Goal: Transaction & Acquisition: Purchase product/service

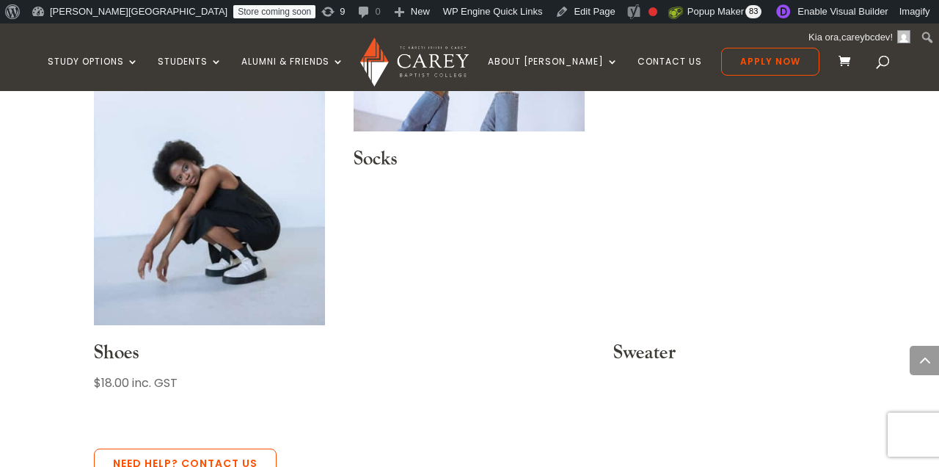
scroll to position [1676, 0]
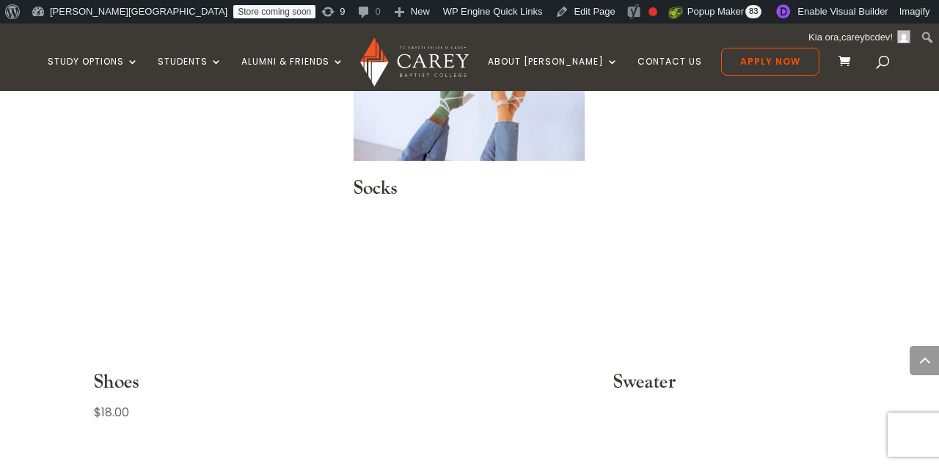
scroll to position [1567, 0]
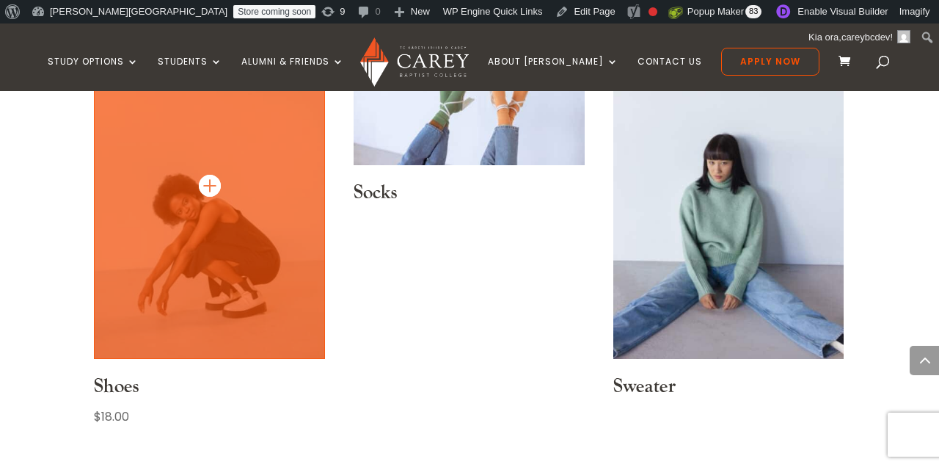
click at [208, 228] on img at bounding box center [209, 185] width 231 height 347
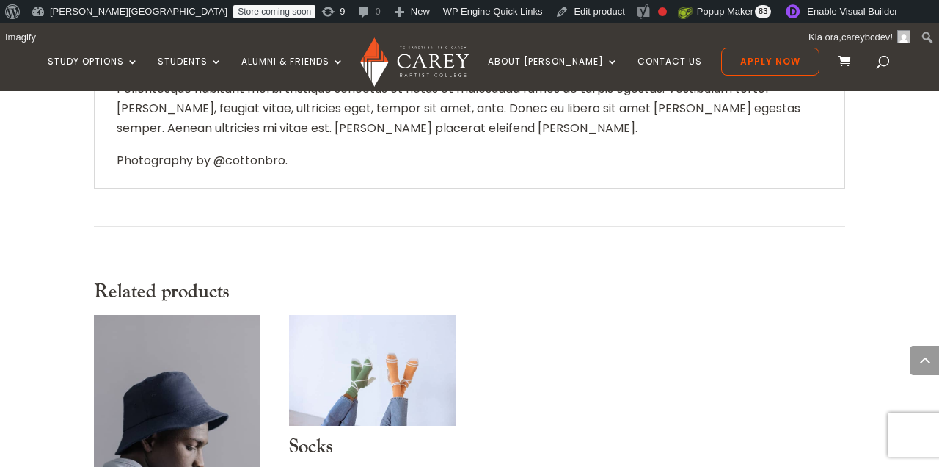
scroll to position [381, 0]
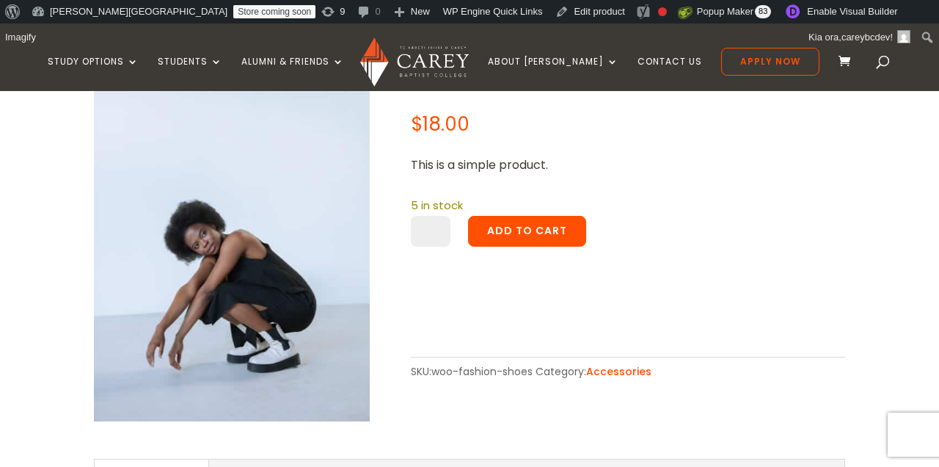
click at [497, 223] on button "Add to cart" at bounding box center [527, 231] width 118 height 31
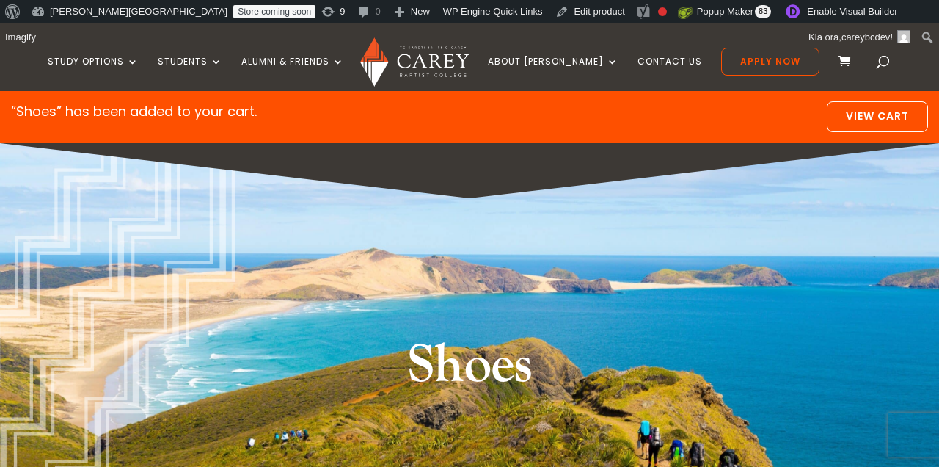
click at [848, 123] on link "View cart" at bounding box center [877, 116] width 101 height 31
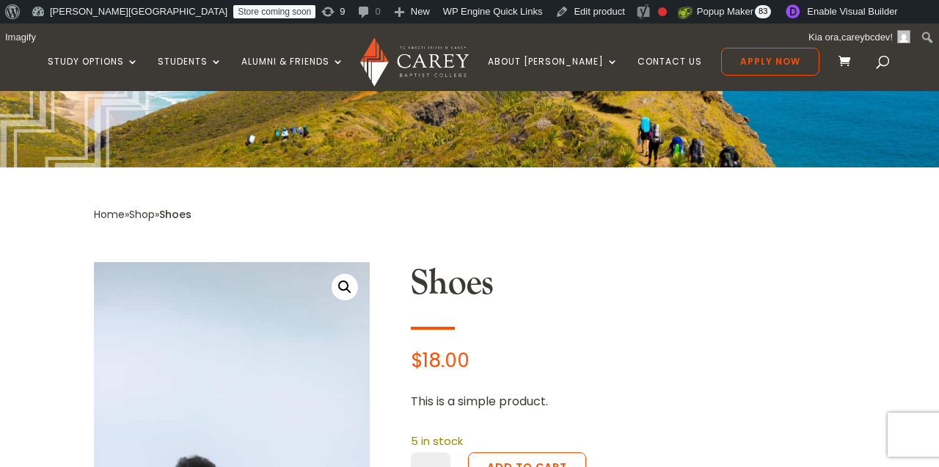
scroll to position [288, 0]
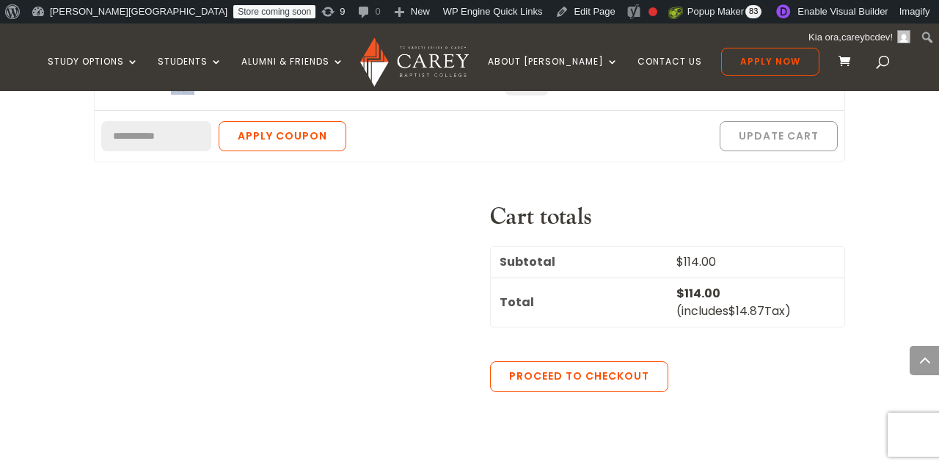
scroll to position [605, 0]
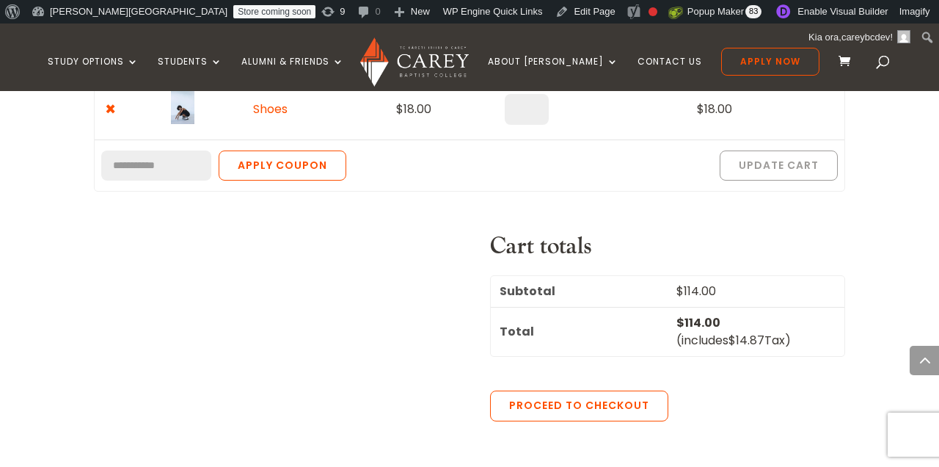
scroll to position [603, 0]
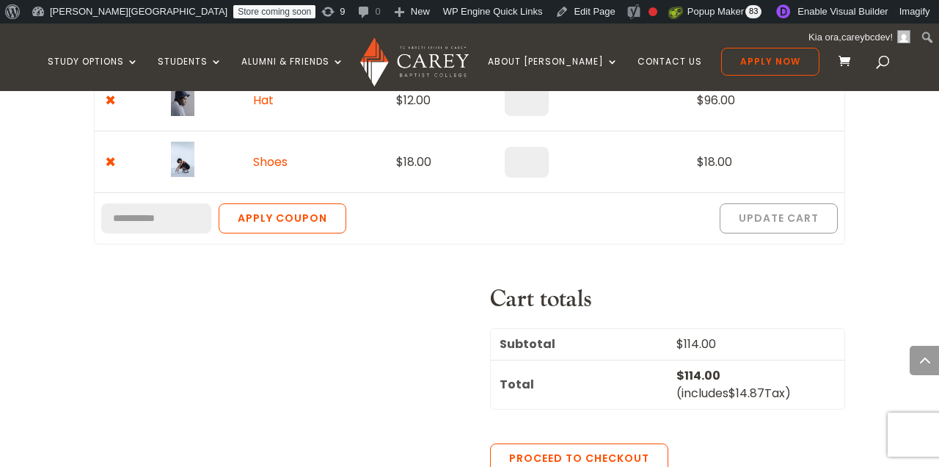
type input "*"
click at [537, 156] on input "*" at bounding box center [527, 162] width 44 height 31
click at [749, 228] on button "Update cart" at bounding box center [779, 218] width 118 height 31
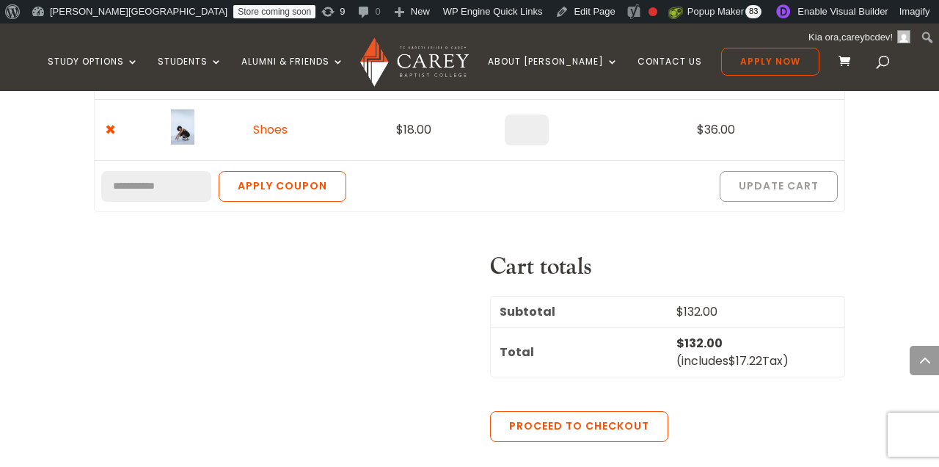
scroll to position [716, 0]
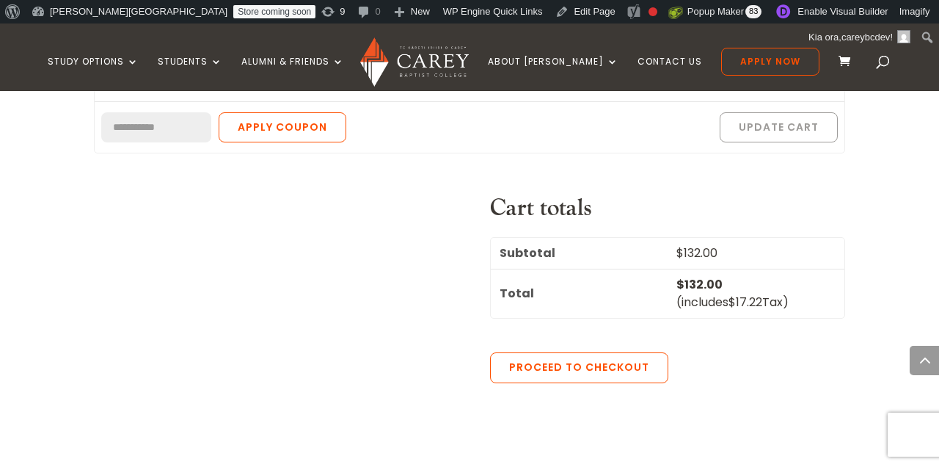
scroll to position [729, 0]
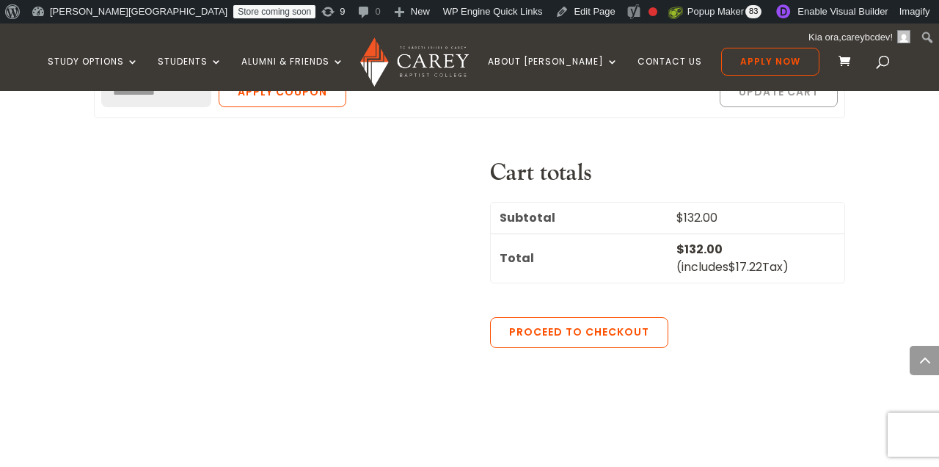
drag, startPoint x: 723, startPoint y: 249, endPoint x: 723, endPoint y: 262, distance: 13.2
click at [723, 262] on td "$ 132.00 (includes $ 17.22 Tax)" at bounding box center [756, 257] width 177 height 49
copy small "(includes $ 17.22 Tax)"
click at [723, 262] on td "$ 132.00 (includes $ 17.22 Tax)" at bounding box center [756, 257] width 177 height 49
click at [464, 218] on div "Cart totals Subtotal $ 132.00 Total $ 132.00 (includes $ 17.22 Tax) Proceed to …" at bounding box center [469, 344] width 751 height 371
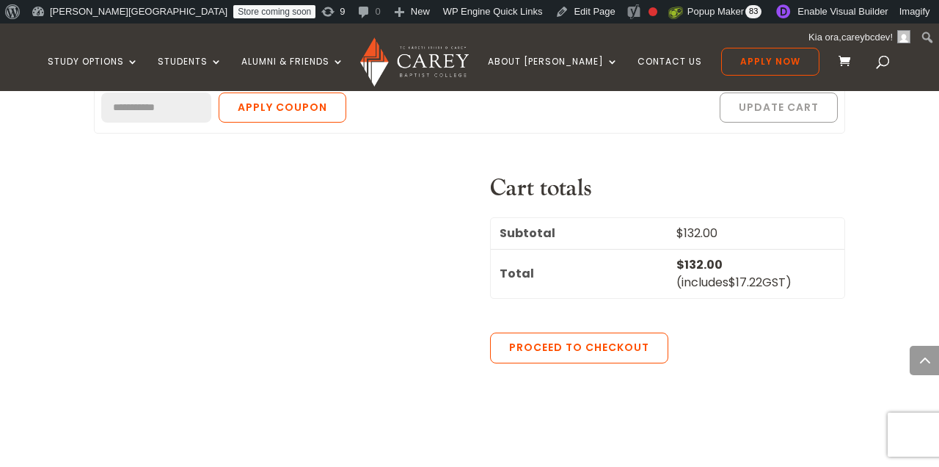
scroll to position [783, 0]
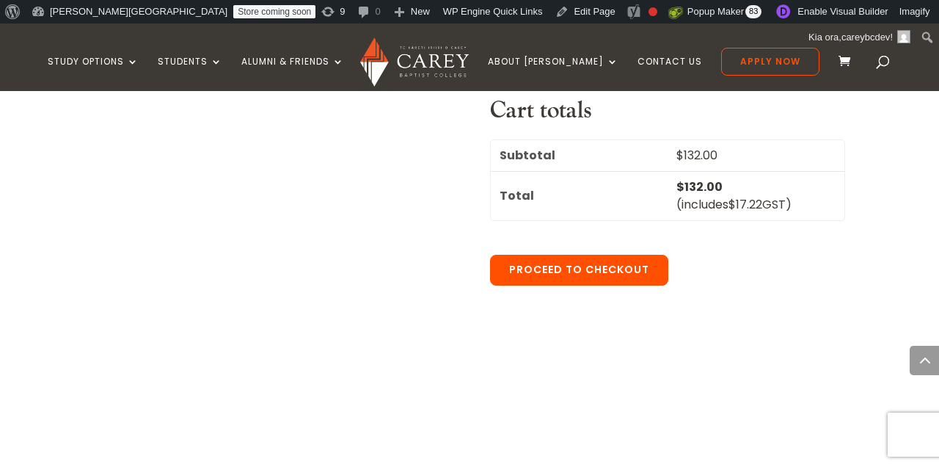
click at [623, 272] on link "Proceed to checkout" at bounding box center [579, 270] width 178 height 31
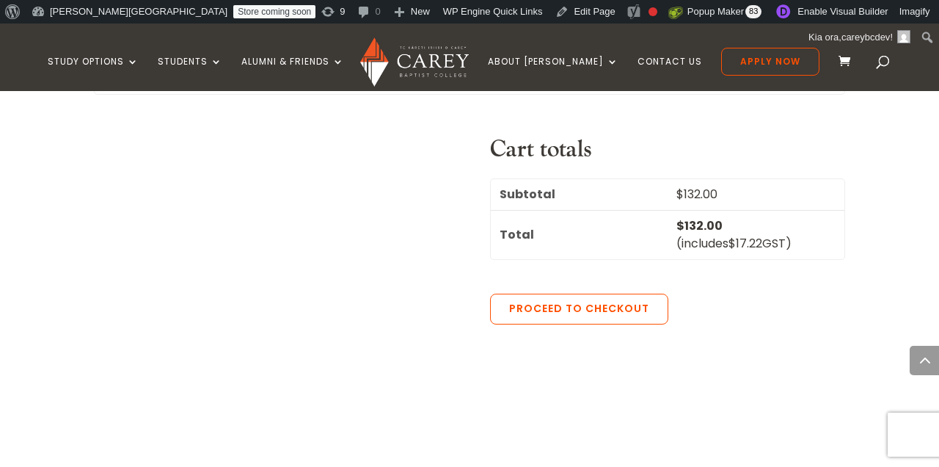
scroll to position [736, 0]
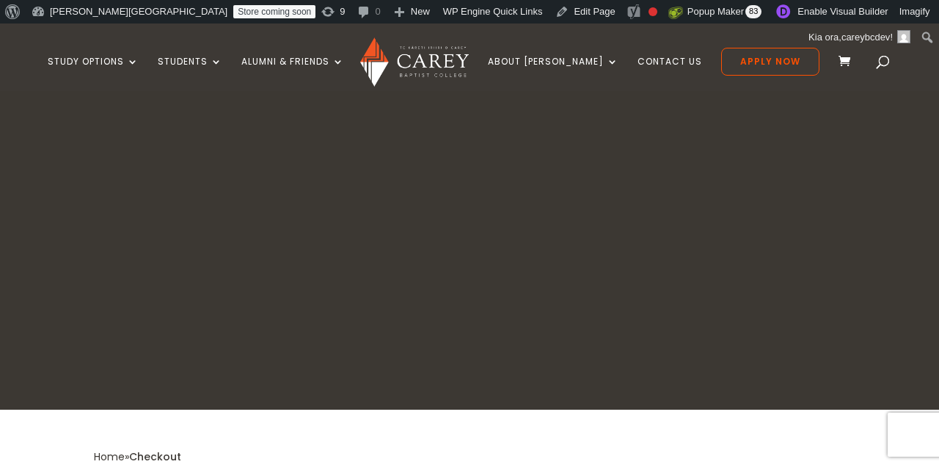
select select "***"
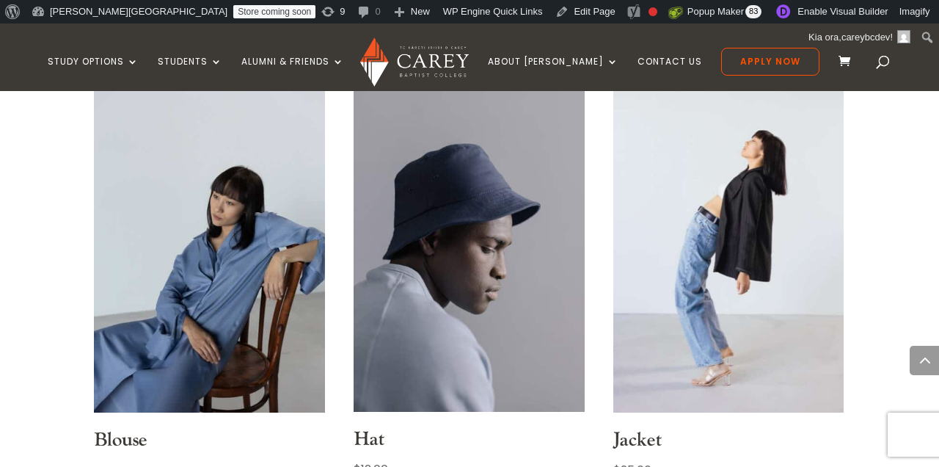
scroll to position [696, 0]
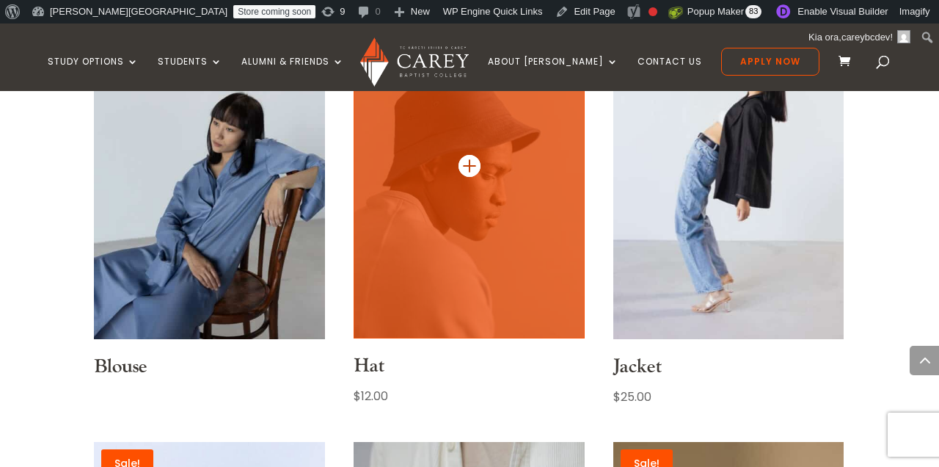
click at [499, 181] on img at bounding box center [469, 165] width 231 height 346
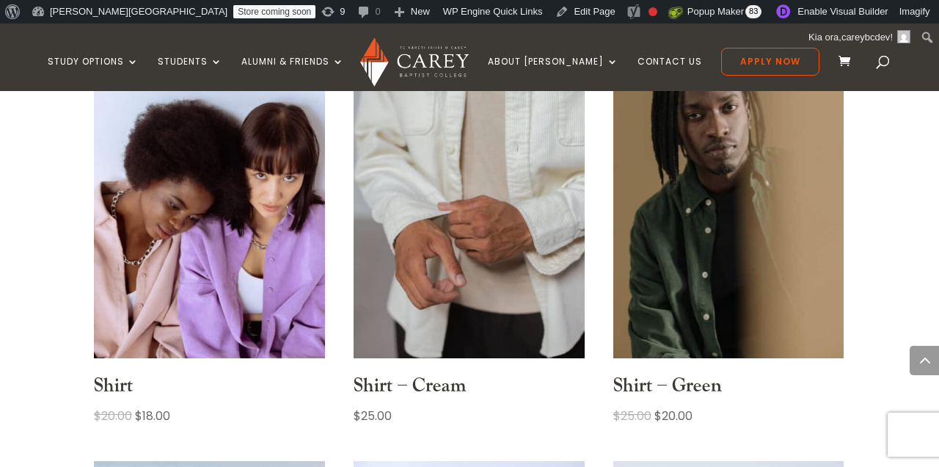
scroll to position [1250, 0]
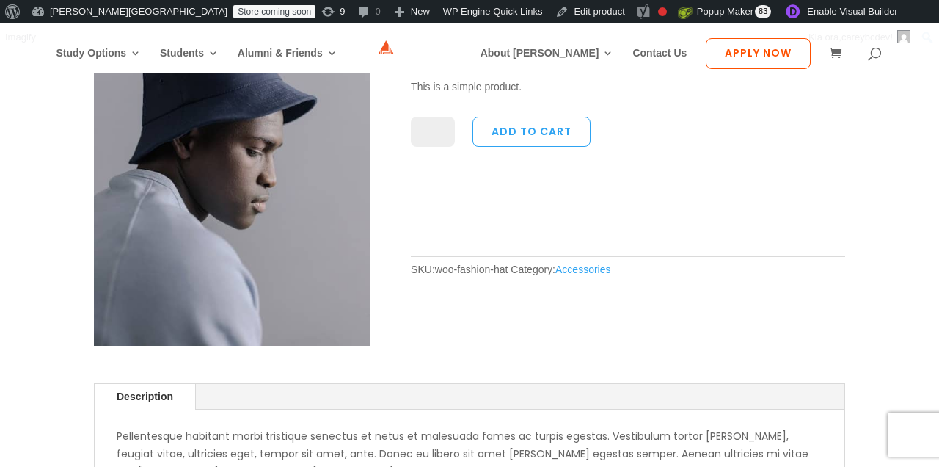
scroll to position [423, 0]
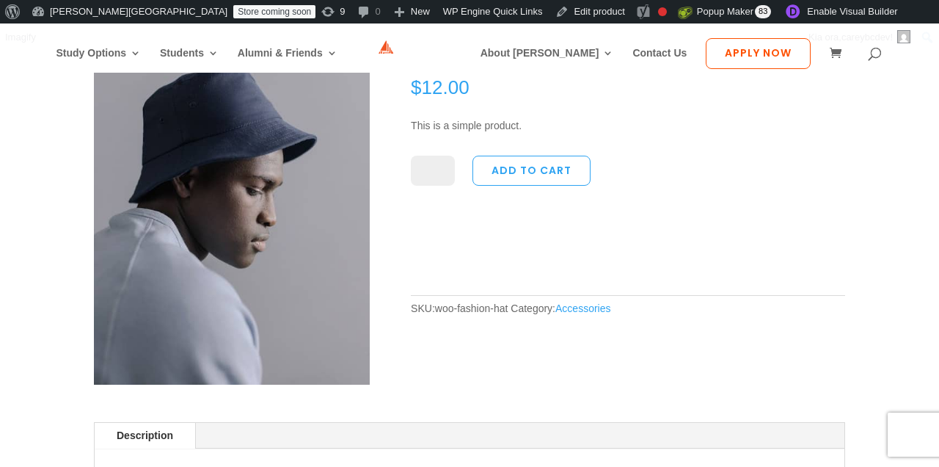
click at [830, 60] on span at bounding box center [839, 54] width 19 height 12
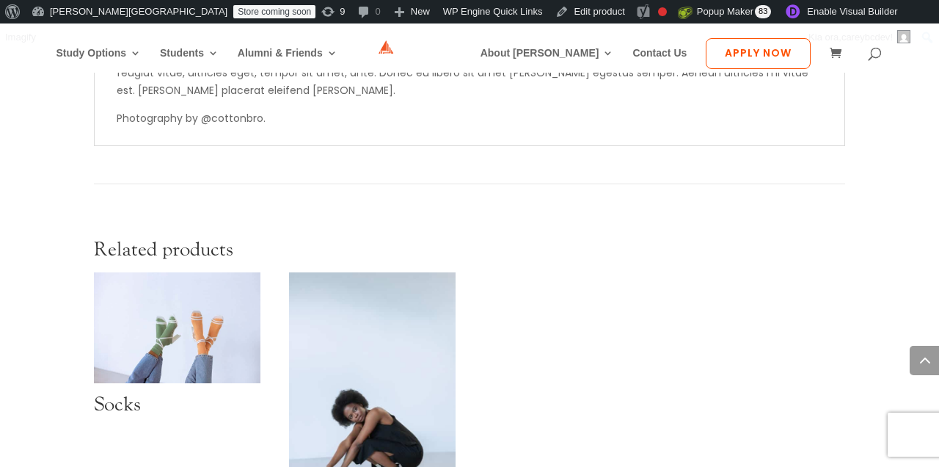
scroll to position [959, 0]
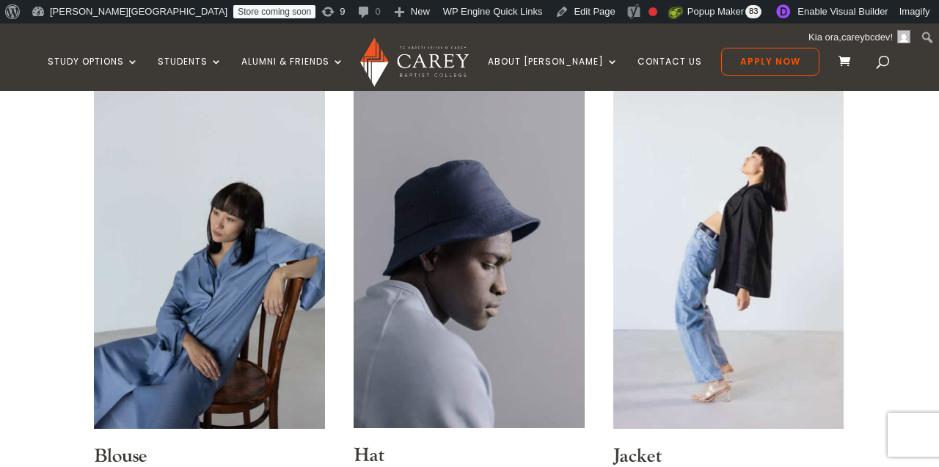
scroll to position [652, 0]
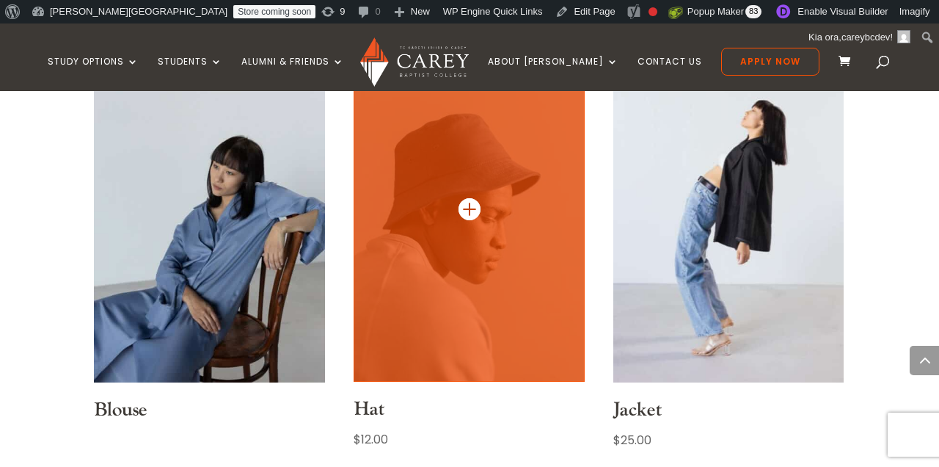
click at [467, 250] on img at bounding box center [469, 208] width 231 height 346
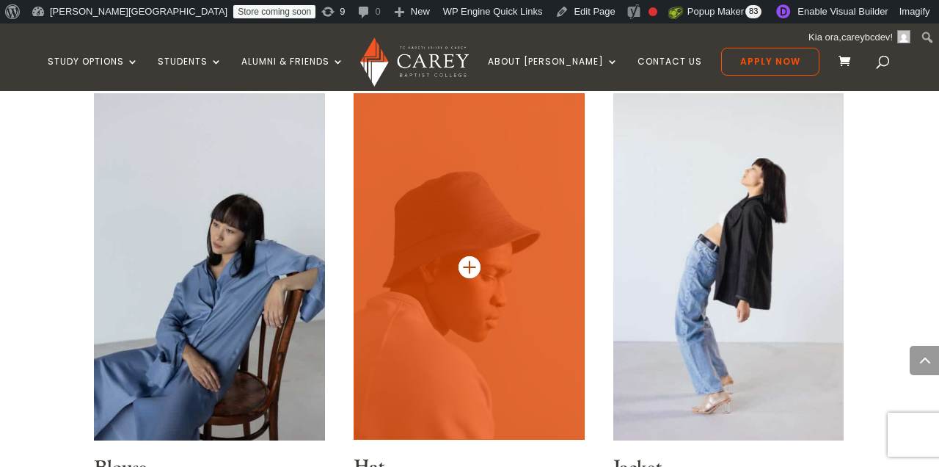
scroll to position [566, 0]
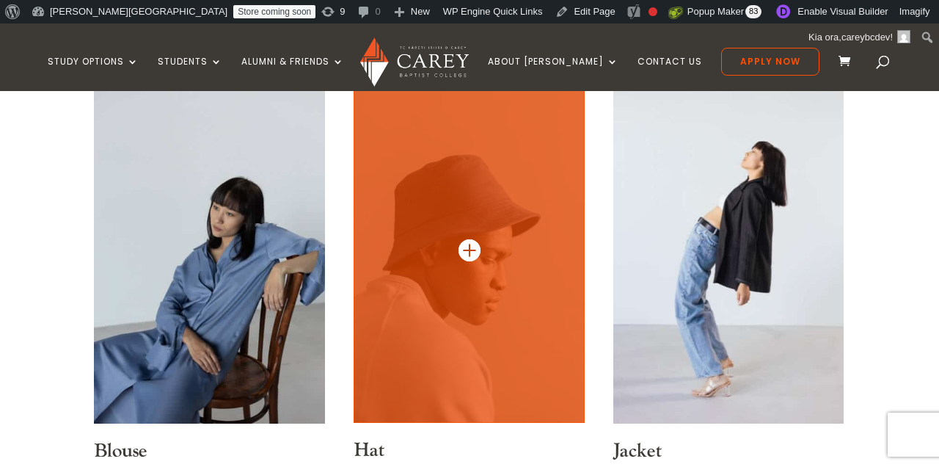
scroll to position [670, 0]
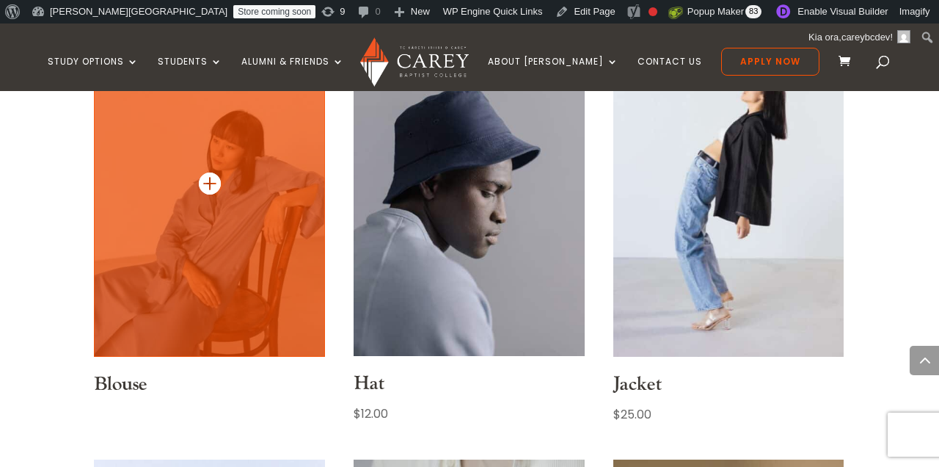
click at [242, 228] on img at bounding box center [209, 183] width 231 height 347
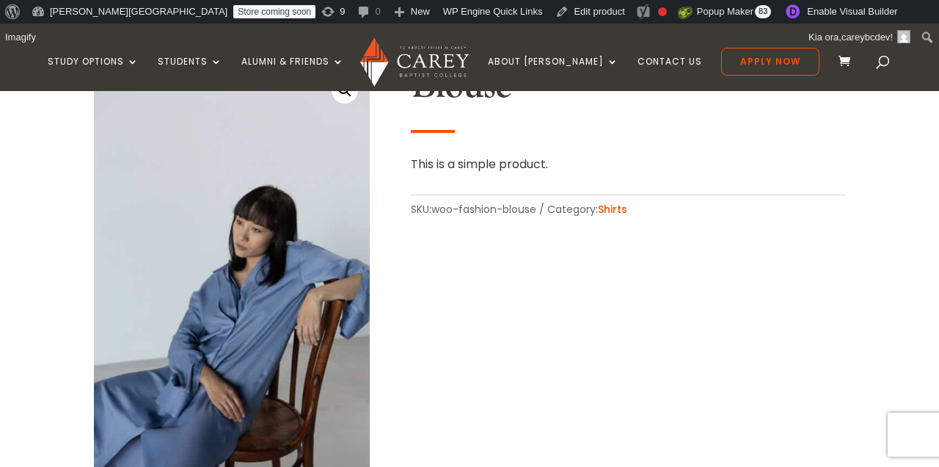
scroll to position [431, 0]
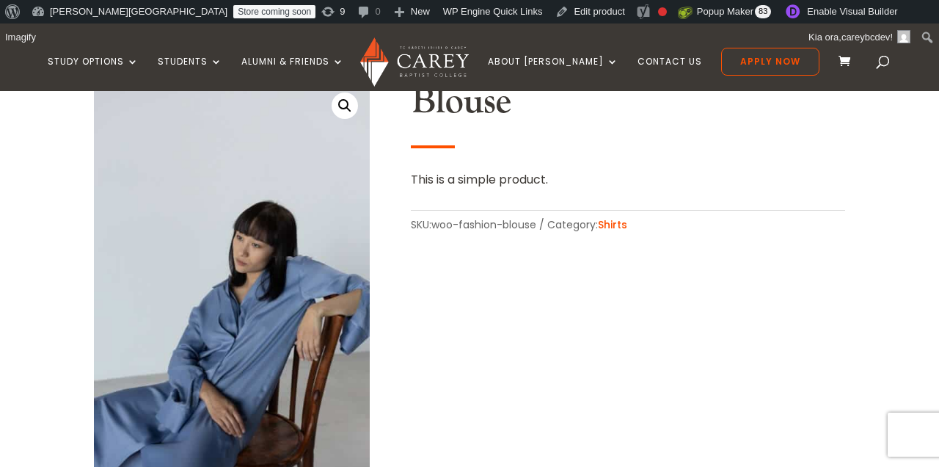
click at [459, 263] on div "🔍 Blouse This is a simple product. SKU: woo-fashion-blouse Category: Shirts" at bounding box center [469, 288] width 751 height 452
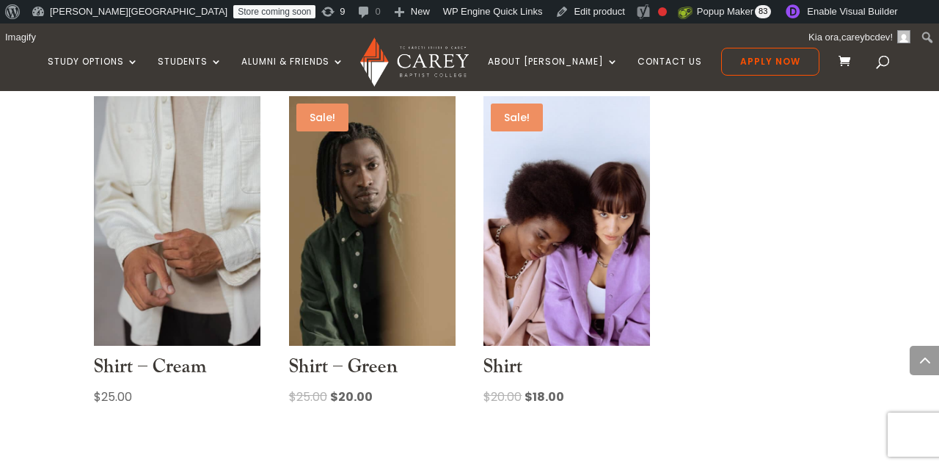
scroll to position [1088, 0]
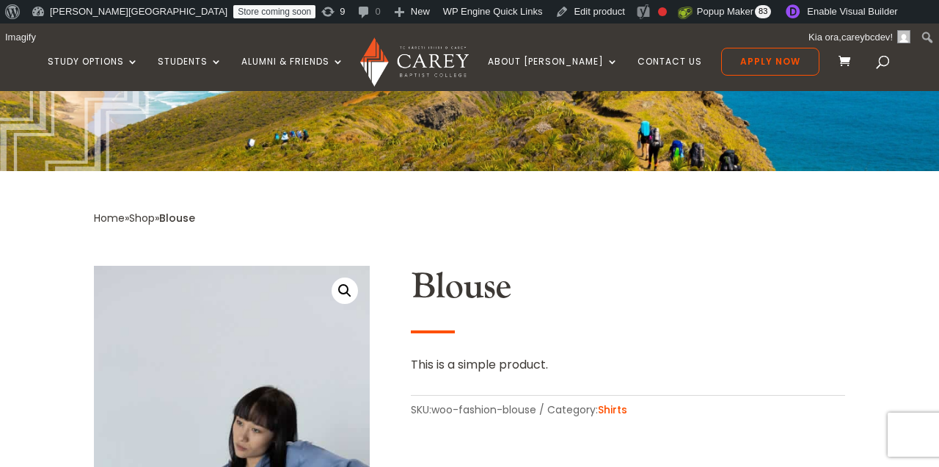
scroll to position [298, 0]
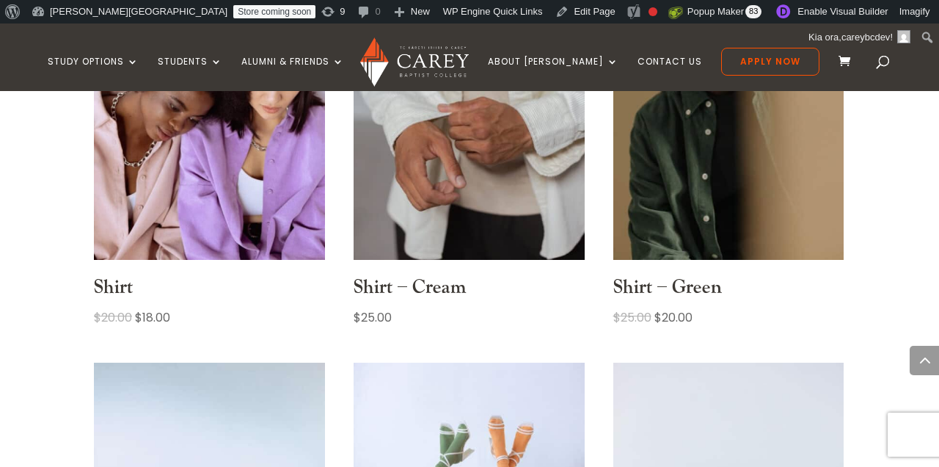
scroll to position [1206, 0]
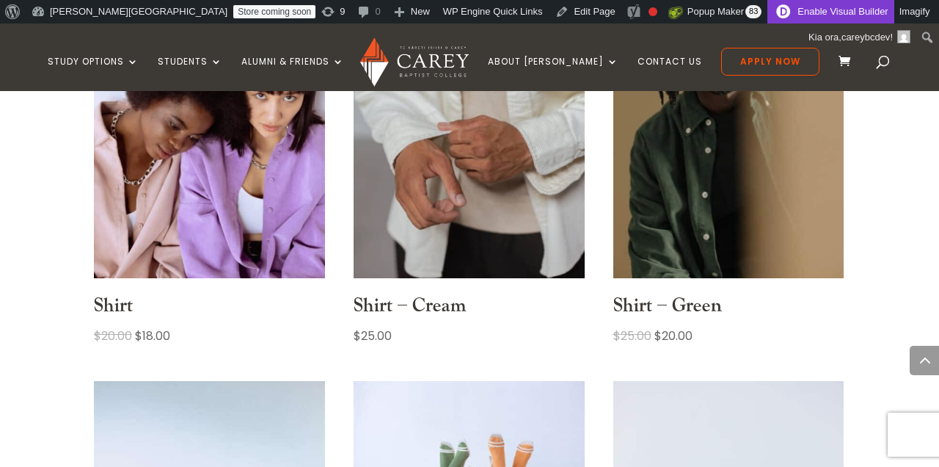
click at [768, 12] on link "Enable Visual Builder" at bounding box center [831, 11] width 126 height 23
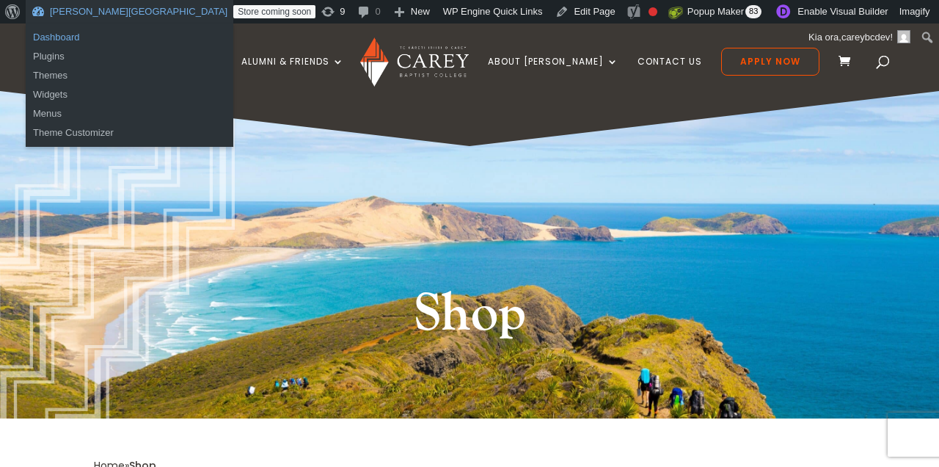
click at [58, 38] on link "Dashboard" at bounding box center [130, 37] width 208 height 19
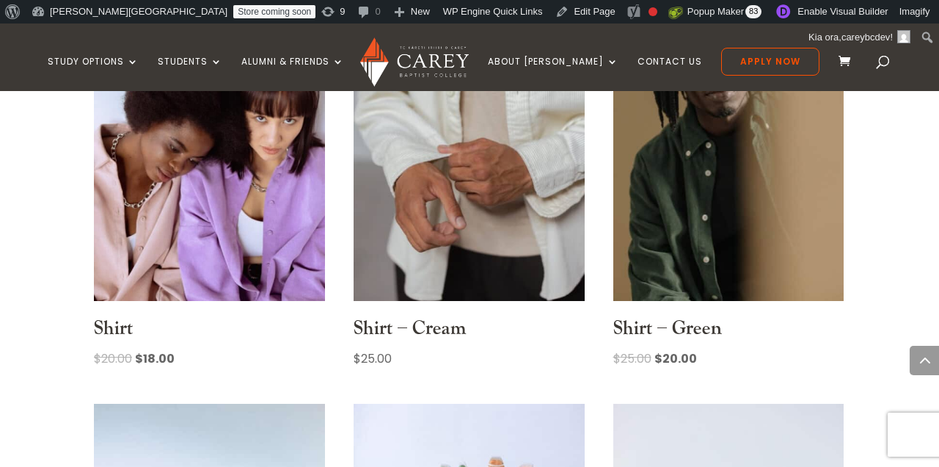
scroll to position [1241, 0]
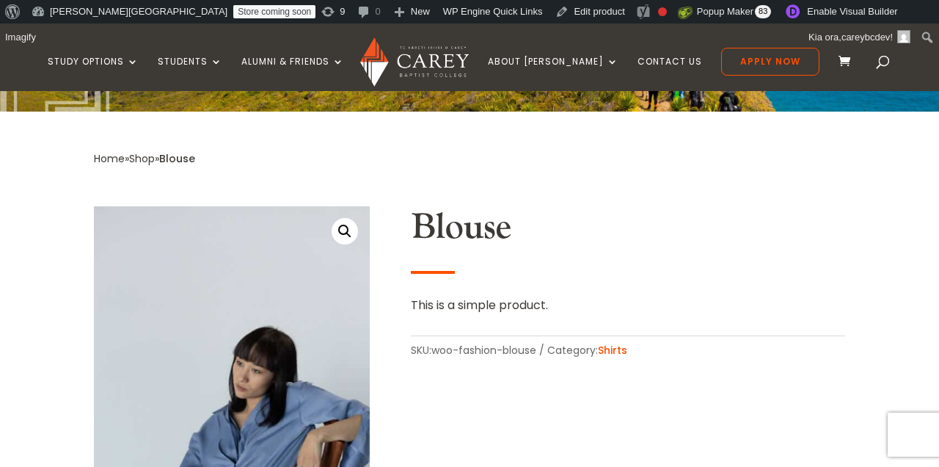
scroll to position [307, 0]
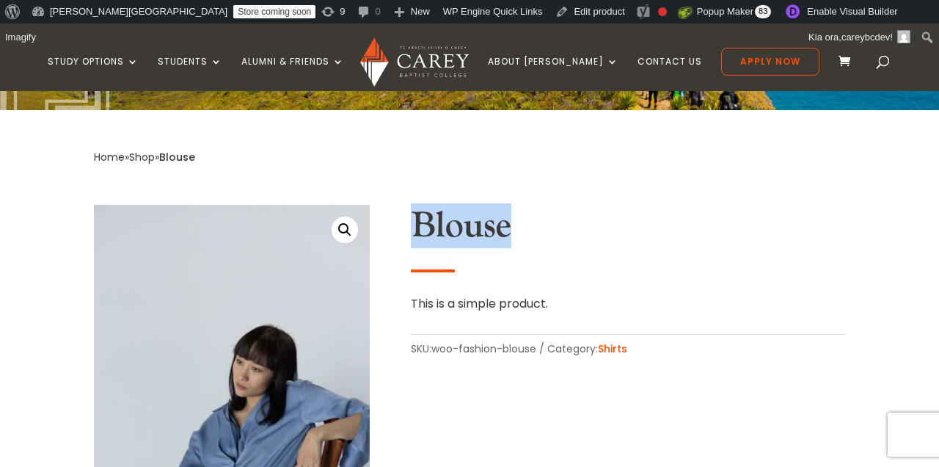
drag, startPoint x: 397, startPoint y: 244, endPoint x: 649, endPoint y: 294, distance: 257.2
click at [649, 293] on div "🔍 Blouse This is a simple product. SKU: woo-fashion-blouse Category: Shirts" at bounding box center [469, 412] width 751 height 452
click at [649, 294] on p "This is a simple product." at bounding box center [628, 304] width 434 height 20
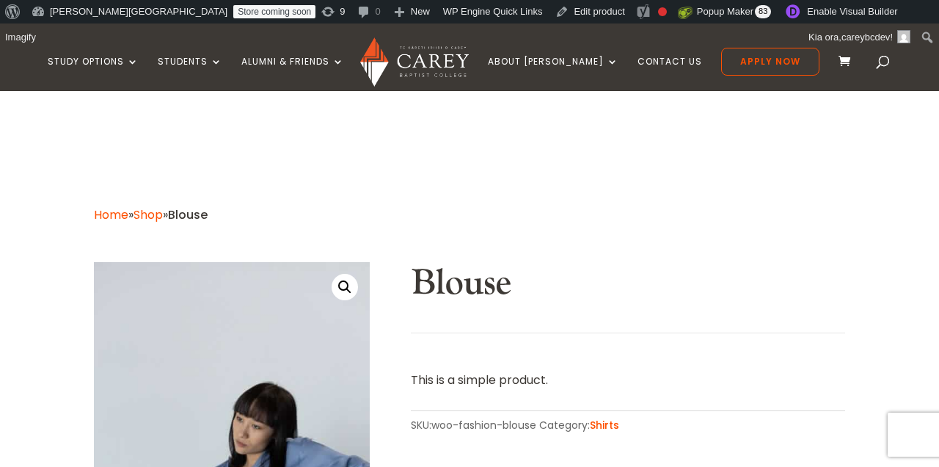
scroll to position [136, 0]
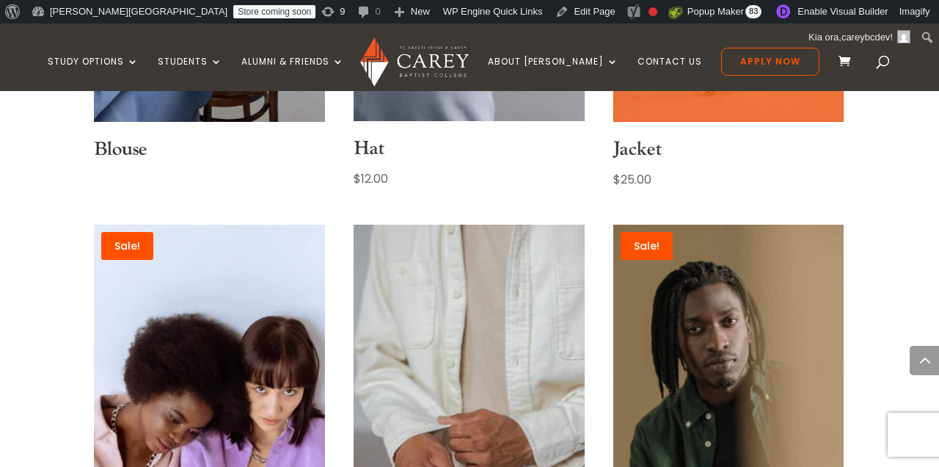
scroll to position [947, 0]
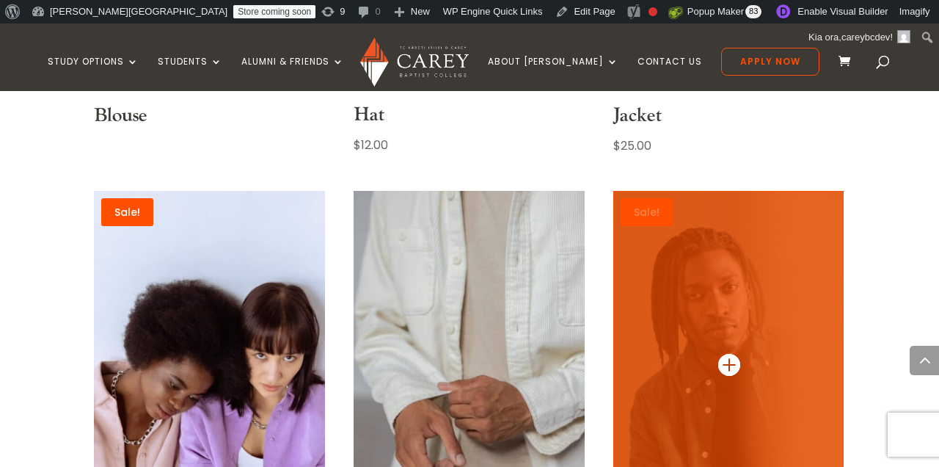
click at [679, 255] on img at bounding box center [728, 364] width 231 height 347
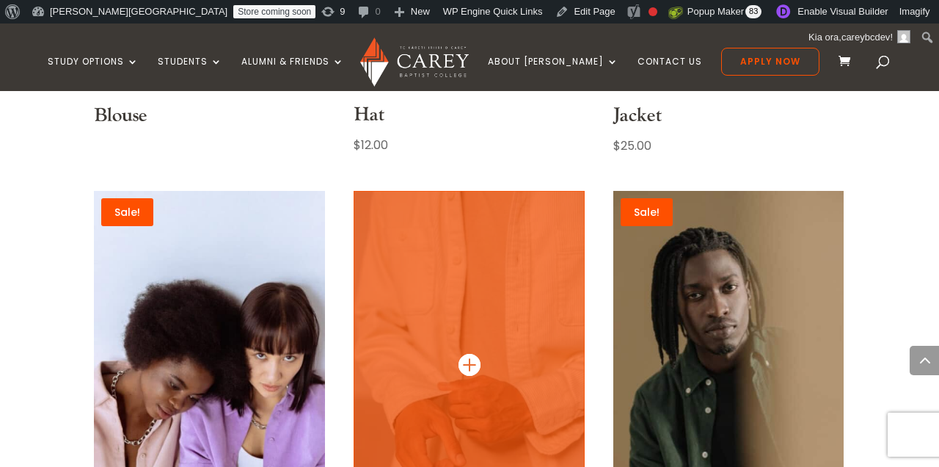
click at [493, 285] on img at bounding box center [469, 364] width 231 height 347
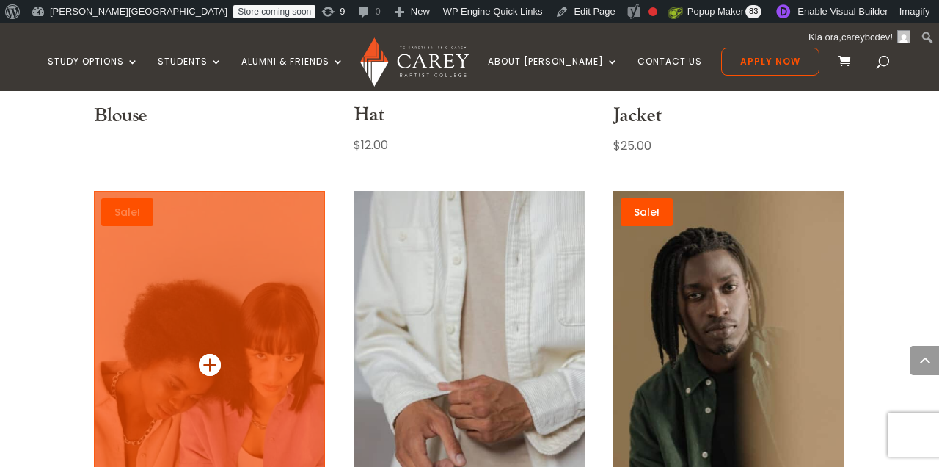
click at [250, 266] on img at bounding box center [209, 364] width 231 height 347
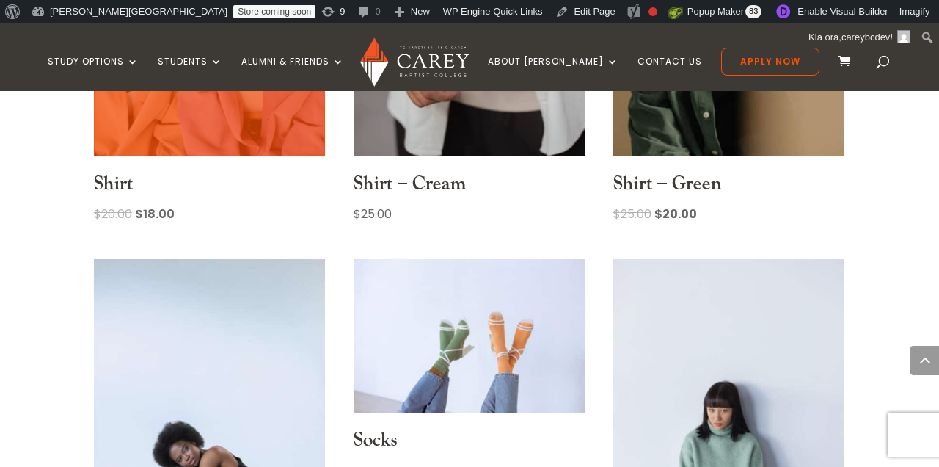
scroll to position [1351, 0]
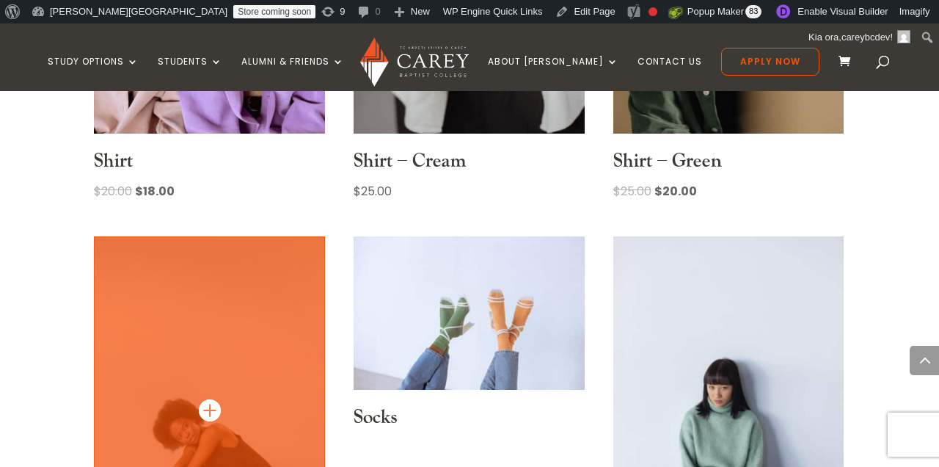
click at [245, 263] on img at bounding box center [209, 409] width 231 height 347
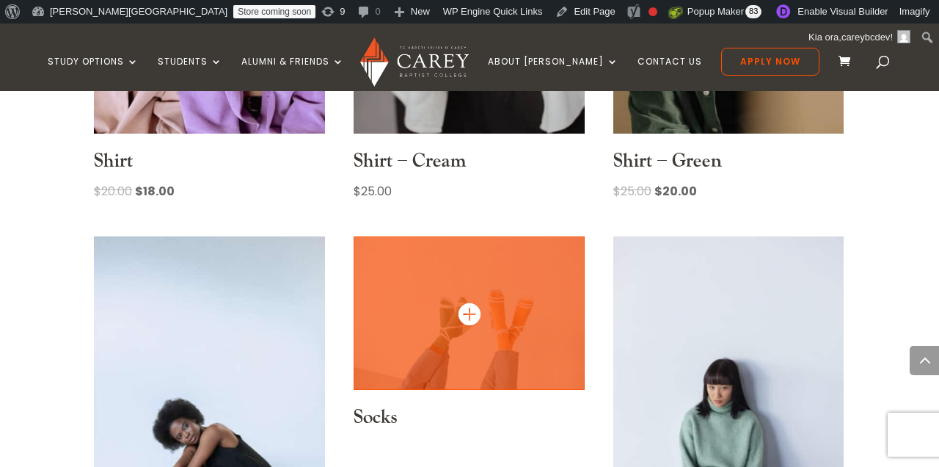
click at [418, 289] on img at bounding box center [469, 313] width 231 height 154
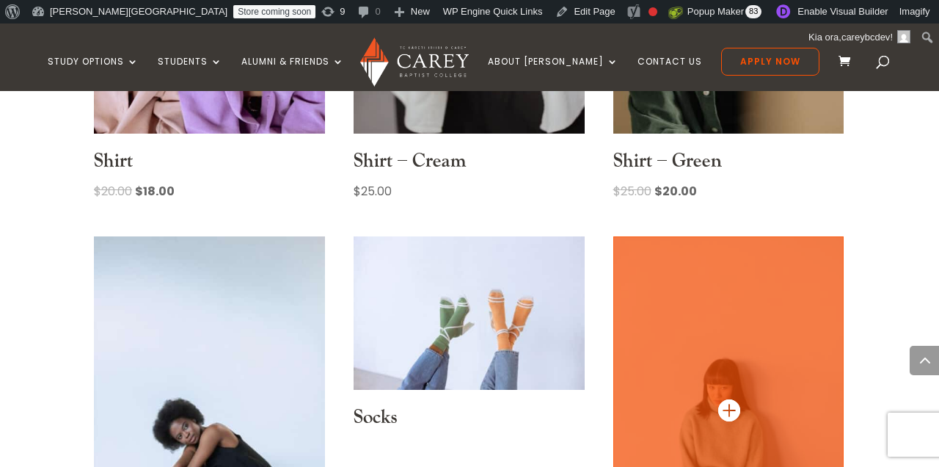
click at [710, 332] on img at bounding box center [728, 409] width 231 height 347
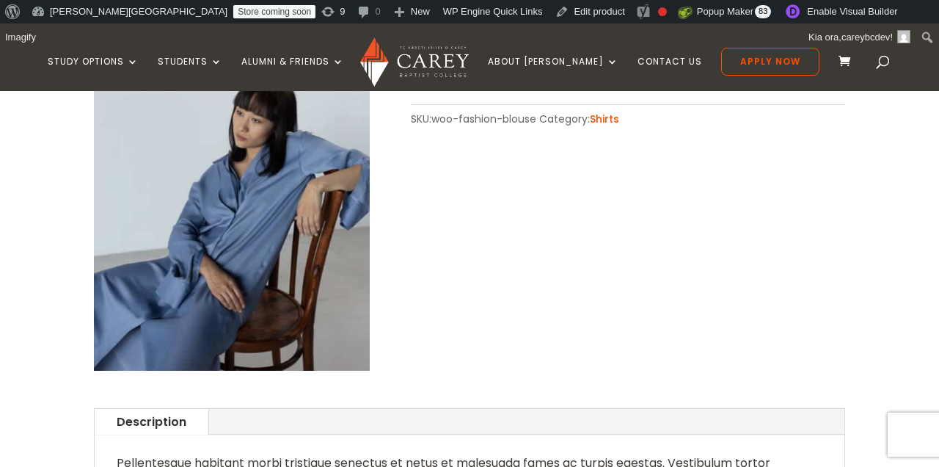
scroll to position [433, 0]
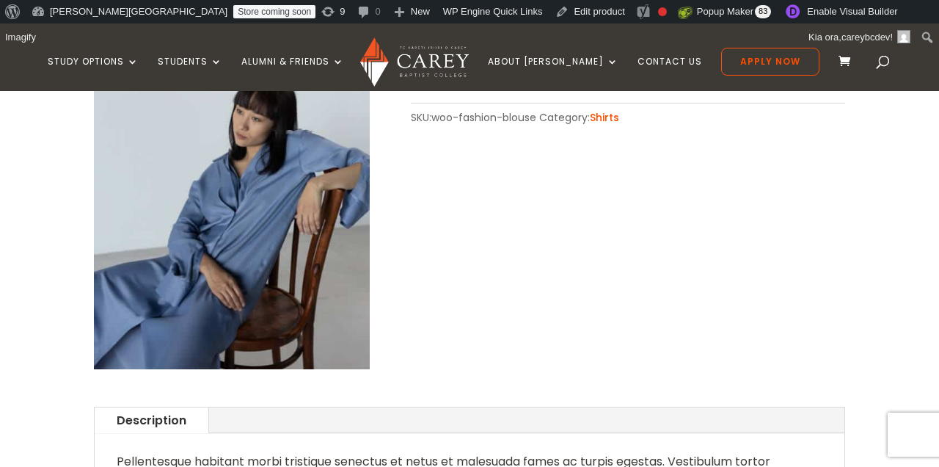
click at [533, 275] on div "🔍 Blouse This is a simple product. SKU: woo-fashion-blouse Category: Shirts" at bounding box center [469, 162] width 751 height 452
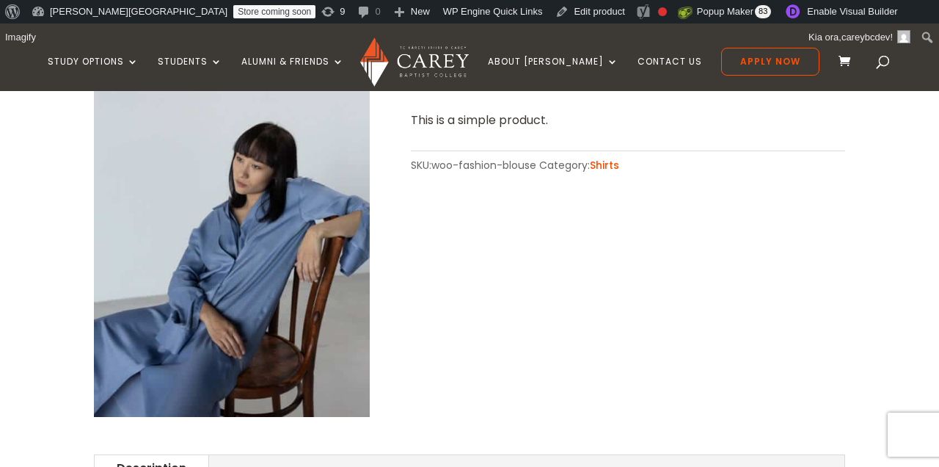
scroll to position [449, 0]
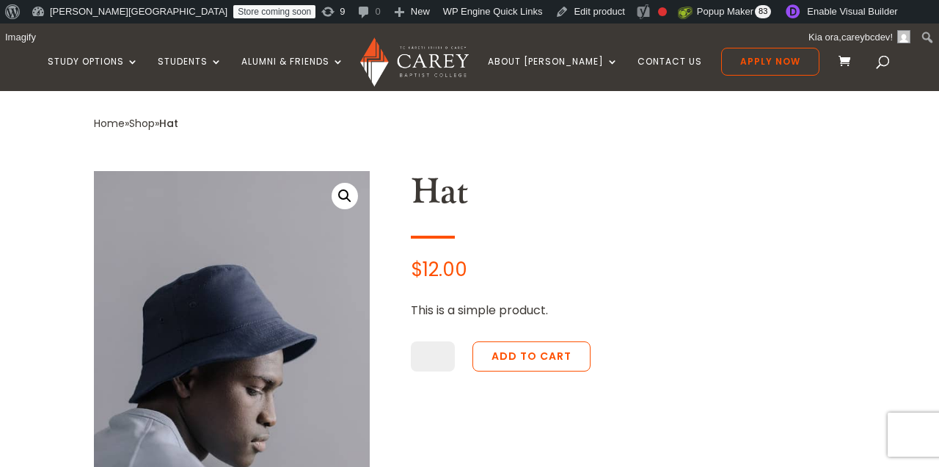
scroll to position [340, 0]
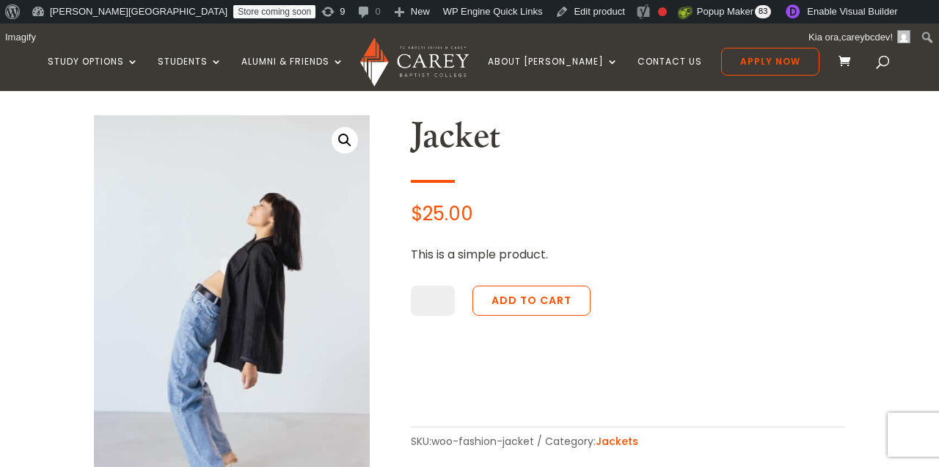
scroll to position [388, 0]
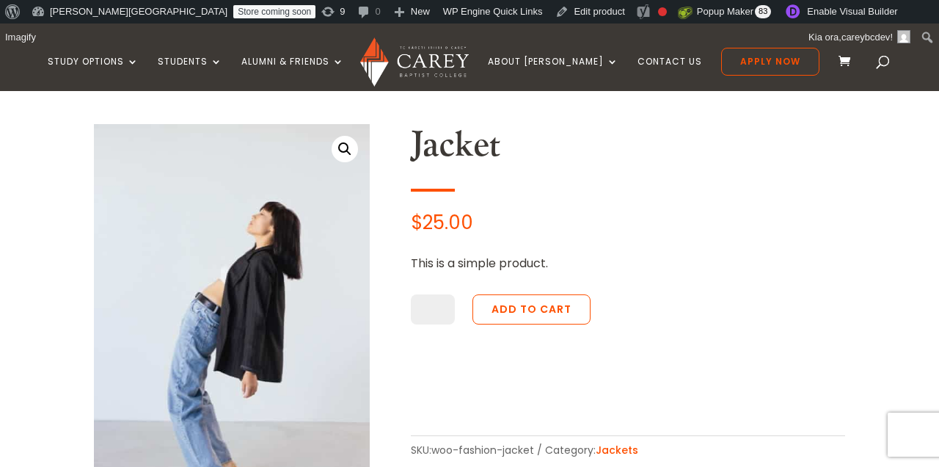
click at [597, 150] on h2 "Jacket" at bounding box center [628, 149] width 434 height 50
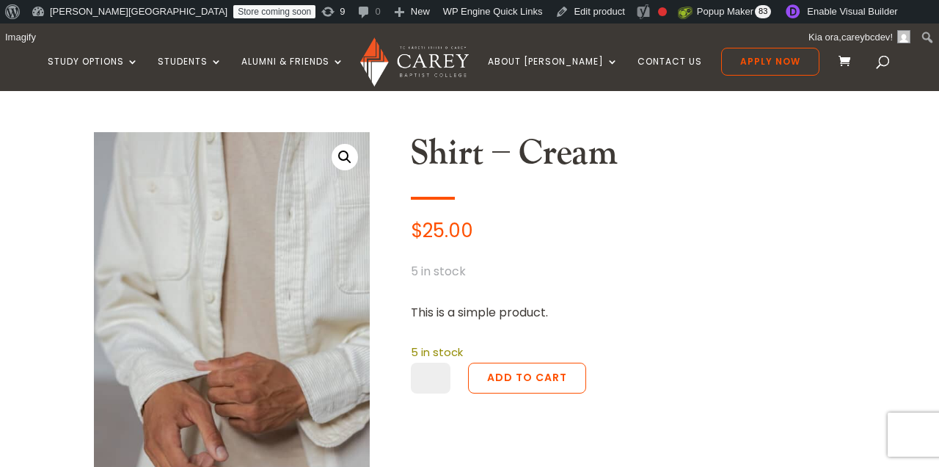
scroll to position [382, 0]
click at [583, 214] on div "Shirt – Cream $ 25.00 5 in stock This is a simple product. 5 in stock Shirt - C…" at bounding box center [628, 329] width 434 height 396
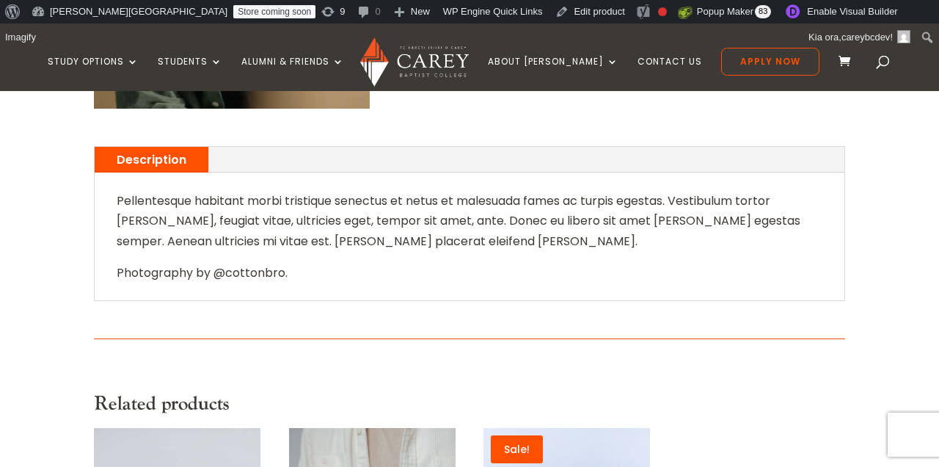
scroll to position [305, 0]
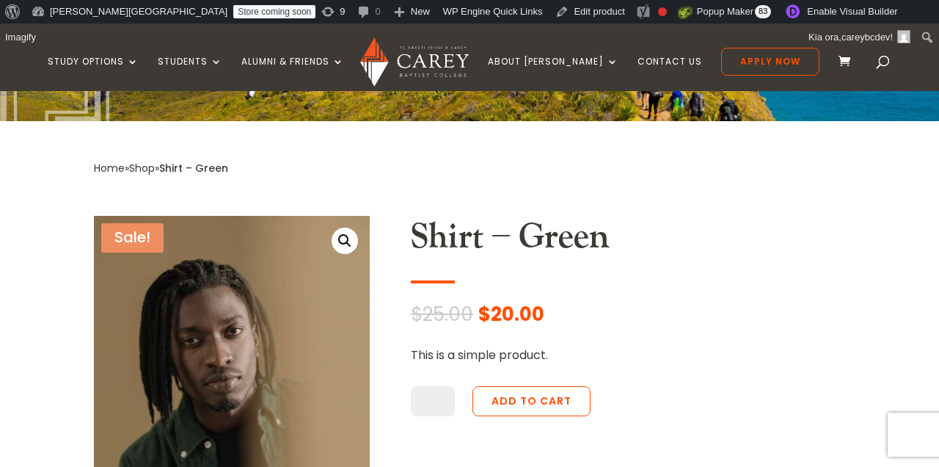
click at [556, 197] on div "Sale! 🔍 Shirt – Green $ 25.00 Original price was: $25.00. $ 20.00 Current price…" at bounding box center [469, 423] width 751 height 452
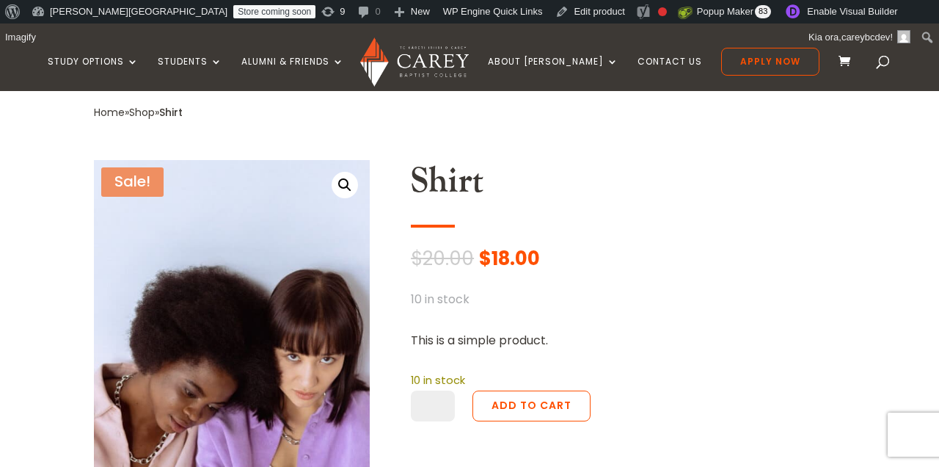
scroll to position [371, 0]
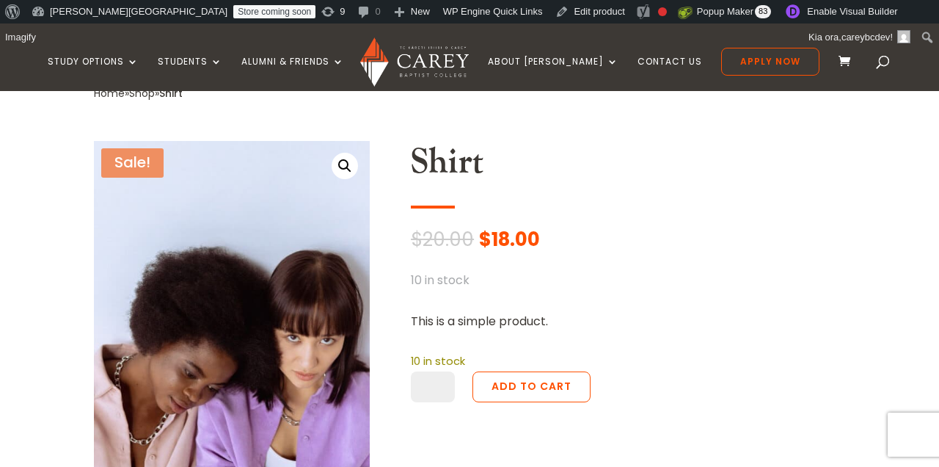
click at [636, 291] on div "Shirt $ 20.00 Original price was: $20.00. $ 18.00 Current price is: $18.00. 10 …" at bounding box center [628, 339] width 434 height 396
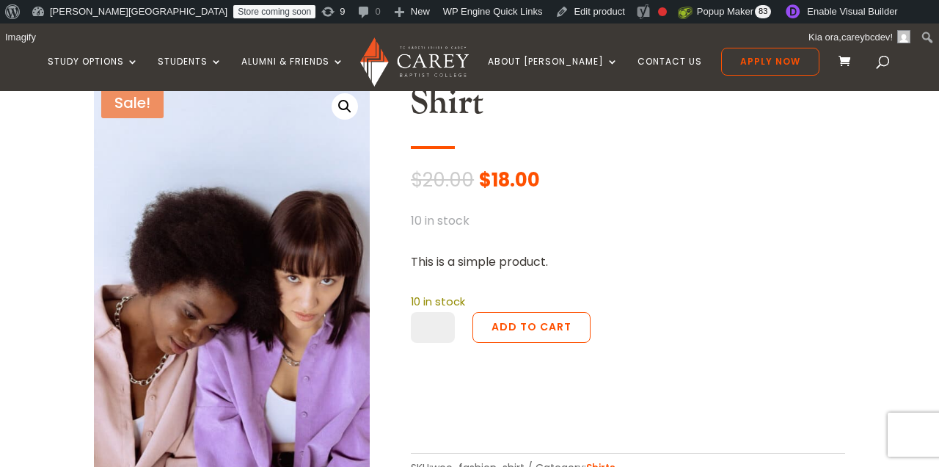
scroll to position [430, 0]
click at [602, 261] on p "This is a simple product." at bounding box center [628, 262] width 434 height 20
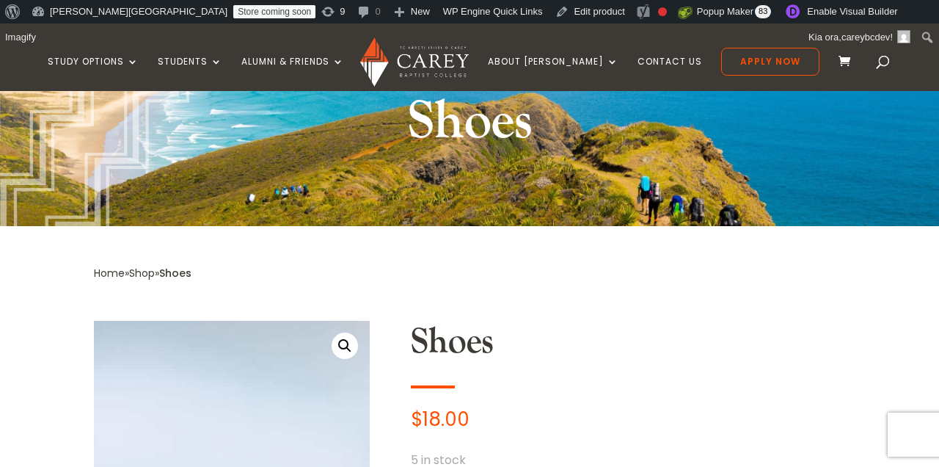
scroll to position [440, 0]
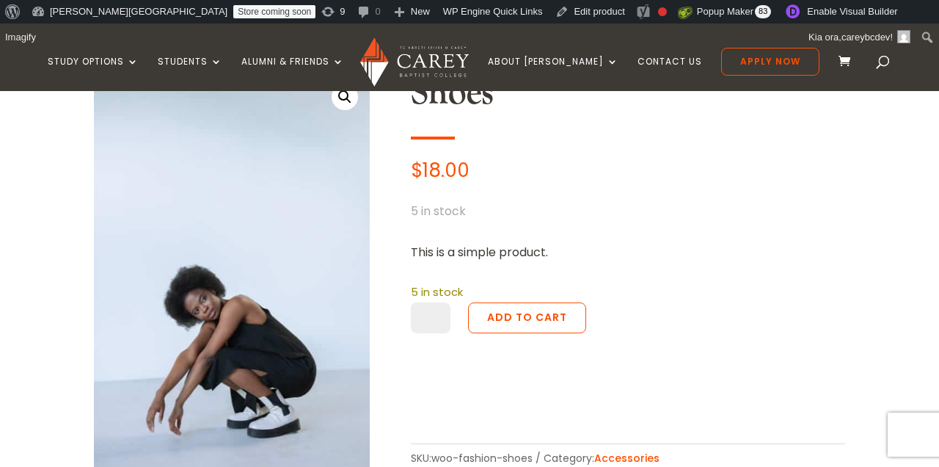
click at [625, 163] on p "$ 18.00" at bounding box center [628, 171] width 434 height 20
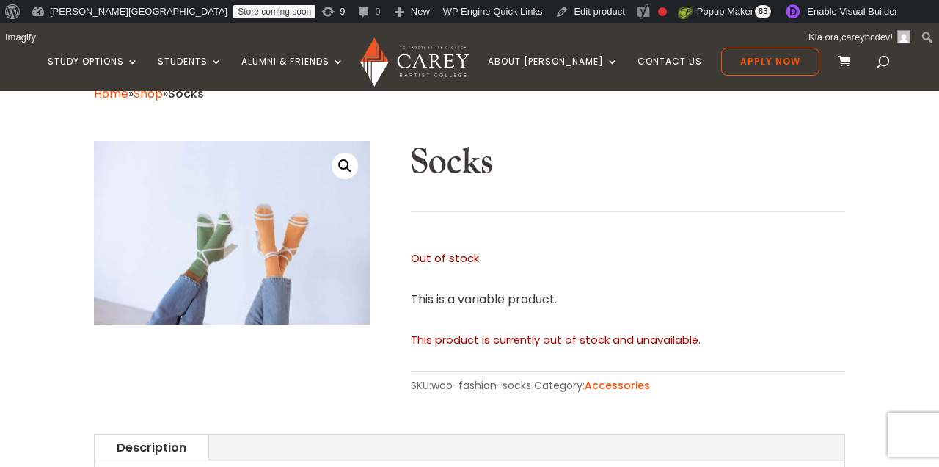
scroll to position [249, 0]
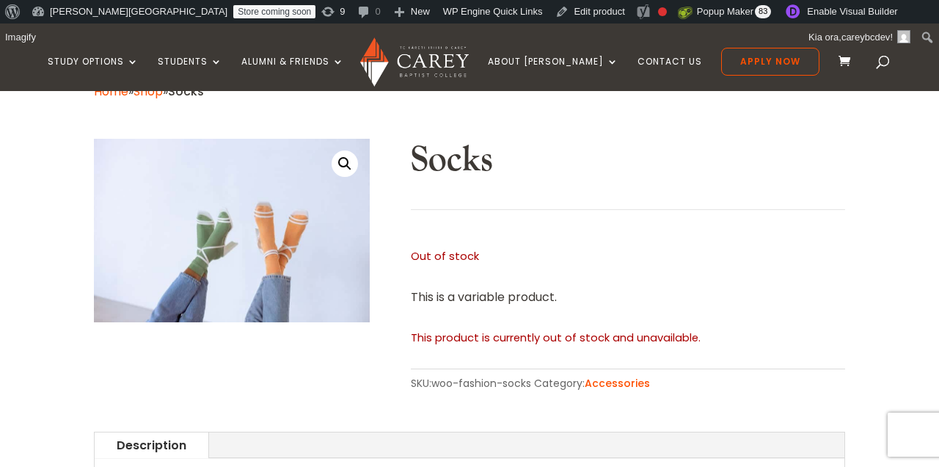
click at [652, 128] on div "🔍 Socks Out of stock This is a variable product. This product is currently out …" at bounding box center [469, 266] width 751 height 292
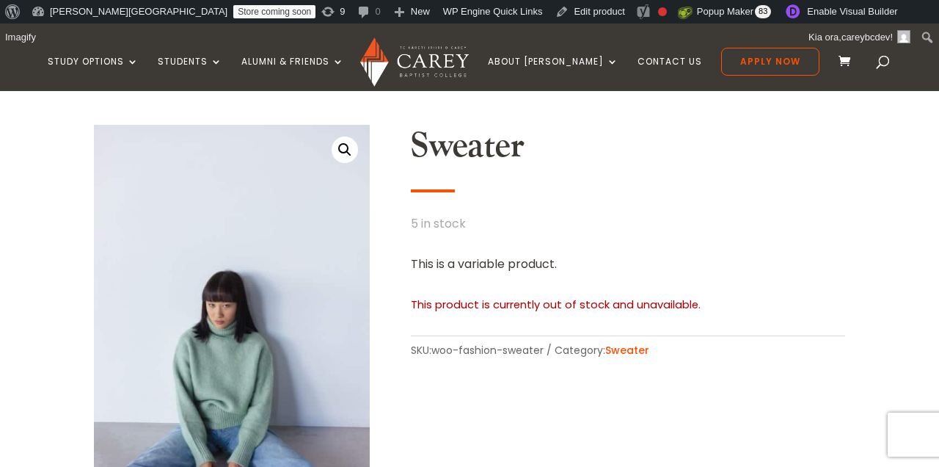
scroll to position [381, 0]
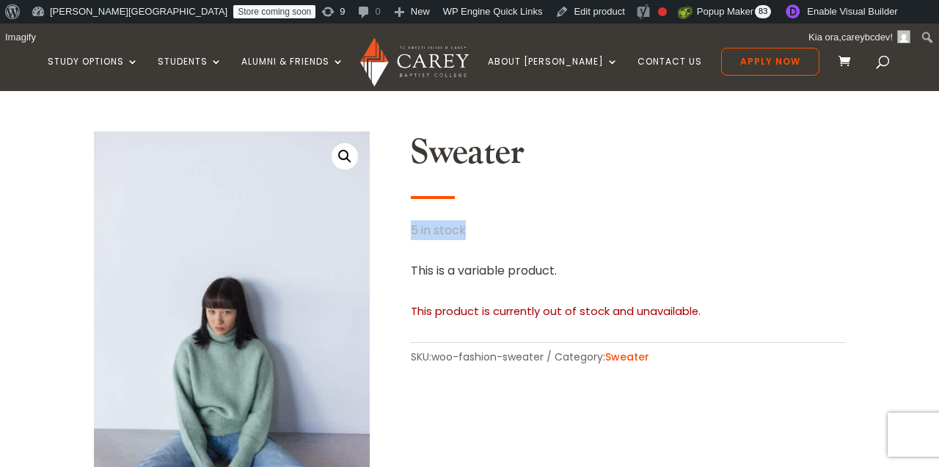
drag, startPoint x: 412, startPoint y: 224, endPoint x: 672, endPoint y: 223, distance: 259.8
click at [671, 223] on p "5 in stock" at bounding box center [628, 230] width 434 height 20
click at [672, 223] on p "5 in stock" at bounding box center [628, 230] width 434 height 20
click at [671, 202] on div "Sweater 5 in stock This is a variable product. This product is currently out of…" at bounding box center [628, 249] width 434 height 236
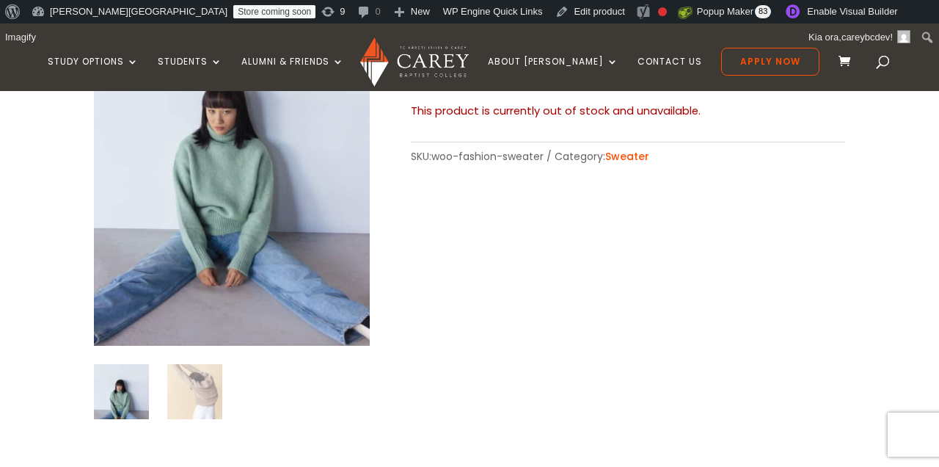
scroll to position [357, 0]
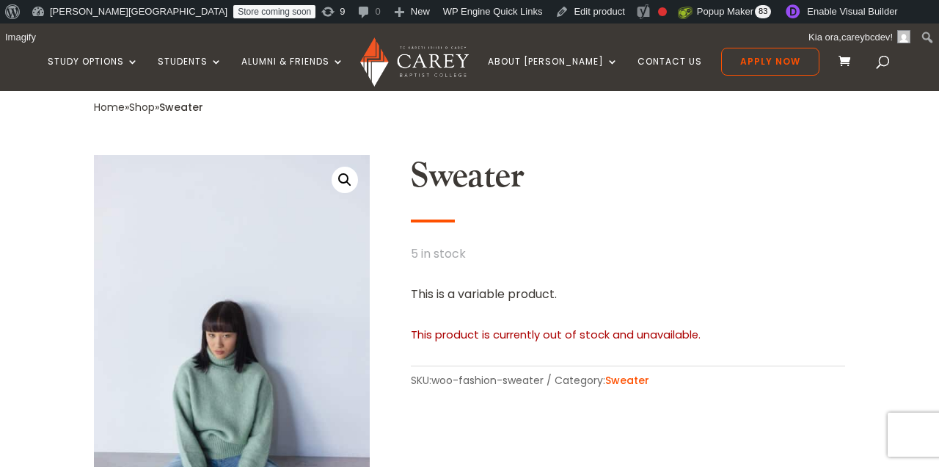
click at [640, 177] on h2 "Sweater" at bounding box center [628, 180] width 434 height 50
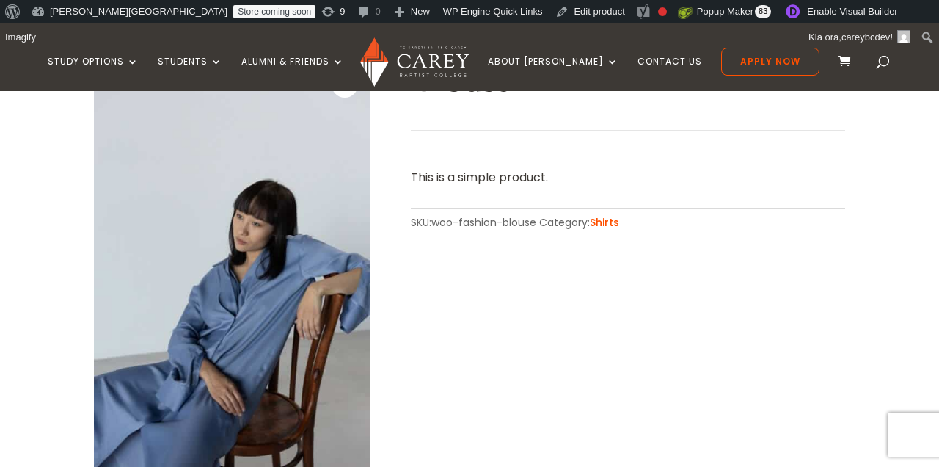
scroll to position [312, 0]
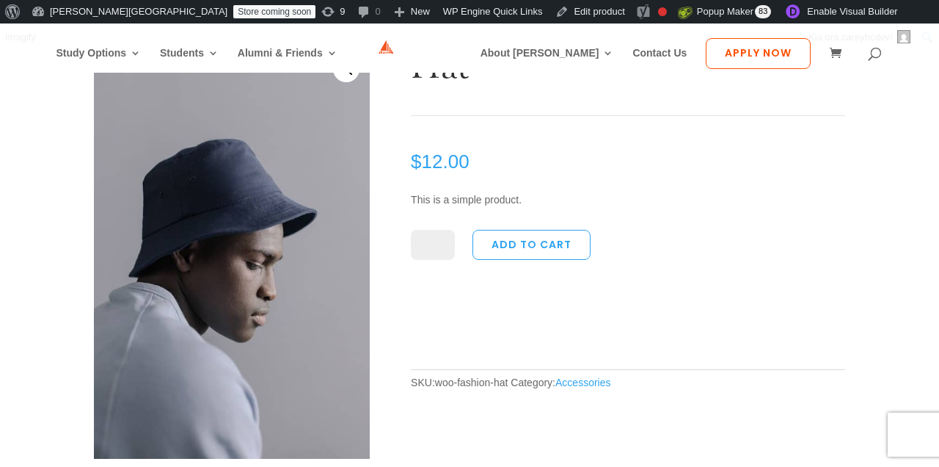
scroll to position [340, 0]
click at [493, 95] on h2 "Hat" at bounding box center [628, 70] width 434 height 50
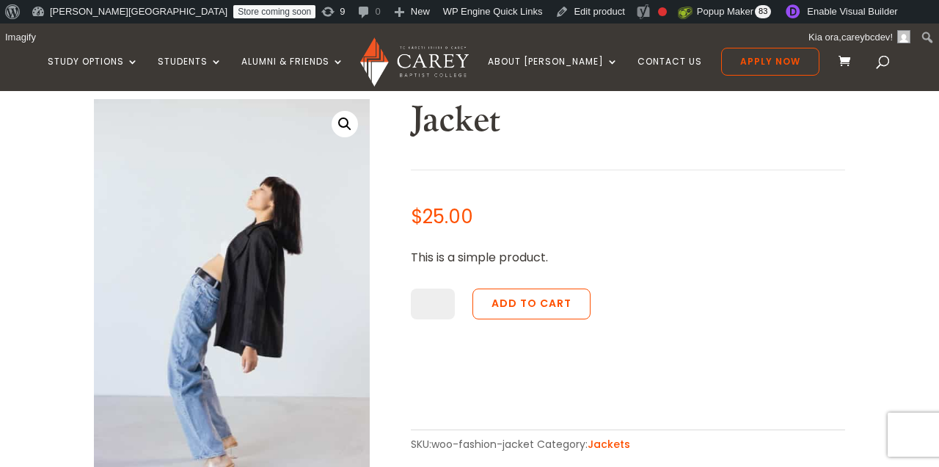
scroll to position [263, 0]
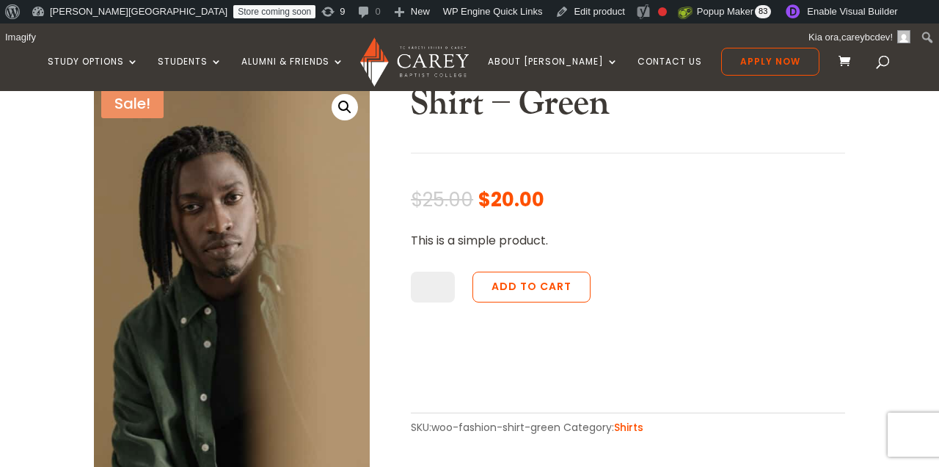
scroll to position [305, 0]
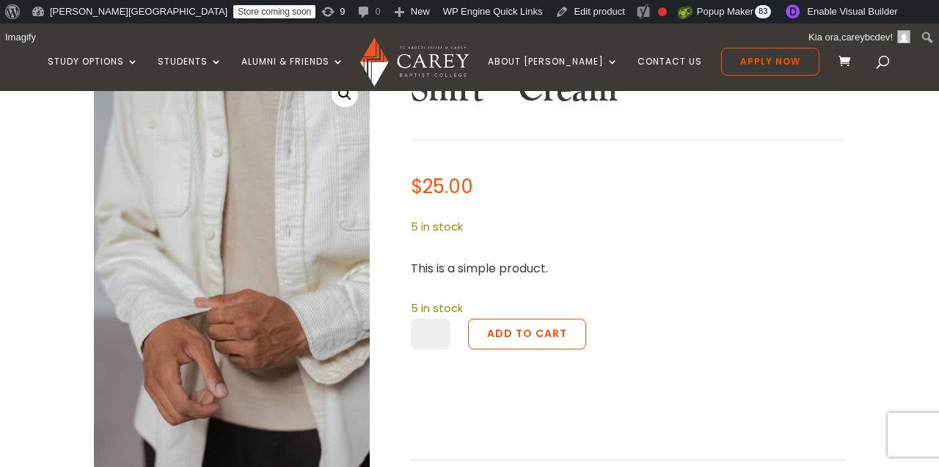
scroll to position [317, 0]
click at [678, 206] on div "Shirt – Cream $ 25.00 5 in stock This is a simple product. 5 in stock Shirt - C…" at bounding box center [628, 277] width 434 height 415
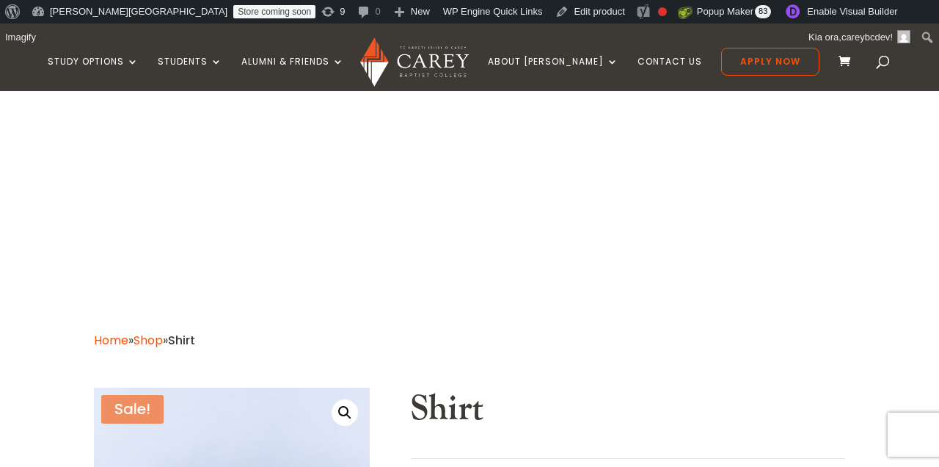
scroll to position [430, 0]
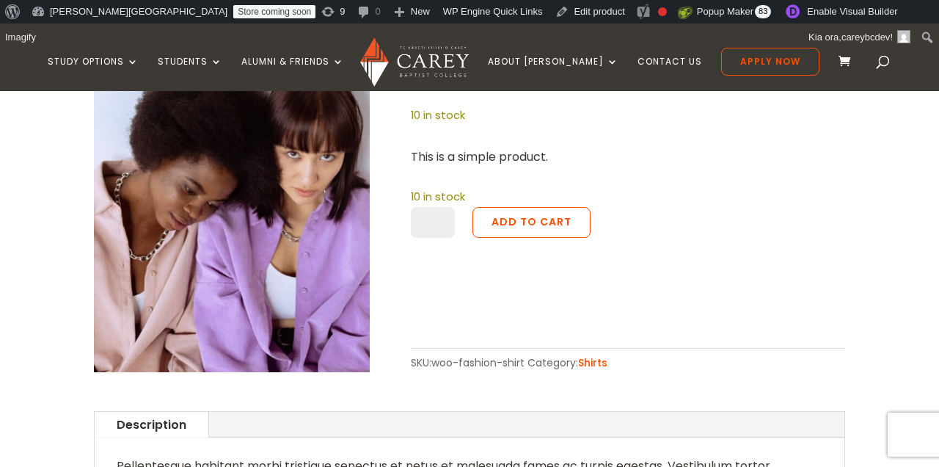
click at [669, 164] on div "Shirt $ 20.00 Original price was: $20.00. $ 18.00 Current price is: $18.00. 10 …" at bounding box center [628, 164] width 434 height 415
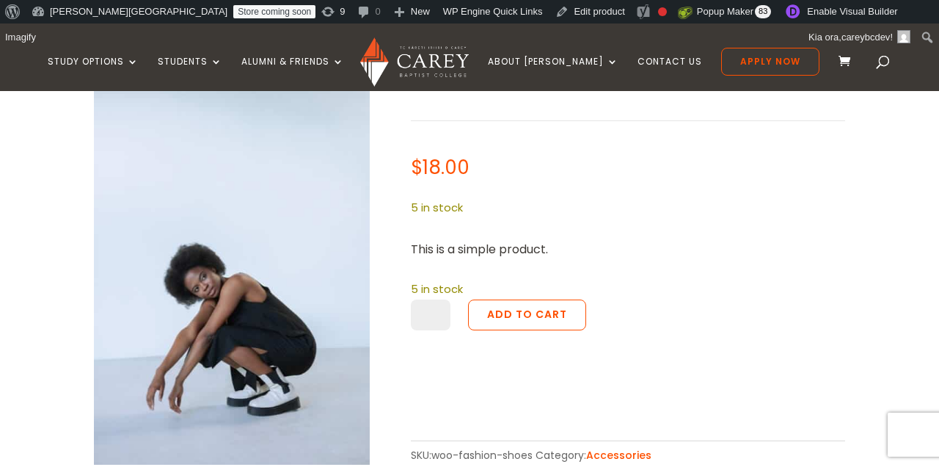
scroll to position [317, 0]
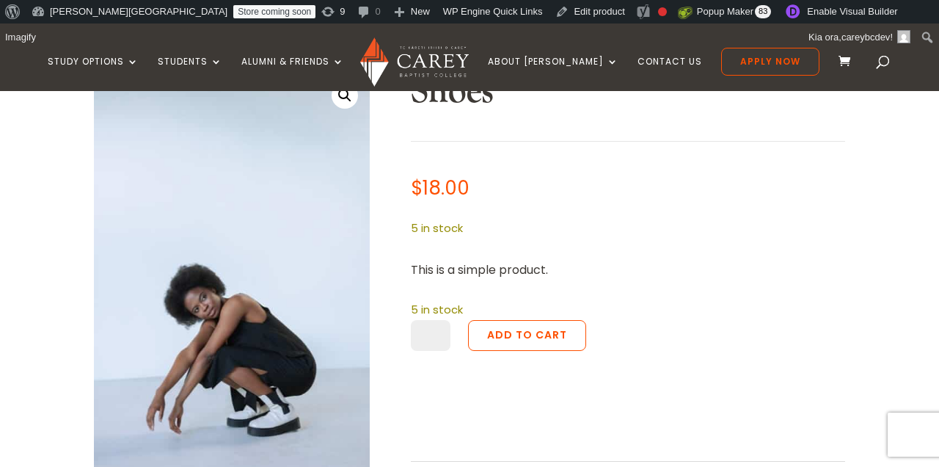
click at [537, 236] on p "5 in stock" at bounding box center [628, 229] width 434 height 20
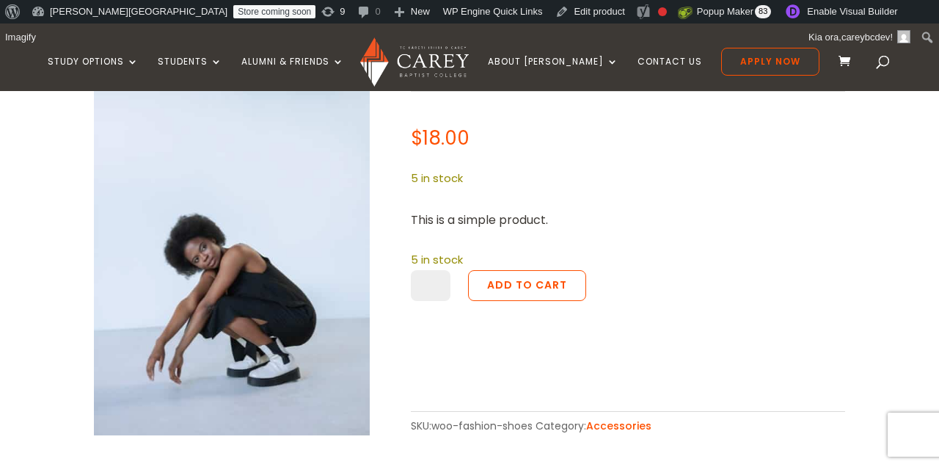
scroll to position [369, 0]
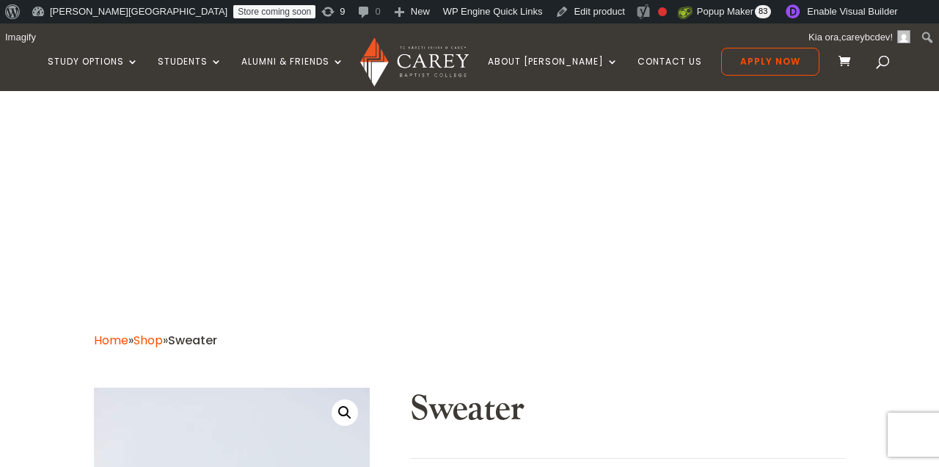
scroll to position [357, 0]
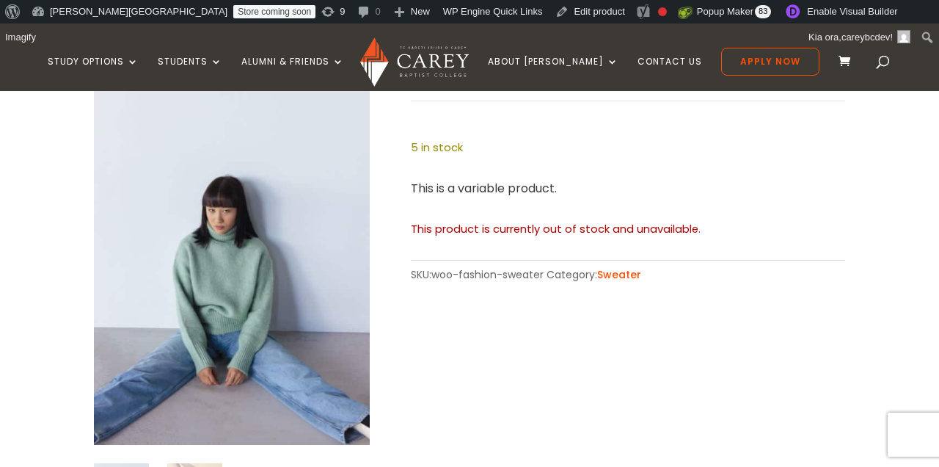
click at [638, 80] on h2 "Sweater" at bounding box center [628, 55] width 434 height 50
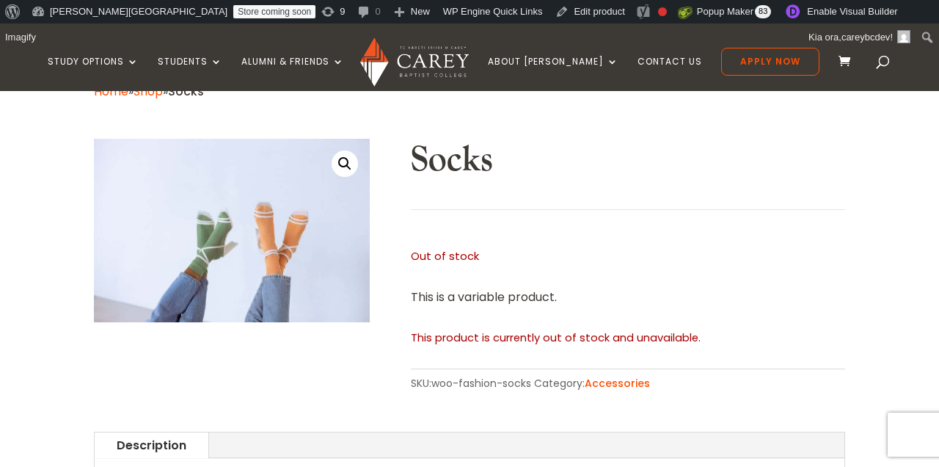
scroll to position [249, 0]
click at [613, 249] on p "Out of stock" at bounding box center [628, 257] width 434 height 20
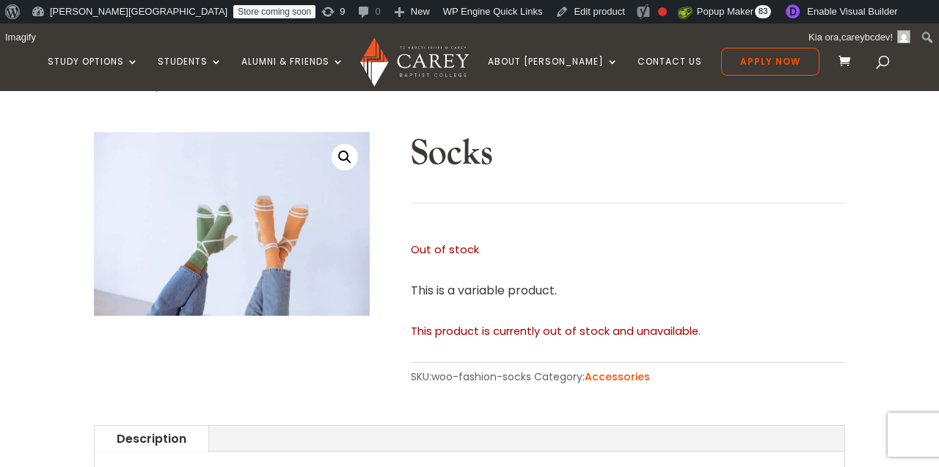
scroll to position [255, 0]
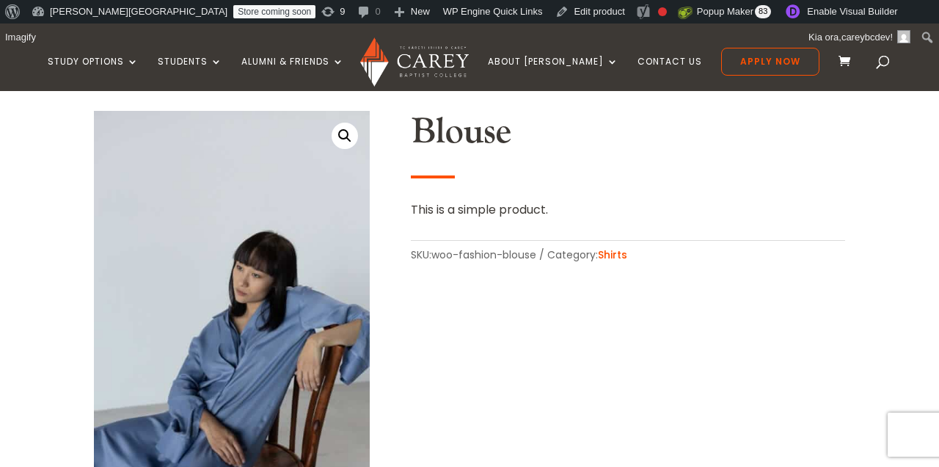
scroll to position [402, 0]
click at [484, 317] on div "🔍 Blouse This is a simple product. SKU: woo-fashion-blouse Category: Shirts" at bounding box center [469, 318] width 751 height 452
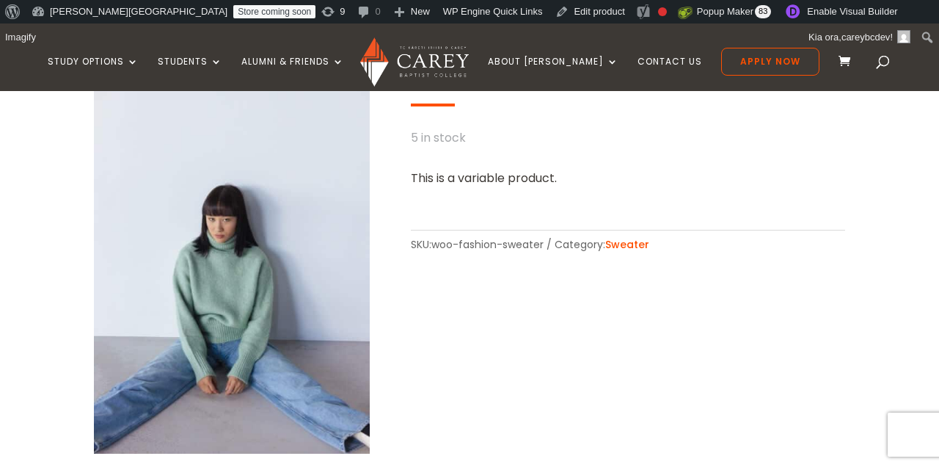
scroll to position [346, 0]
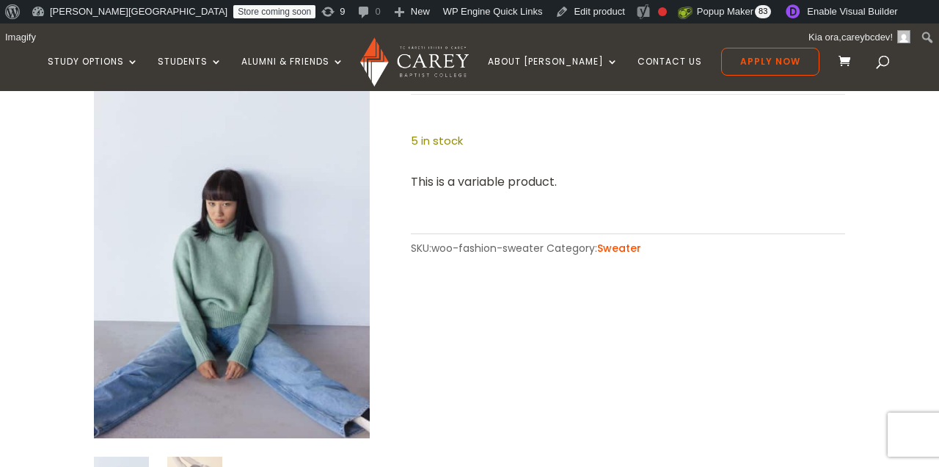
scroll to position [409, 0]
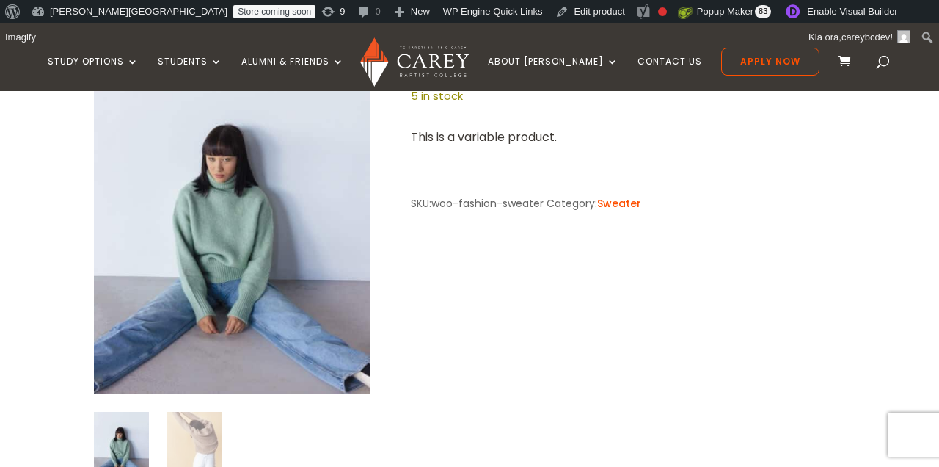
click at [674, 214] on div "Sweater 5 in stock This is a variable product. This product is currently out of…" at bounding box center [628, 96] width 434 height 235
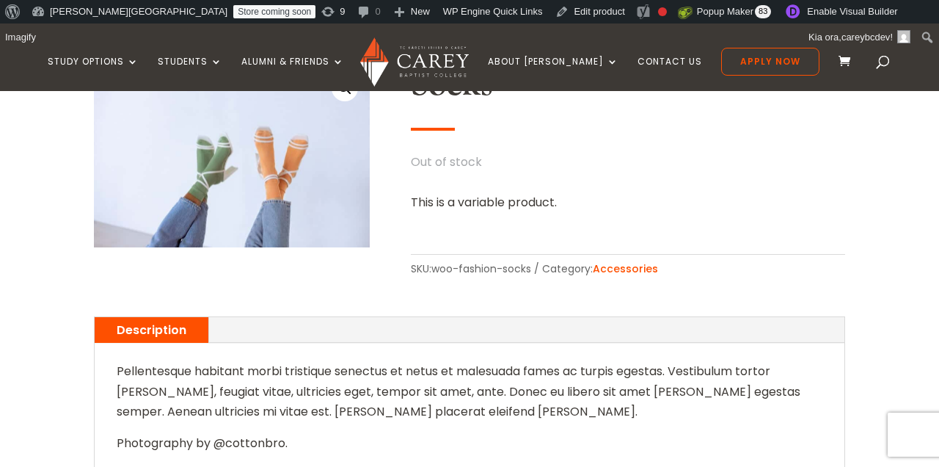
scroll to position [458, 0]
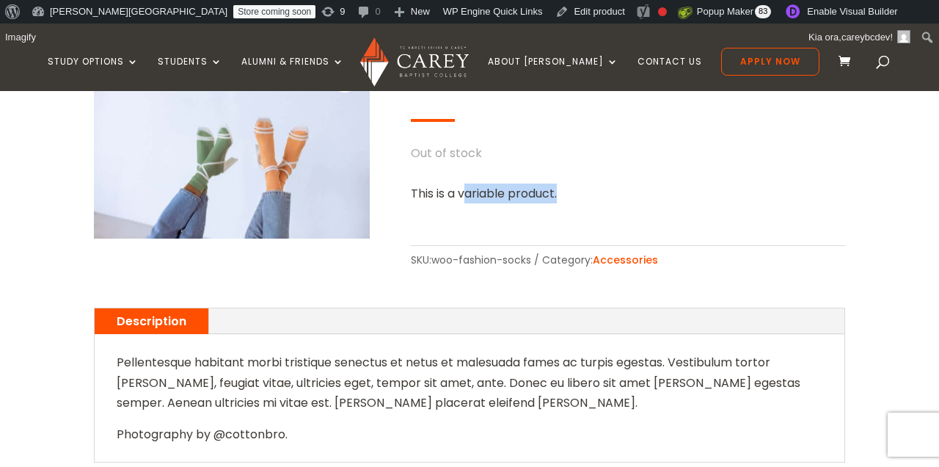
drag, startPoint x: 465, startPoint y: 197, endPoint x: 635, endPoint y: 197, distance: 169.5
click at [635, 197] on p "This is a variable product." at bounding box center [628, 193] width 434 height 20
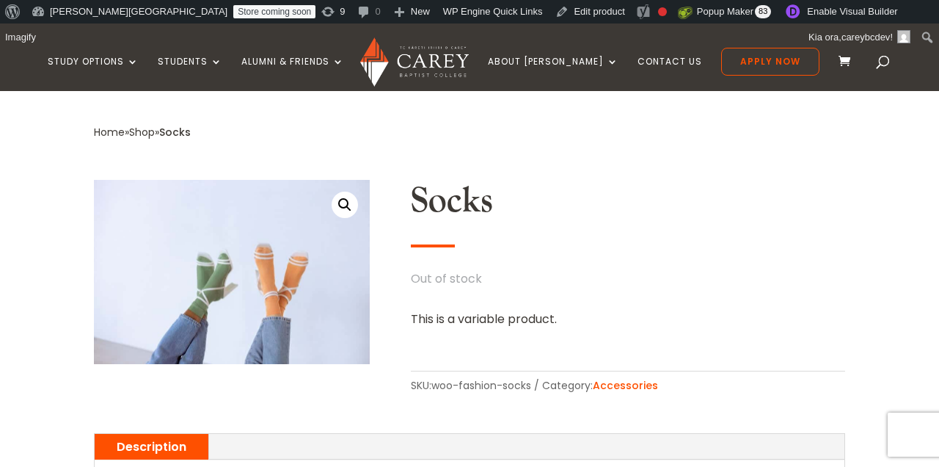
scroll to position [311, 0]
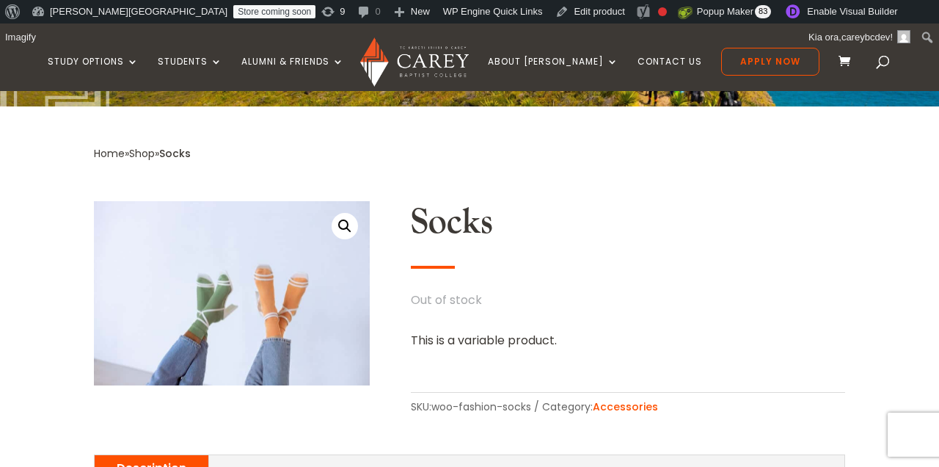
click at [589, 236] on h2 "Socks" at bounding box center [628, 226] width 434 height 50
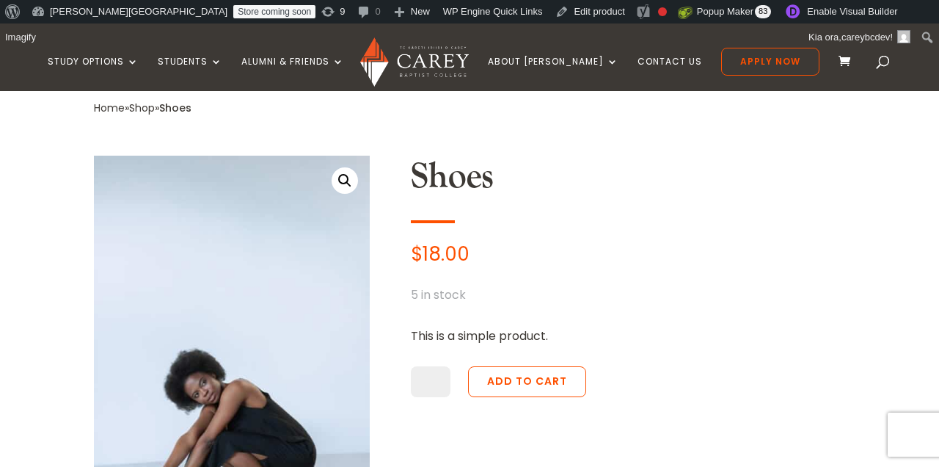
scroll to position [361, 0]
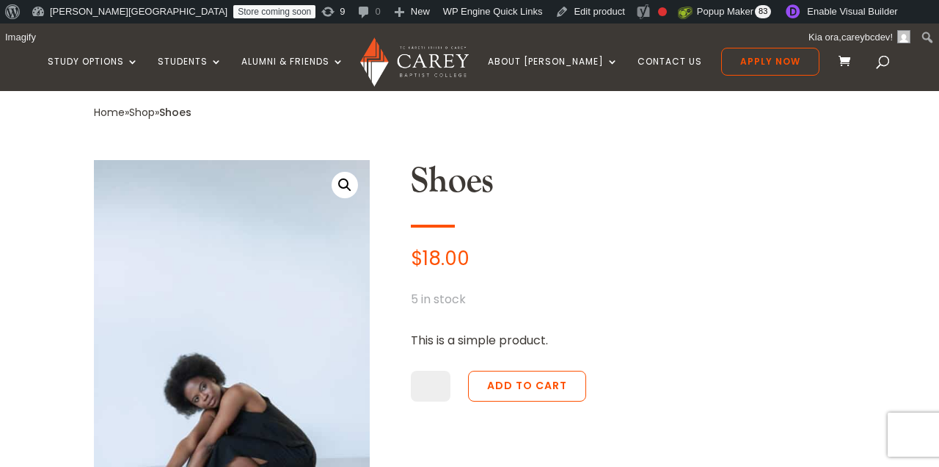
click at [665, 239] on div "Shoes $ 18.00 5 in stock This is a simple product. 5 in stock Shoes quantity * …" at bounding box center [628, 348] width 434 height 376
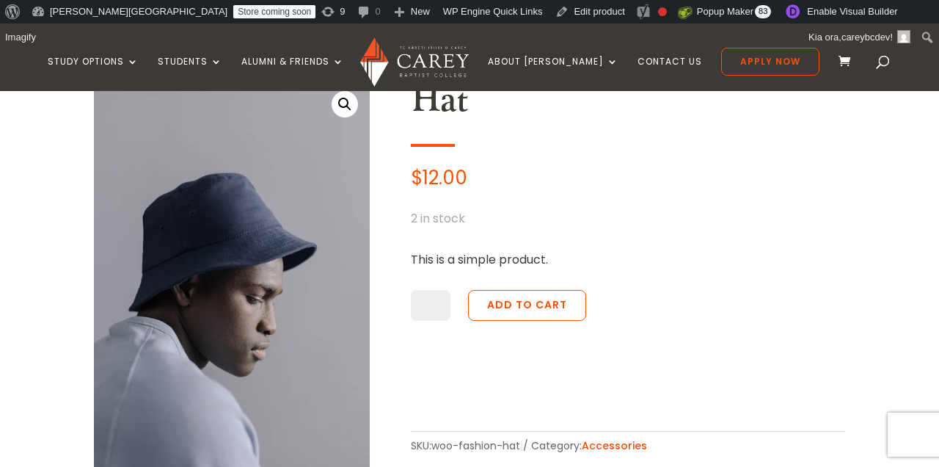
scroll to position [429, 0]
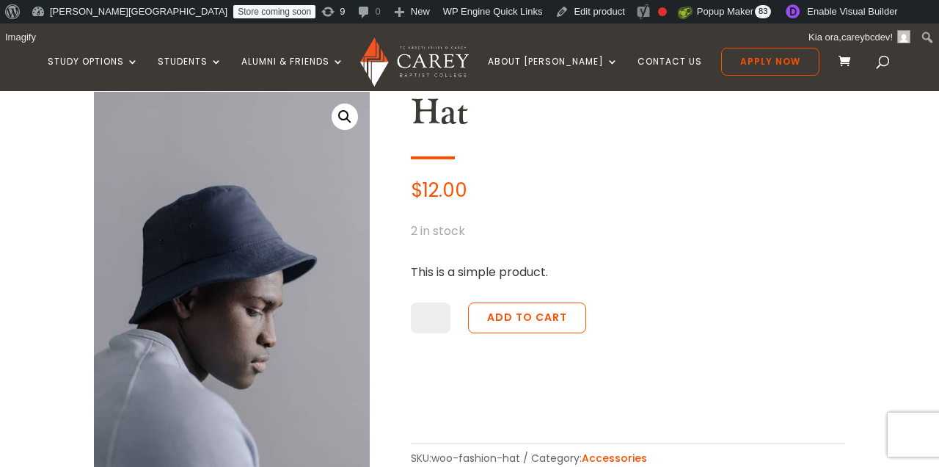
click at [598, 189] on p "$ 12.00" at bounding box center [628, 191] width 434 height 20
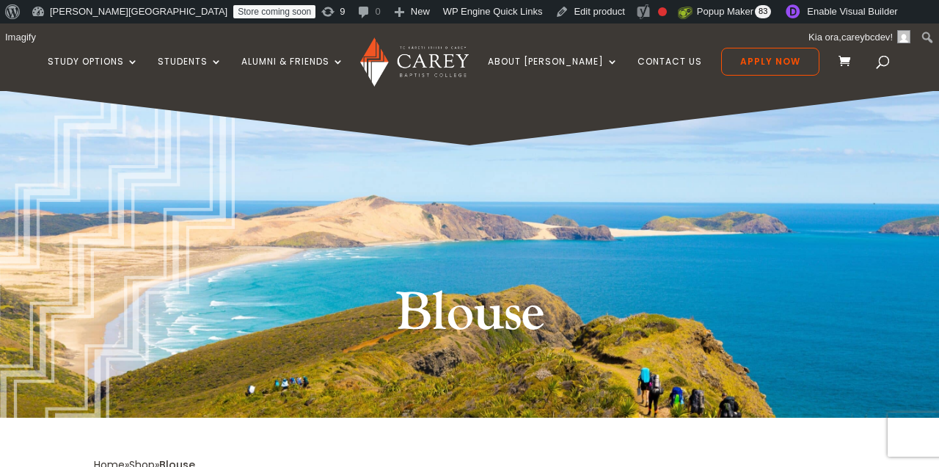
scroll to position [402, 0]
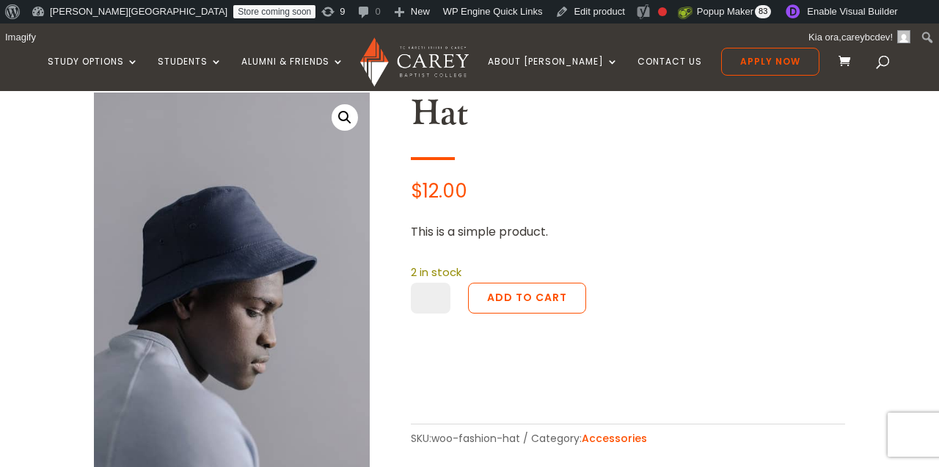
scroll to position [418, 0]
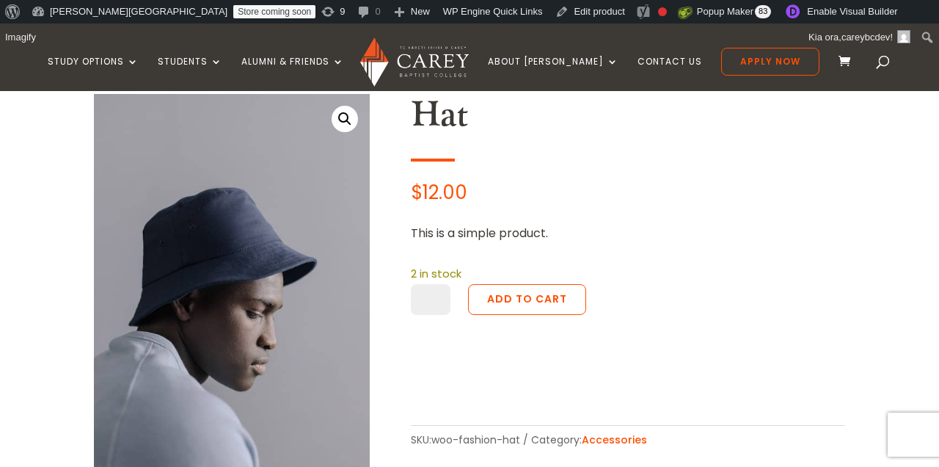
click at [602, 191] on p "$ 12.00" at bounding box center [628, 193] width 434 height 20
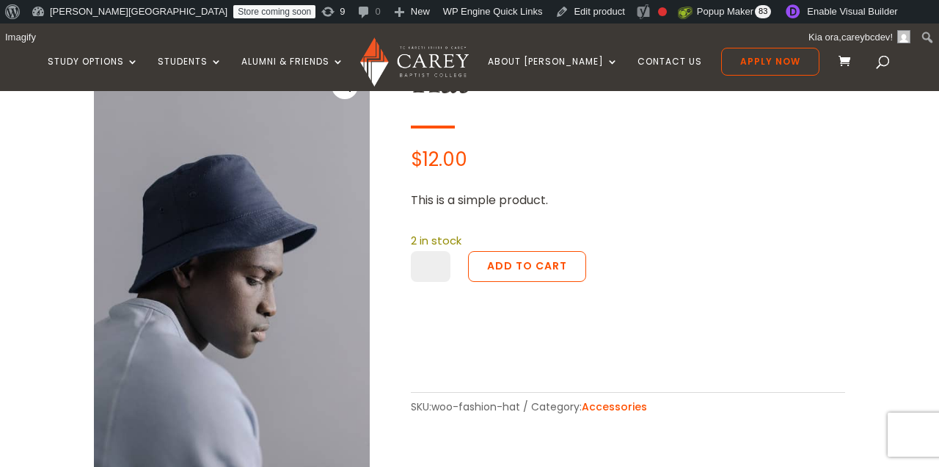
scroll to position [434, 0]
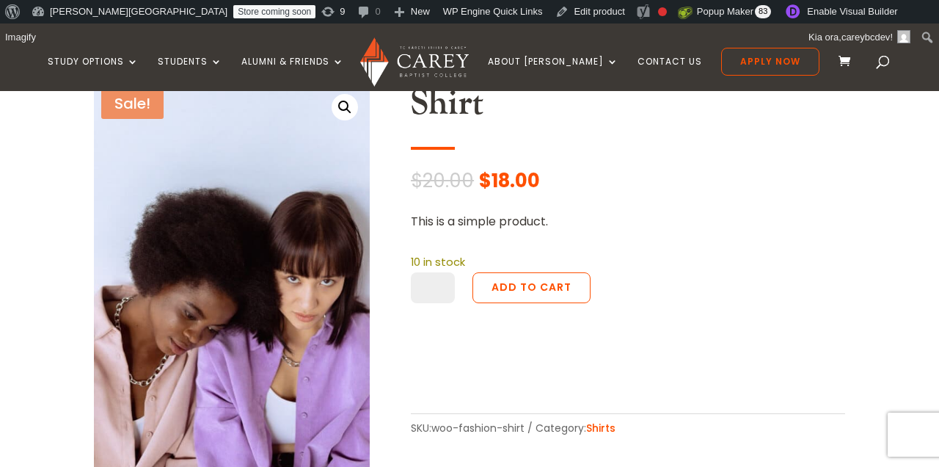
scroll to position [430, 0]
click at [608, 192] on div "Shirt $ 20.00 Original price was: $20.00. $ 18.00 Current price is: $18.00. Thi…" at bounding box center [628, 260] width 434 height 356
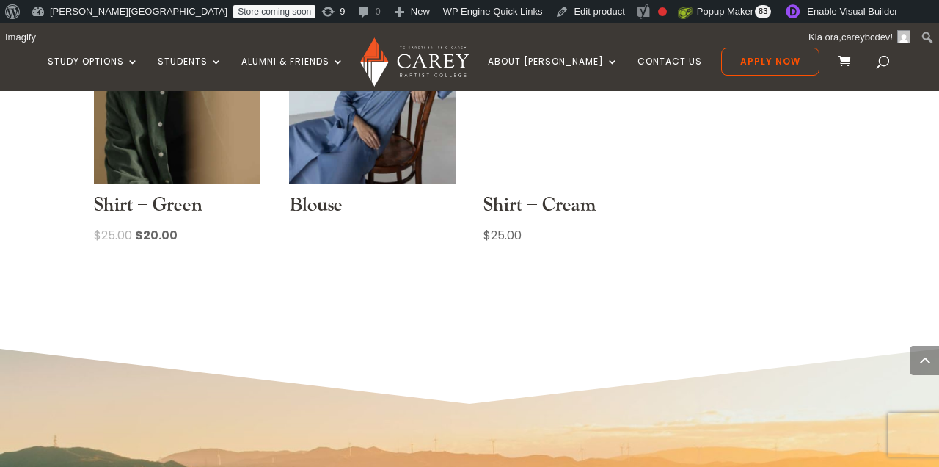
scroll to position [1435, 0]
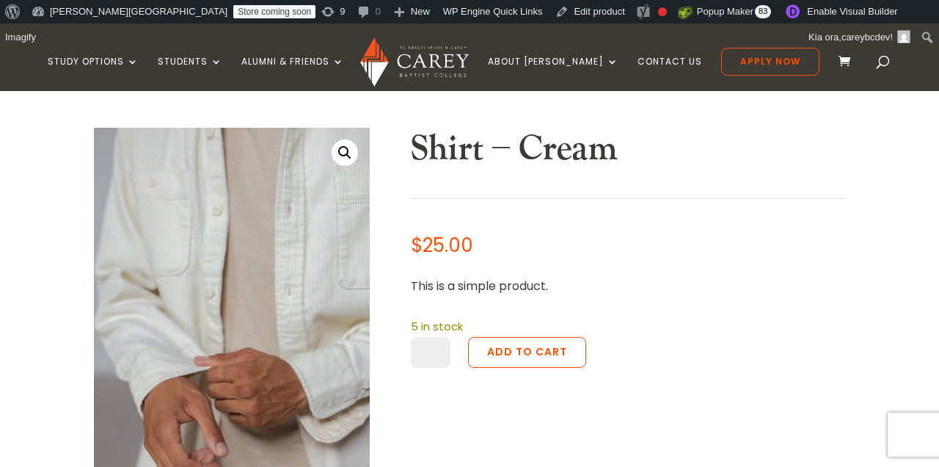
scroll to position [250, 0]
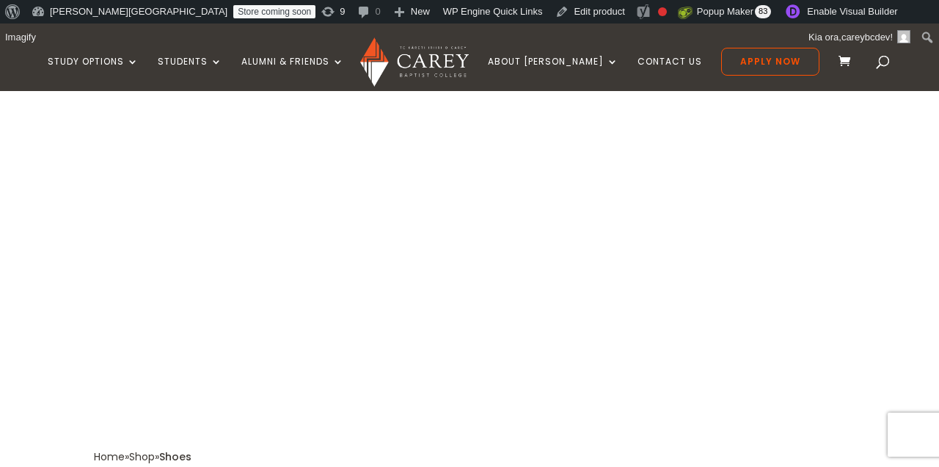
scroll to position [361, 0]
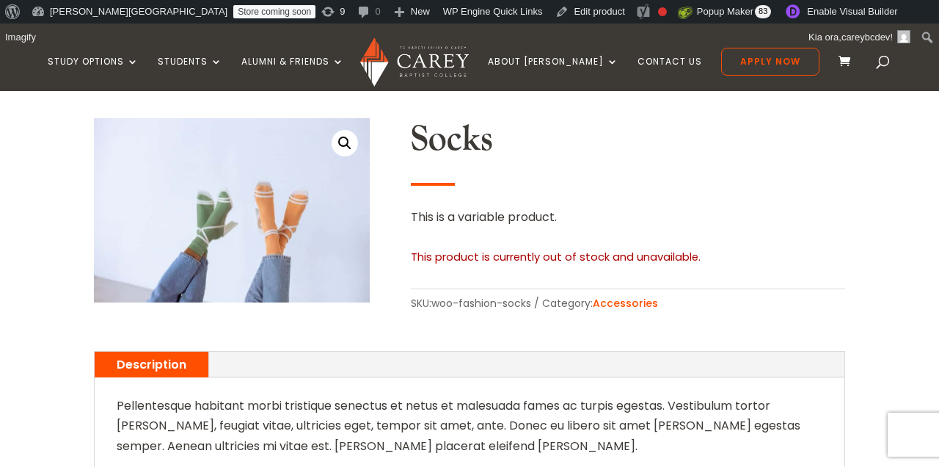
scroll to position [404, 0]
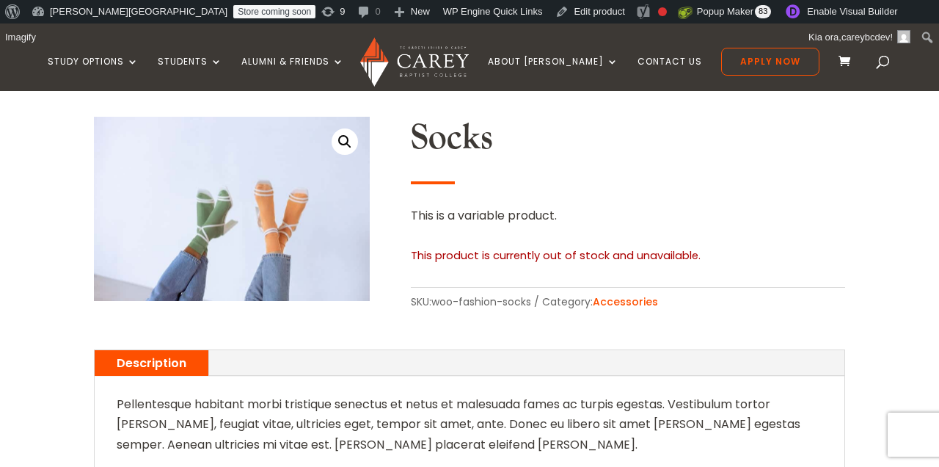
click at [549, 252] on p "This product is currently out of stock and unavailable." at bounding box center [628, 256] width 434 height 20
click at [519, 221] on p "This is a variable product." at bounding box center [628, 215] width 434 height 20
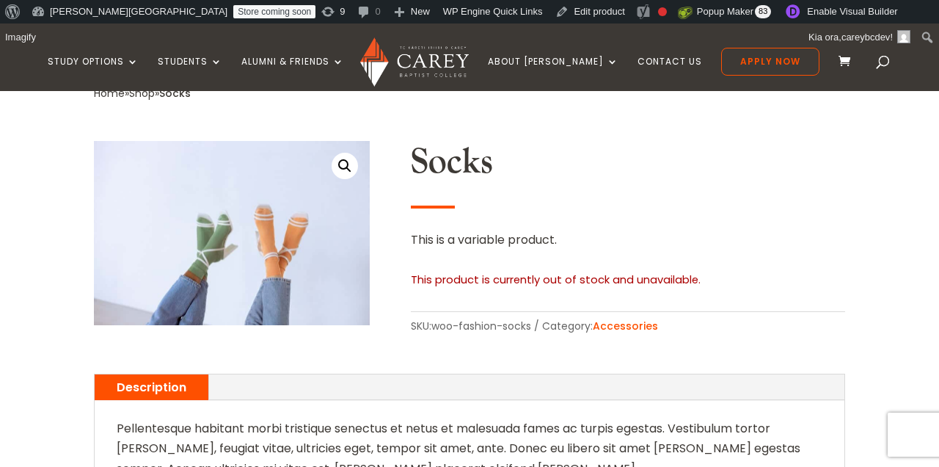
scroll to position [365, 0]
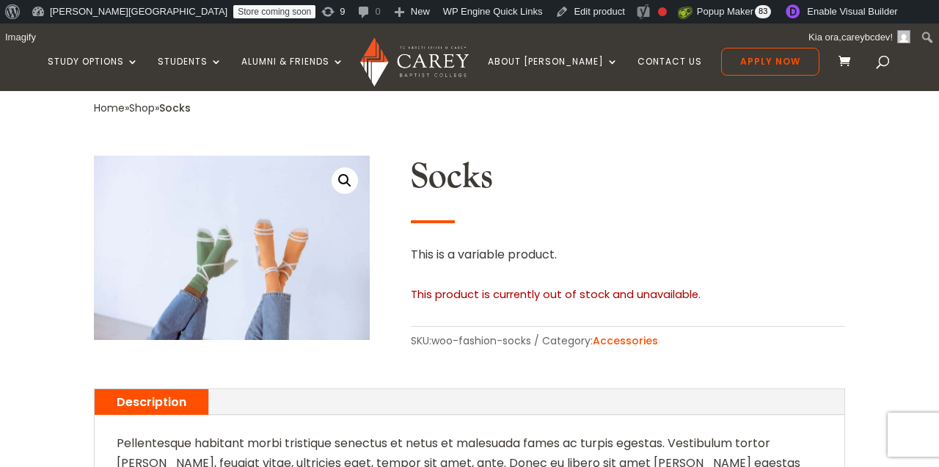
click at [591, 220] on div "Socks This is a variable product. This product is currently out of stock and un…" at bounding box center [628, 253] width 434 height 195
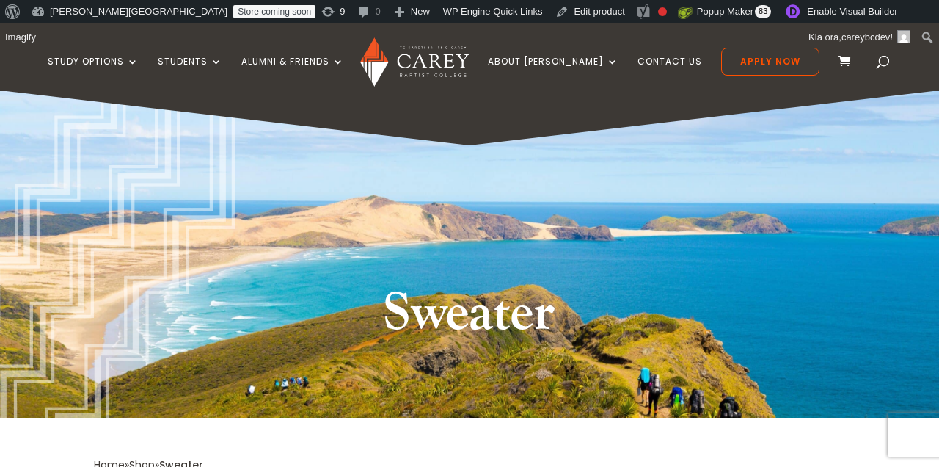
scroll to position [409, 0]
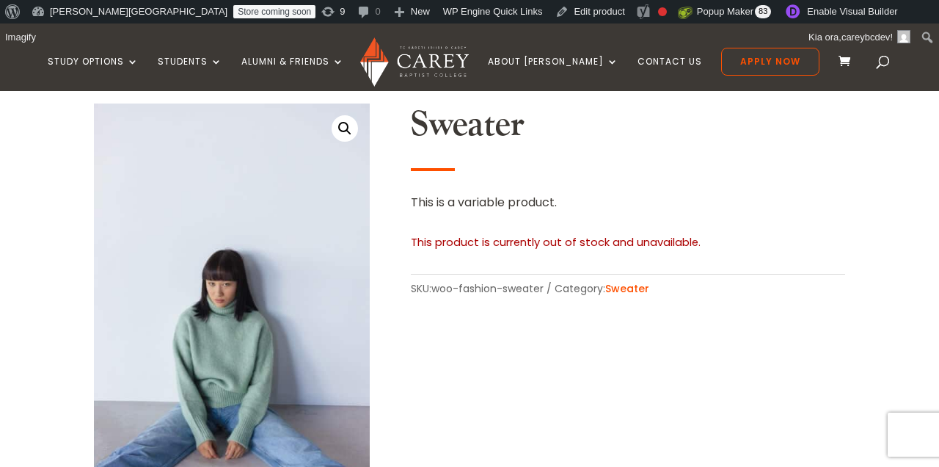
click at [652, 152] on h2 "Sweater" at bounding box center [628, 128] width 434 height 50
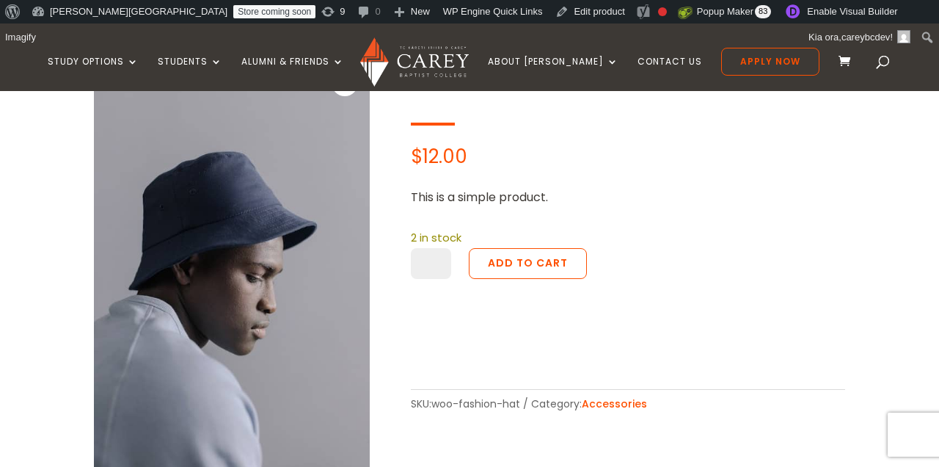
scroll to position [468, 0]
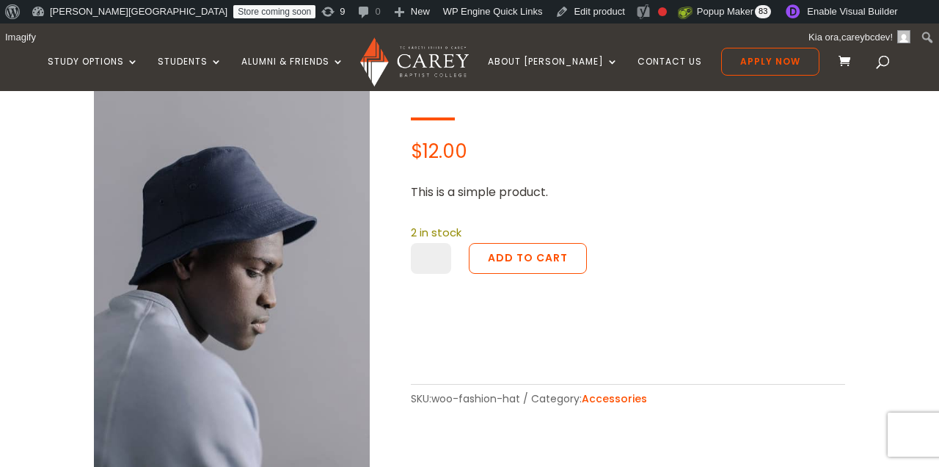
type input "*"
click at [439, 254] on input "*" at bounding box center [431, 258] width 40 height 31
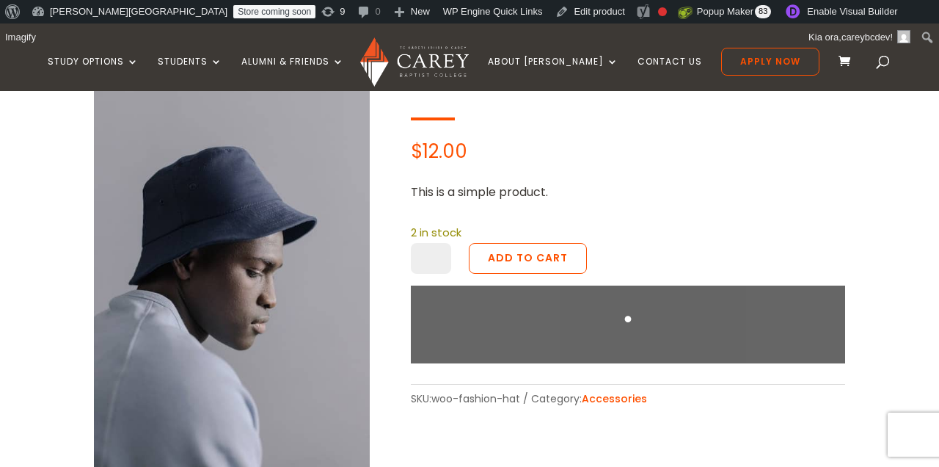
click at [478, 219] on div "Hat $ 12.00 This is a simple product. 2 in stock Hat quantity * Add to cart SKU…" at bounding box center [628, 231] width 434 height 356
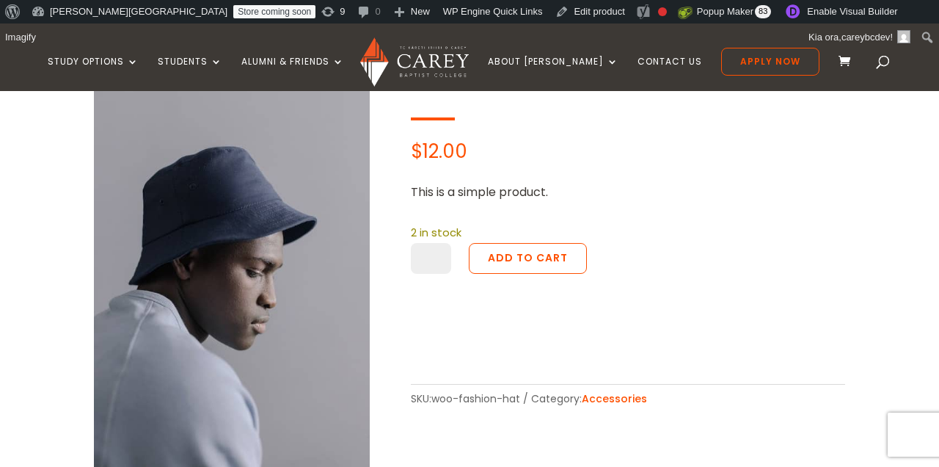
click at [443, 254] on input "*" at bounding box center [431, 258] width 40 height 31
click at [465, 234] on p "2 in stock" at bounding box center [628, 233] width 434 height 20
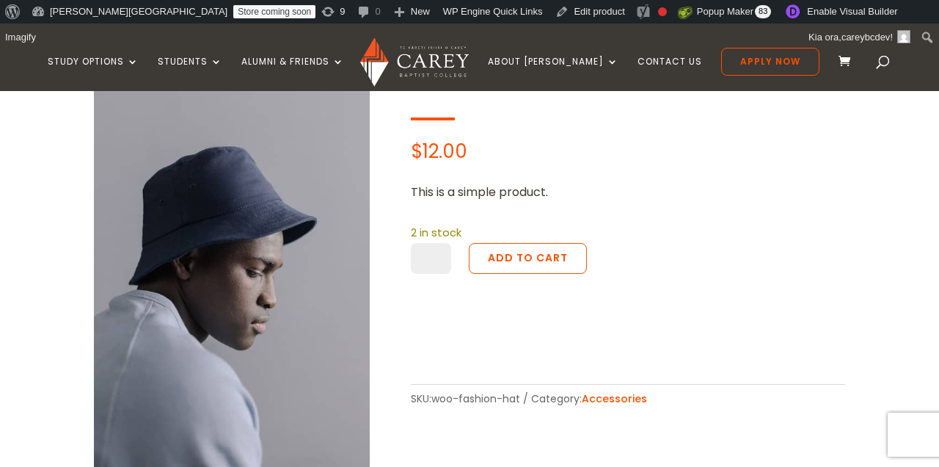
scroll to position [433, 0]
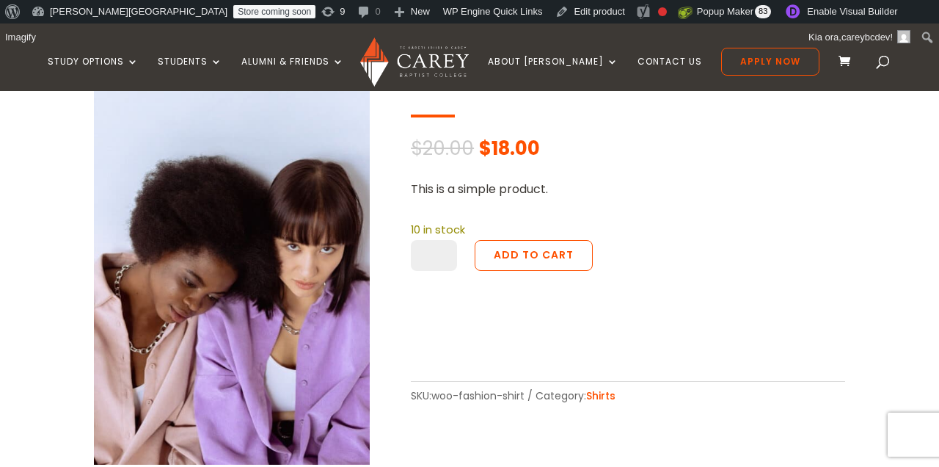
scroll to position [465, 0]
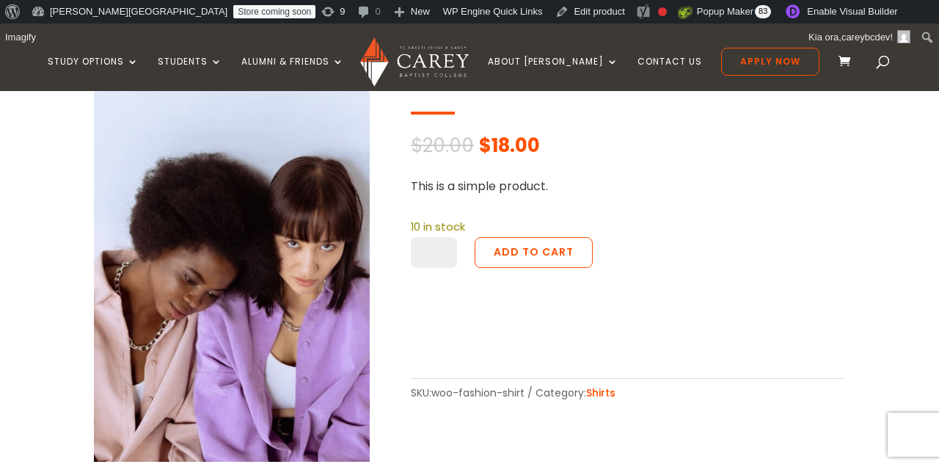
click at [633, 168] on div "Shirt $ 20.00 Original price was: $20.00. $ 18.00 Current price is: $18.00. Thi…" at bounding box center [628, 225] width 434 height 356
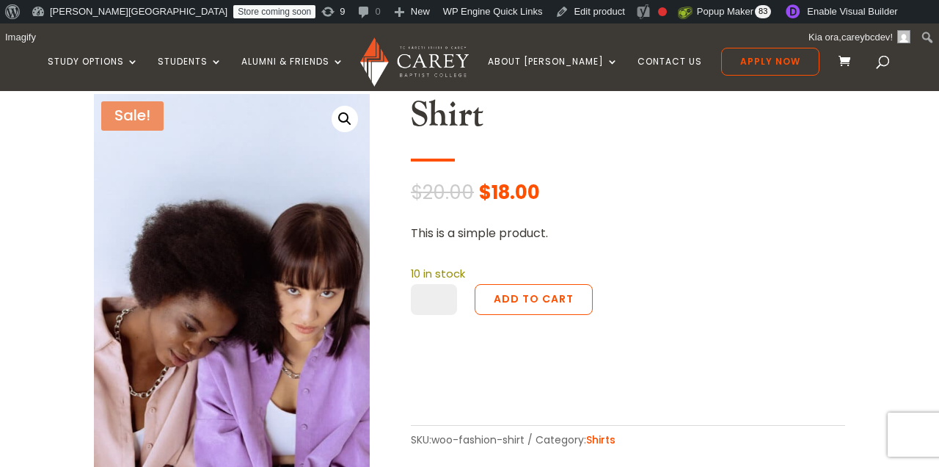
scroll to position [408, 0]
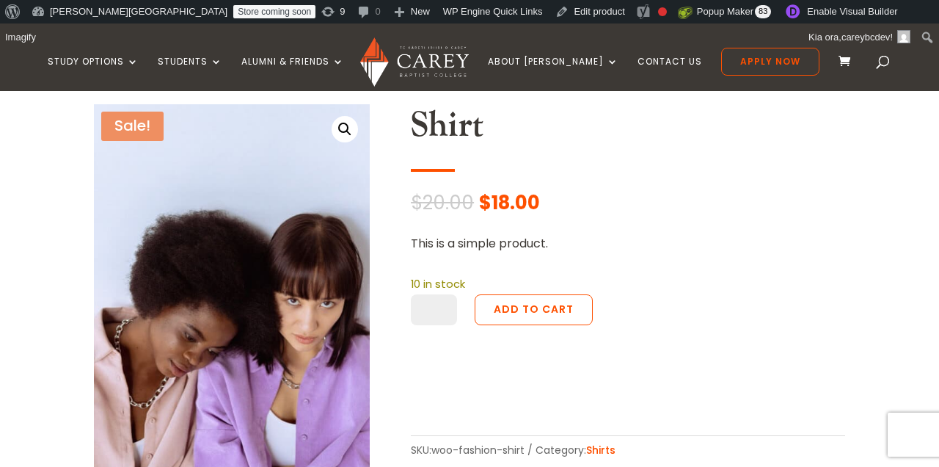
click at [624, 171] on div "Shirt $ 20.00 Original price was: $20.00. $ 18.00 Current price is: $18.00. Thi…" at bounding box center [628, 282] width 434 height 356
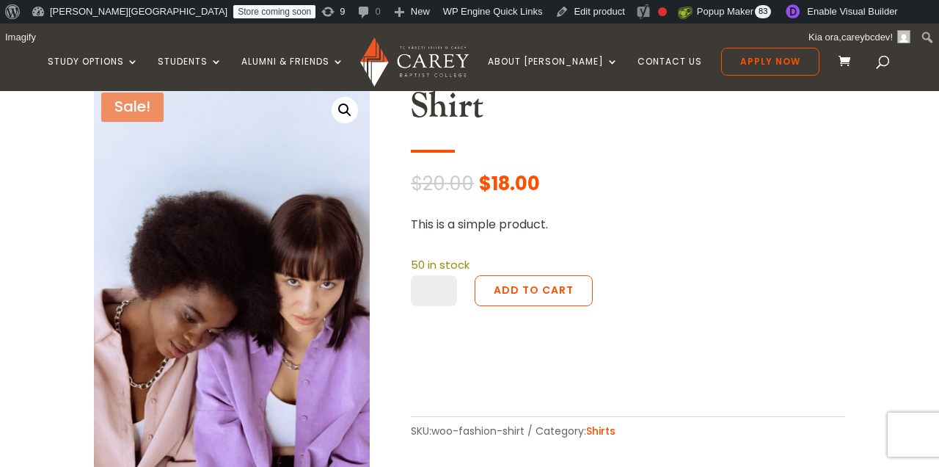
scroll to position [447, 0]
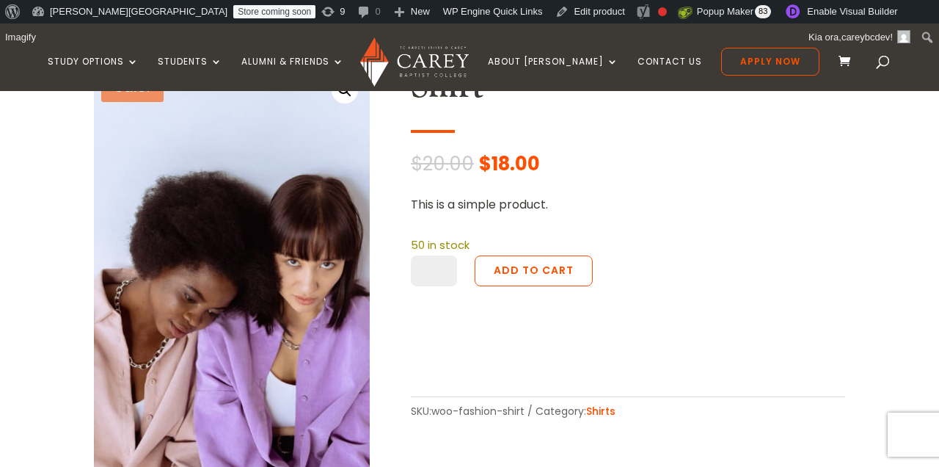
click at [668, 205] on p "This is a simple product." at bounding box center [628, 204] width 434 height 20
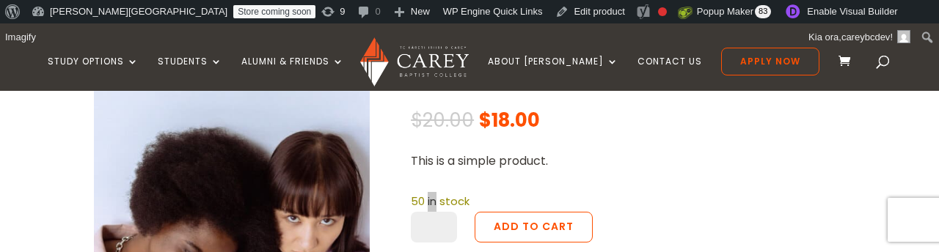
scroll to position [492, 0]
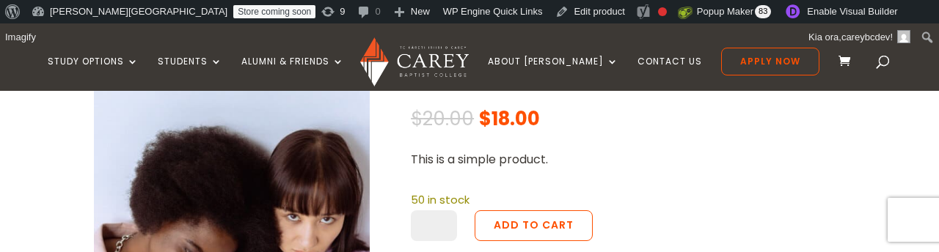
click at [671, 185] on div "Shirt $ 20.00 Original price was: $20.00. $ 18.00 Current price is: $18.00. Thi…" at bounding box center [628, 199] width 434 height 356
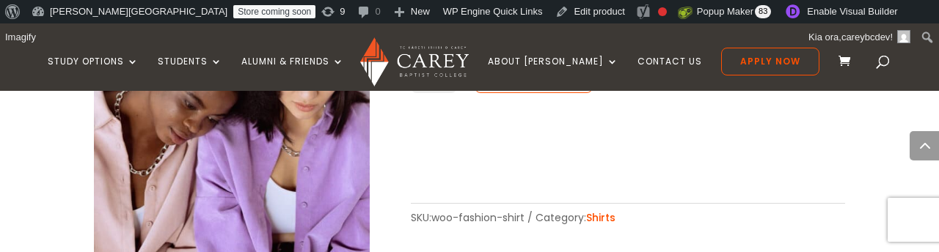
scroll to position [642, 0]
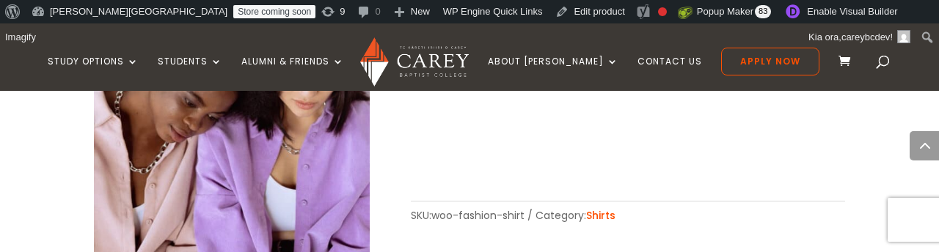
click at [549, 211] on span "Category: Shirts" at bounding box center [576, 215] width 80 height 15
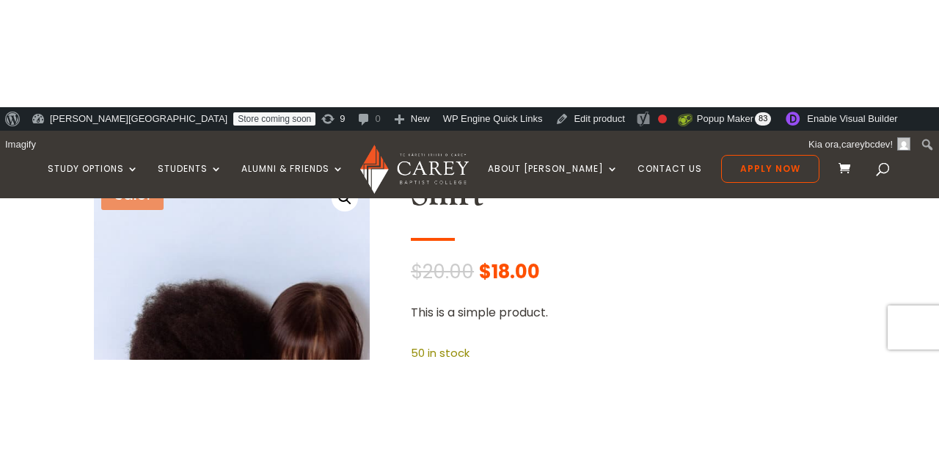
scroll to position [429, 0]
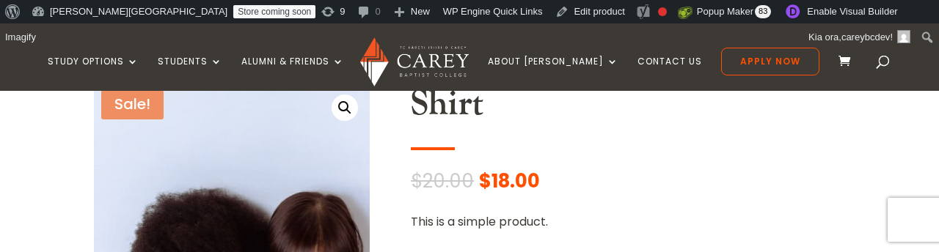
click at [441, 176] on bdi "$ 20.00" at bounding box center [442, 181] width 63 height 26
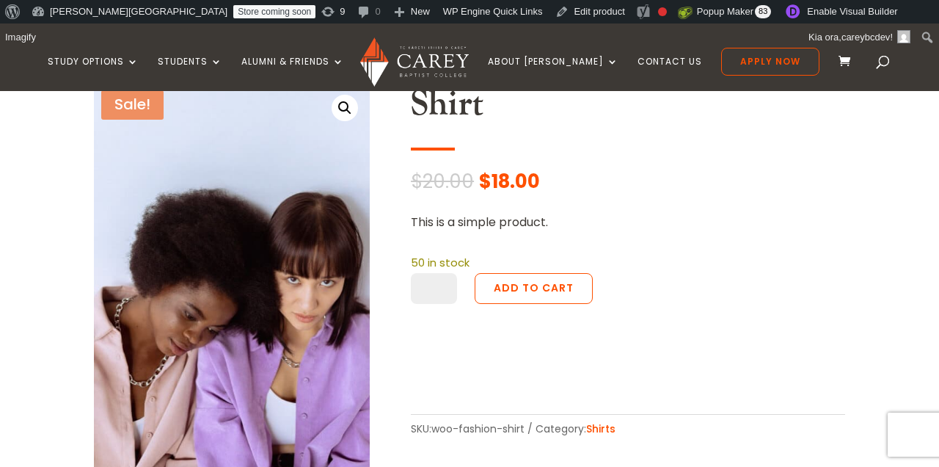
click at [724, 189] on p "$ 20.00 Original price was: $20.00. $ 18.00 Current price is: $18.00." at bounding box center [628, 182] width 434 height 20
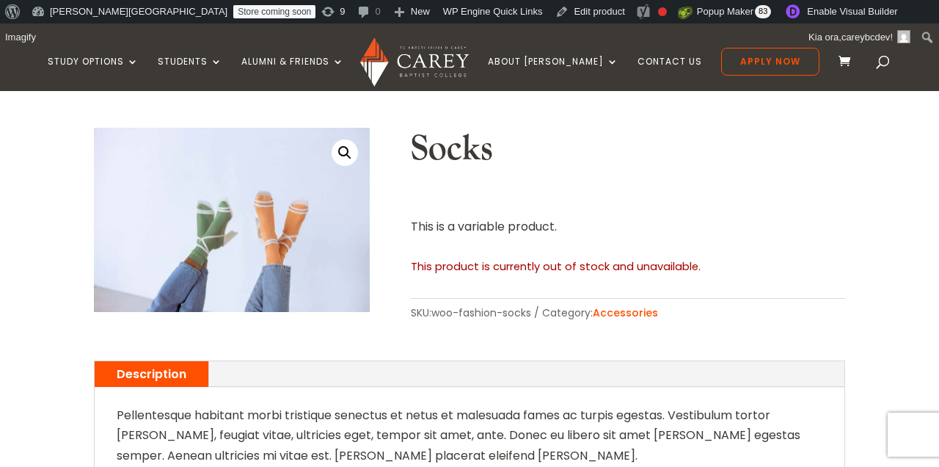
scroll to position [376, 0]
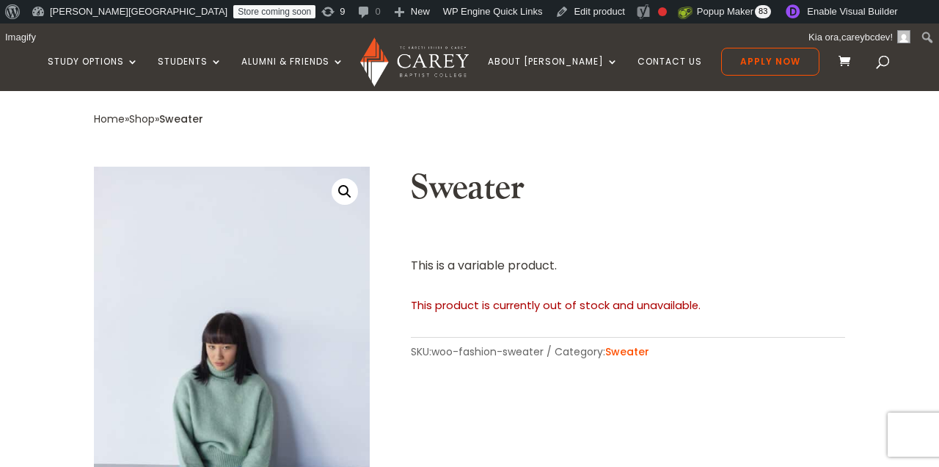
scroll to position [317, 0]
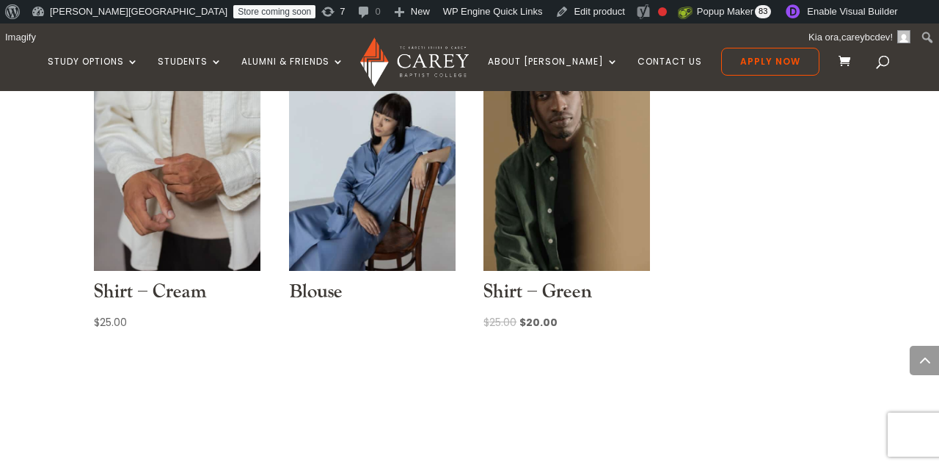
scroll to position [1097, 0]
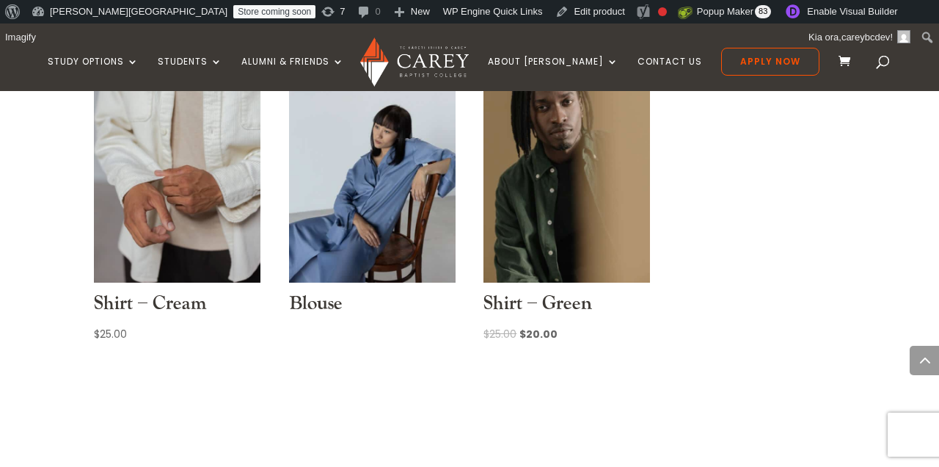
click at [514, 68] on span "Sale!" at bounding box center [522, 54] width 62 height 28
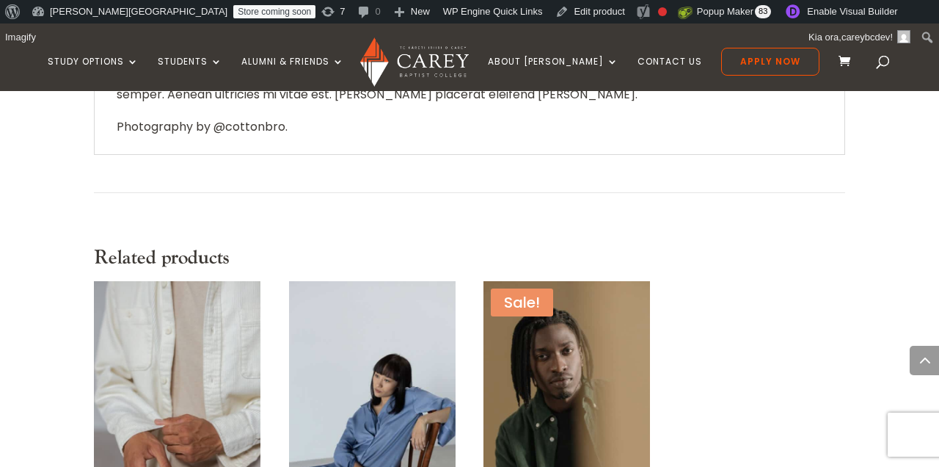
scroll to position [782, 0]
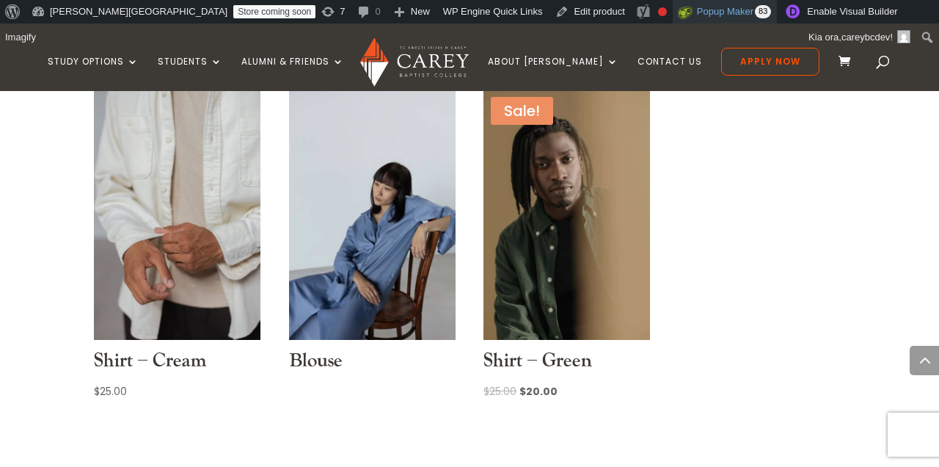
scroll to position [1020, 0]
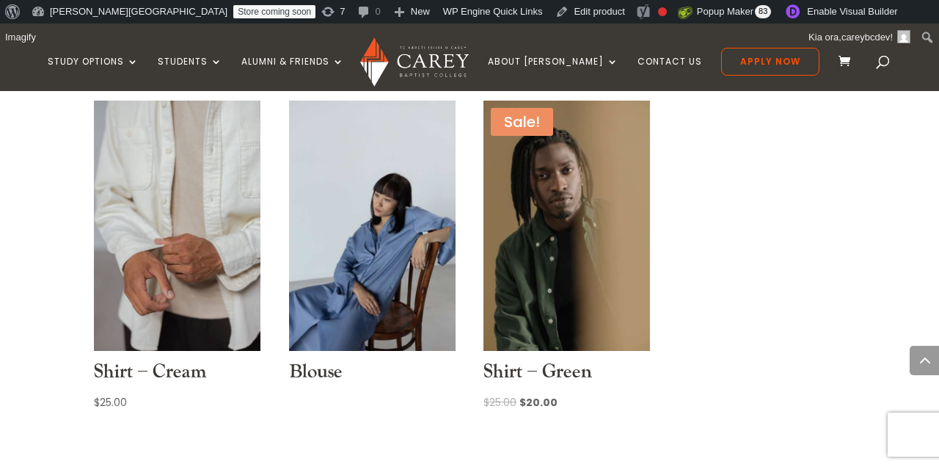
click at [520, 136] on span "Sale!" at bounding box center [522, 122] width 62 height 28
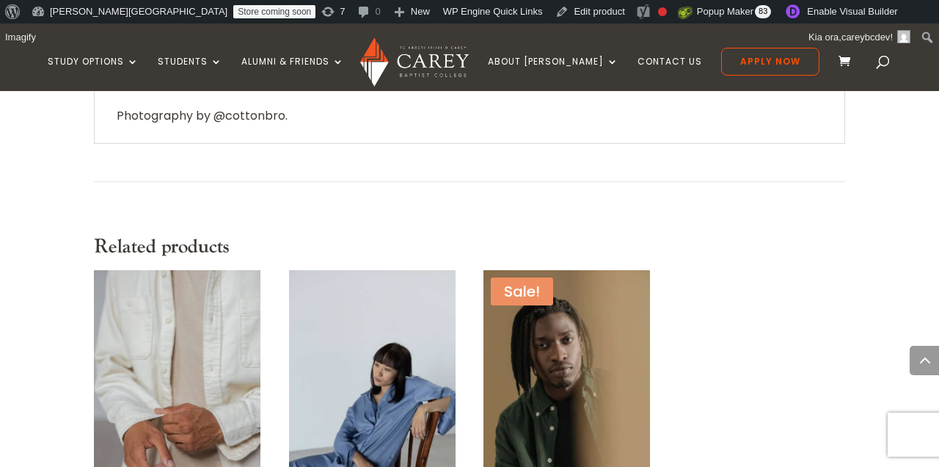
scroll to position [799, 0]
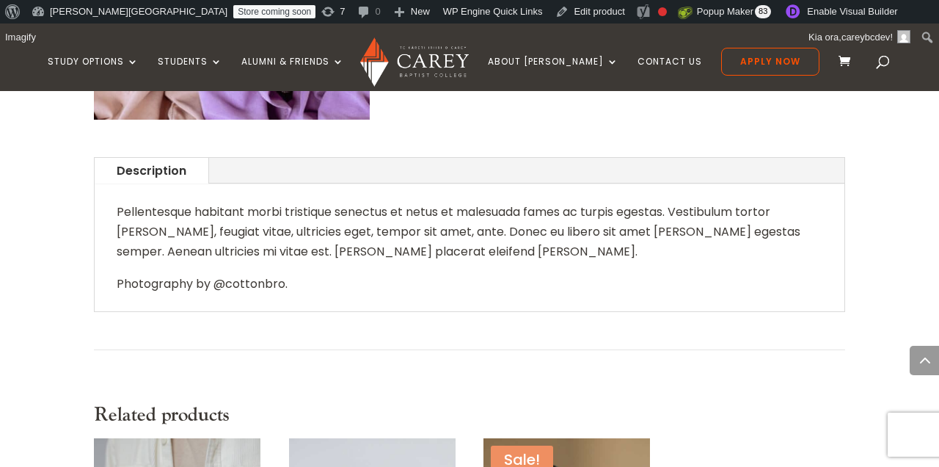
scroll to position [611, 0]
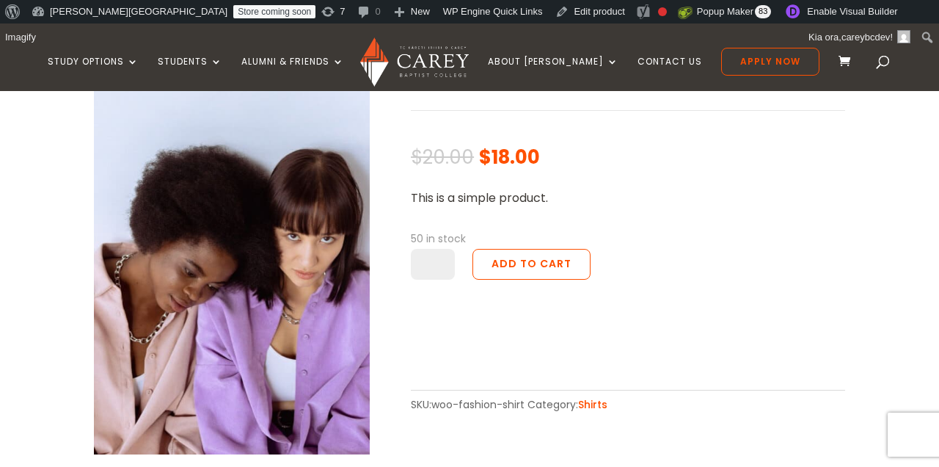
scroll to position [340, 0]
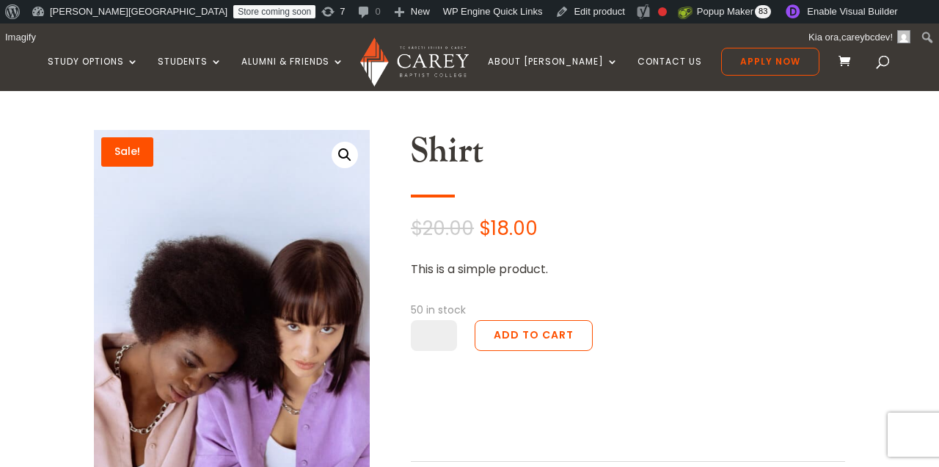
scroll to position [380, 0]
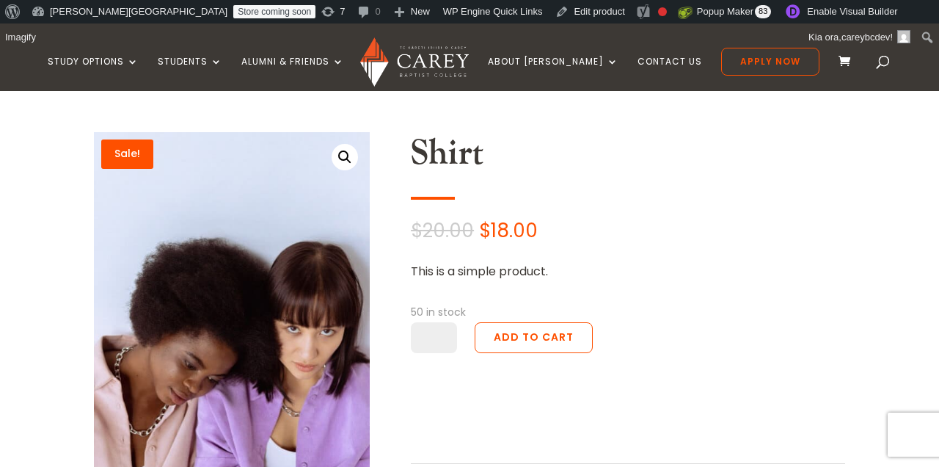
click at [541, 161] on h2 "Shirt" at bounding box center [628, 157] width 434 height 50
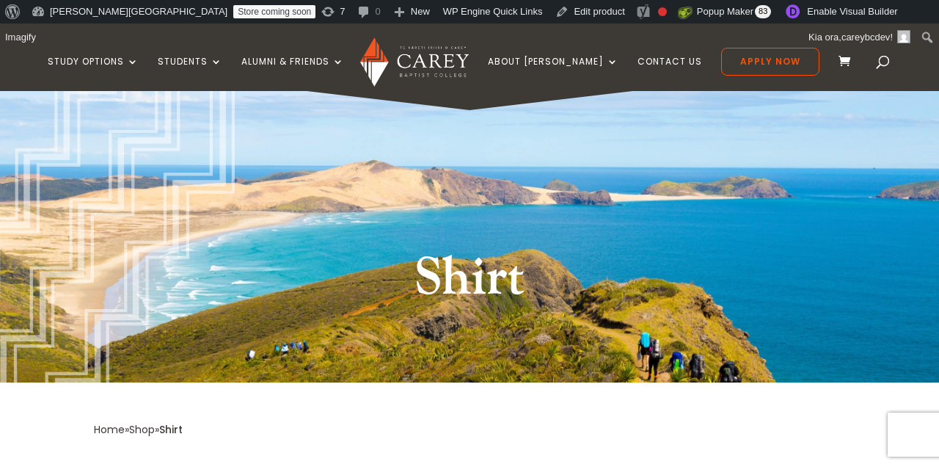
scroll to position [0, 0]
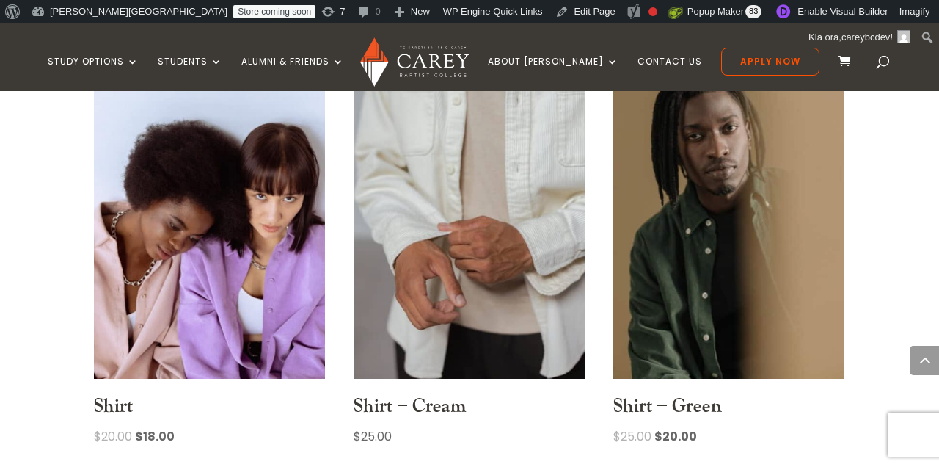
scroll to position [1097, 0]
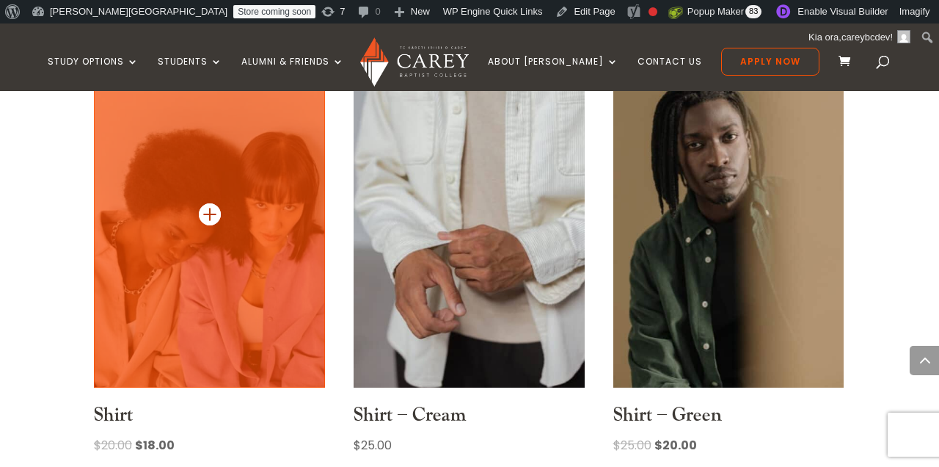
click at [272, 208] on img at bounding box center [209, 213] width 231 height 347
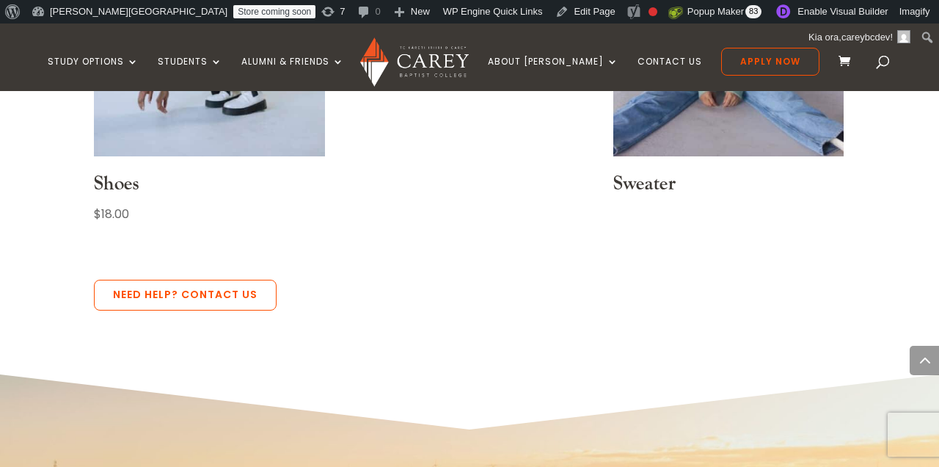
scroll to position [1954, 0]
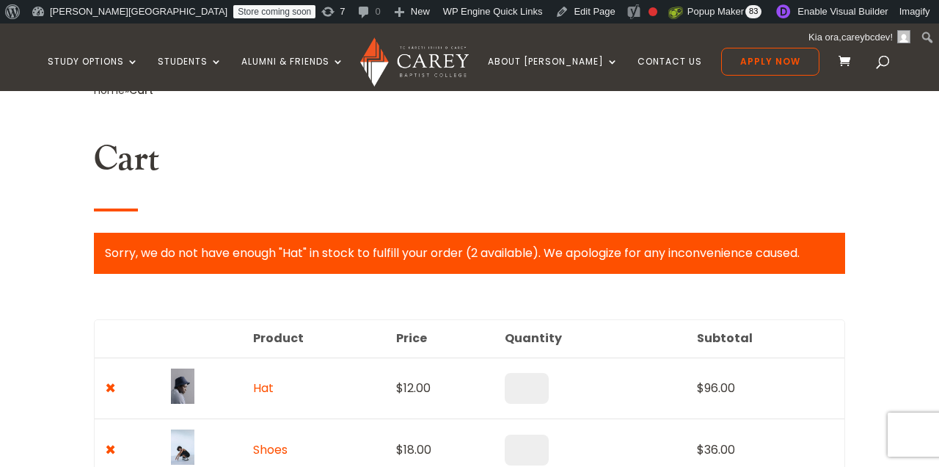
scroll to position [374, 0]
click at [364, 167] on h2 "Cart" at bounding box center [469, 163] width 751 height 50
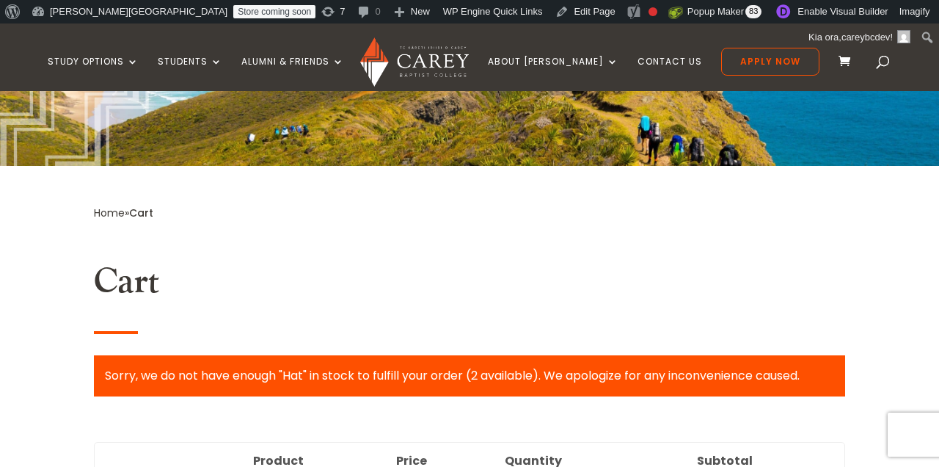
scroll to position [338, 0]
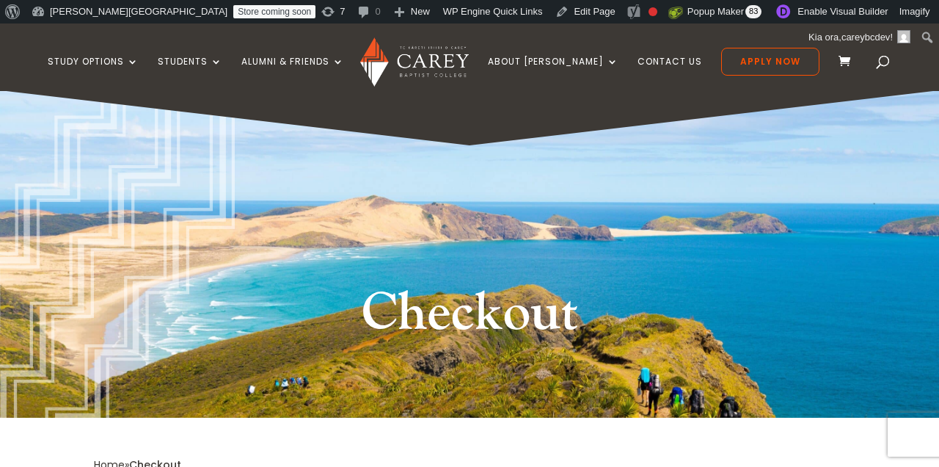
click at [528, 285] on h1 "Checkout" at bounding box center [469, 317] width 550 height 76
click at [768, 15] on link "Enable Visual Builder" at bounding box center [831, 11] width 126 height 23
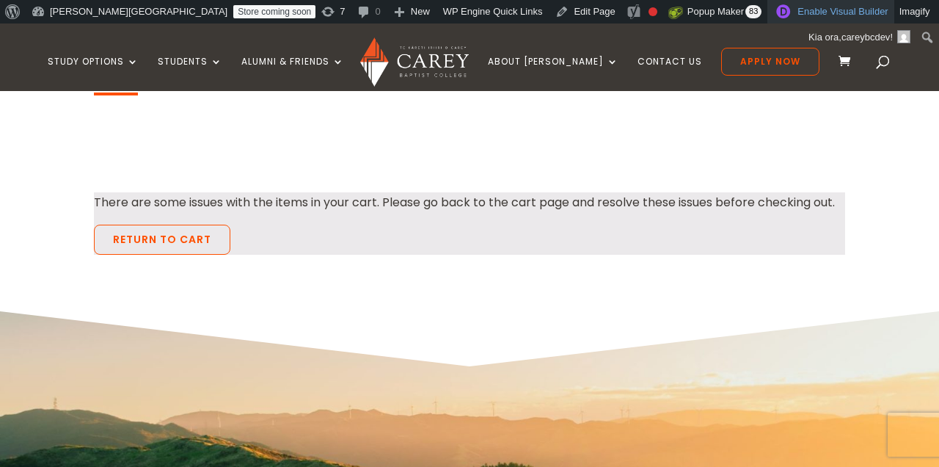
scroll to position [394, 0]
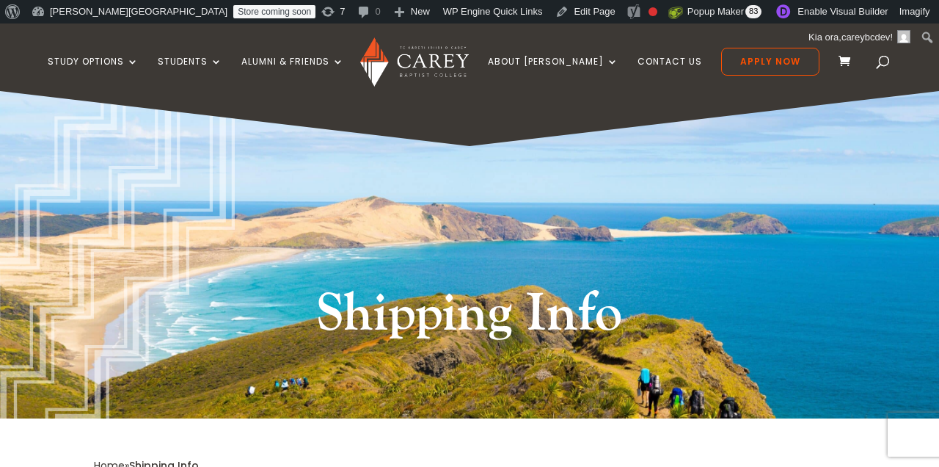
click at [563, 300] on h1 "Shipping Info" at bounding box center [469, 318] width 550 height 76
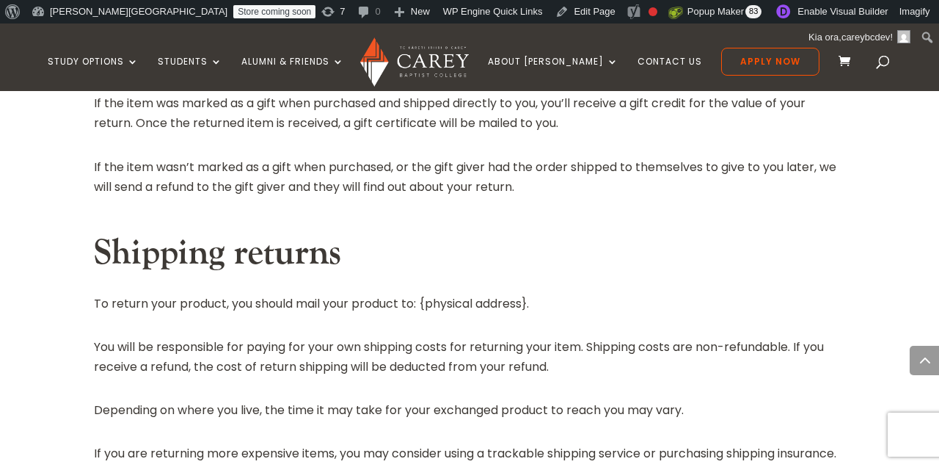
scroll to position [1810, 0]
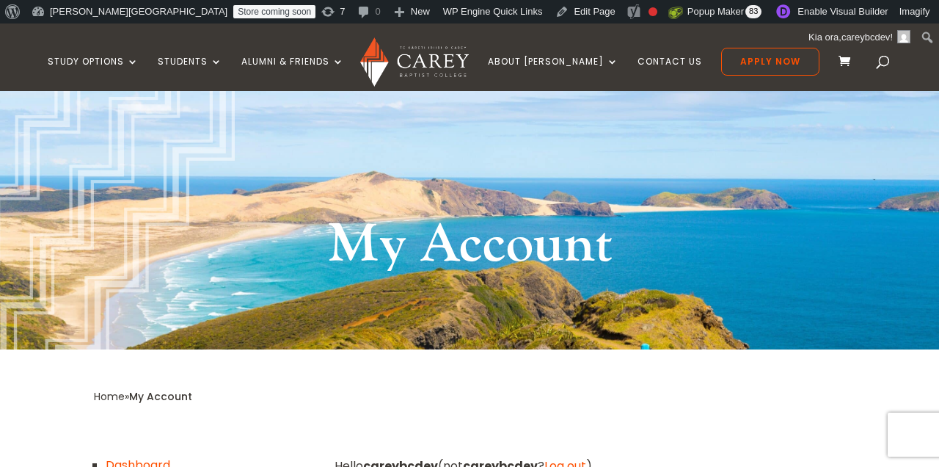
scroll to position [37, 0]
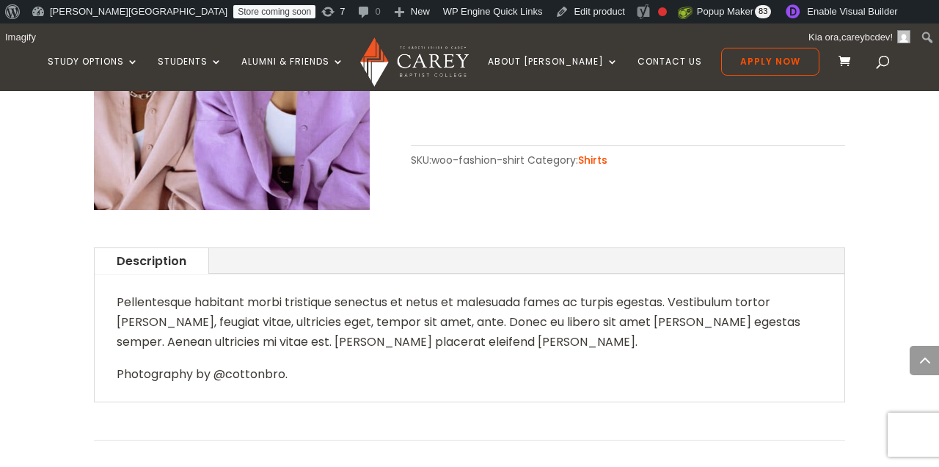
scroll to position [575, 0]
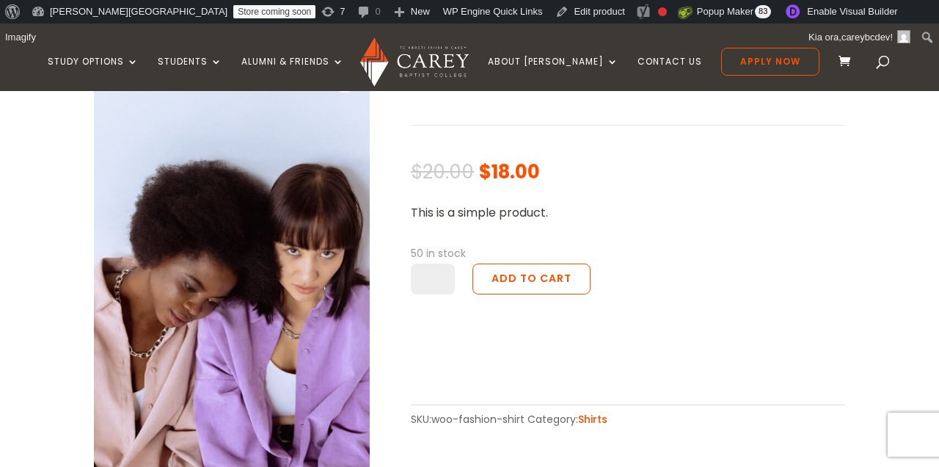
scroll to position [305, 0]
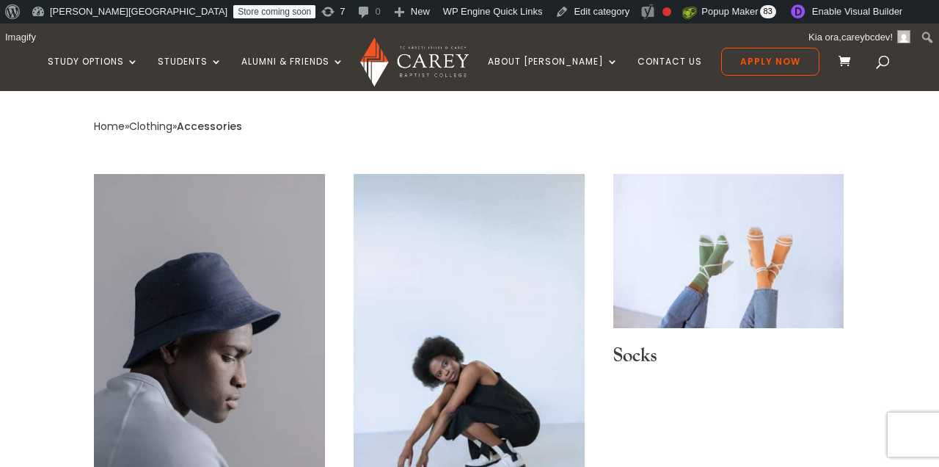
scroll to position [327, 0]
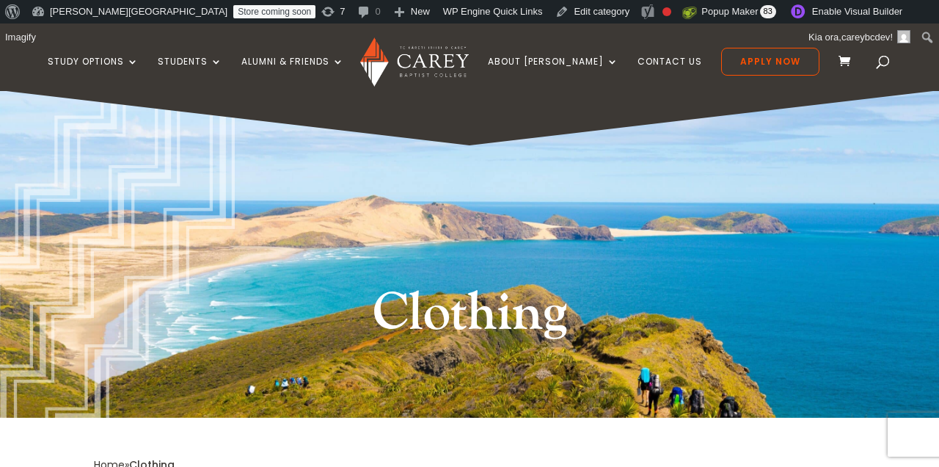
click at [470, 258] on div "Clothing" at bounding box center [469, 253] width 939 height 327
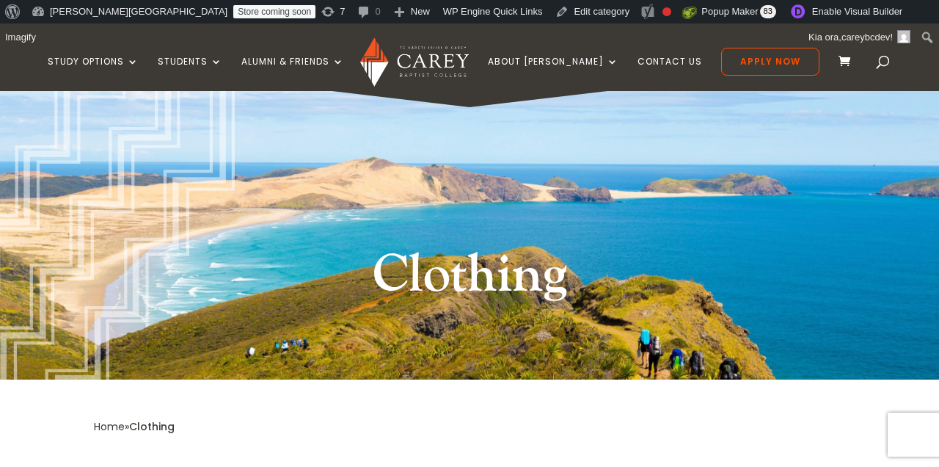
scroll to position [98, 0]
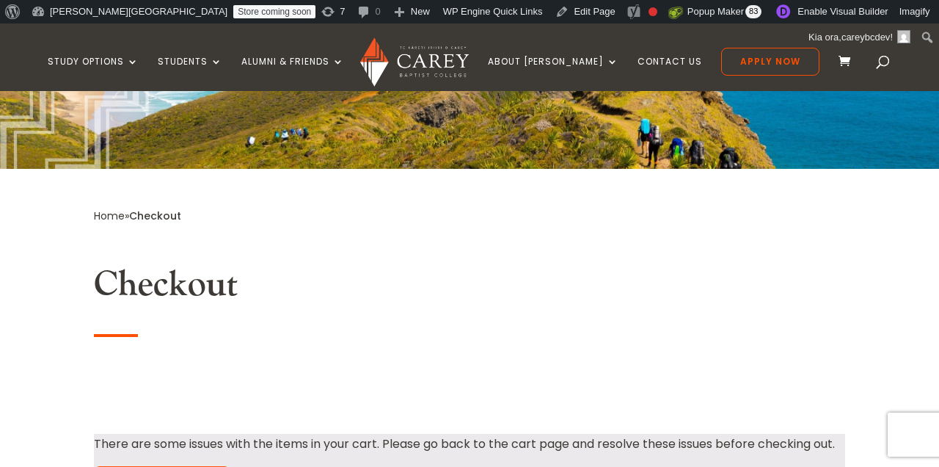
scroll to position [373, 0]
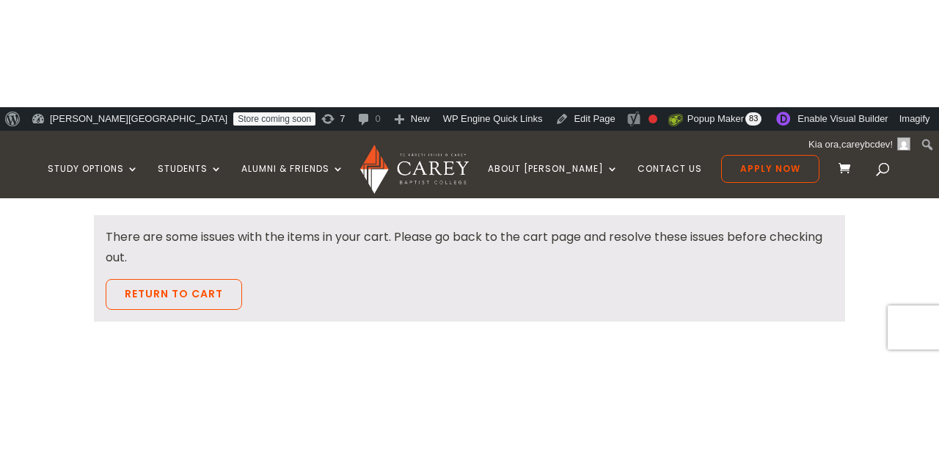
scroll to position [576, 0]
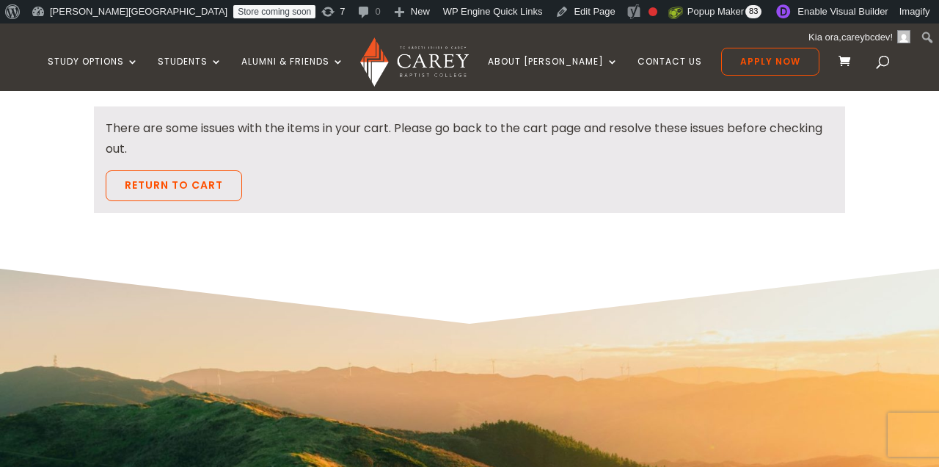
click at [752, 206] on div "Sorry, we do not have enough "Hat" in stock to fulfill your order (2 available)…" at bounding box center [469, 159] width 751 height 106
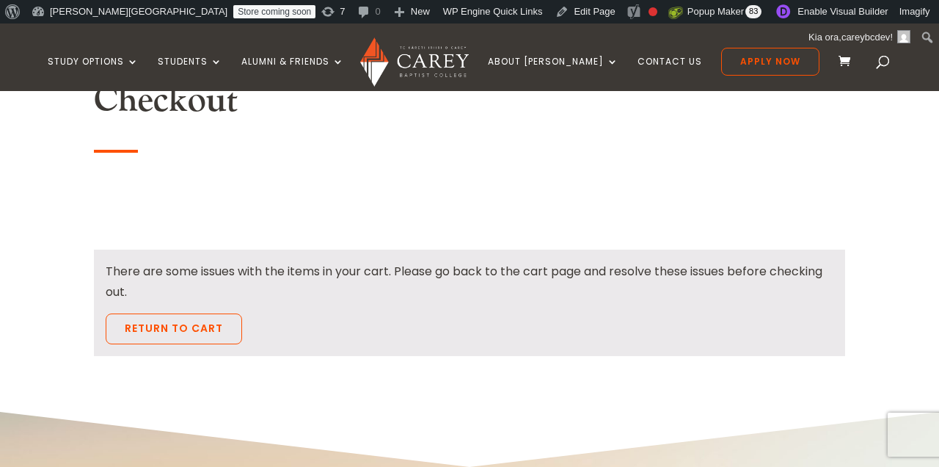
scroll to position [431, 0]
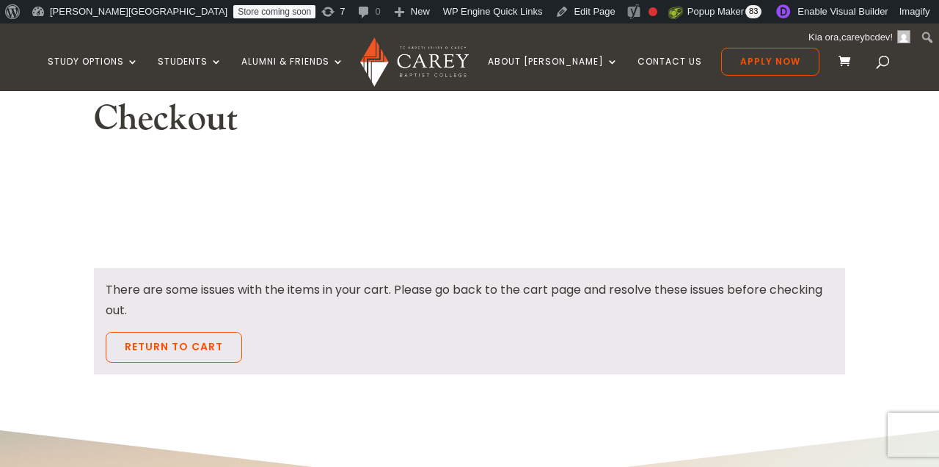
scroll to position [401, 0]
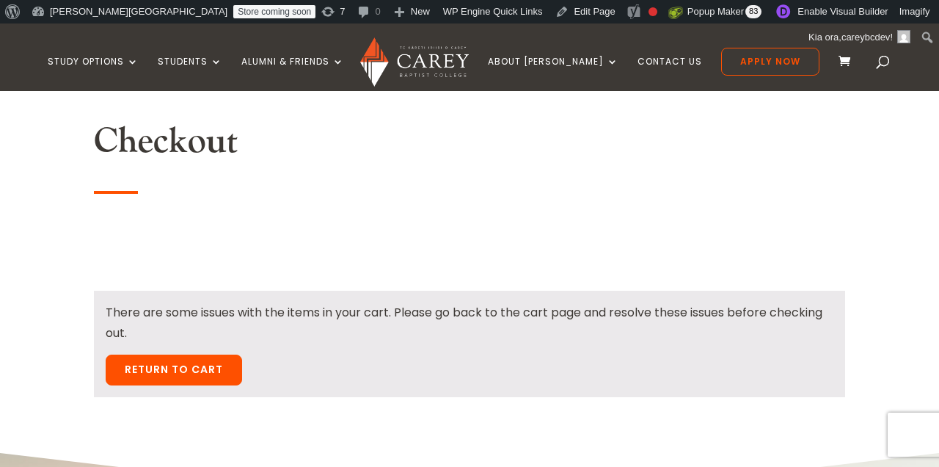
click at [142, 359] on link "Return to cart" at bounding box center [174, 369] width 136 height 31
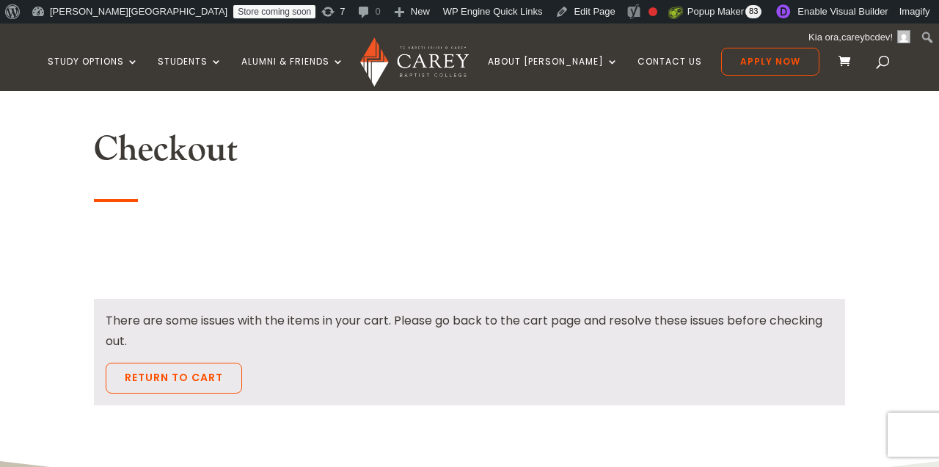
scroll to position [394, 0]
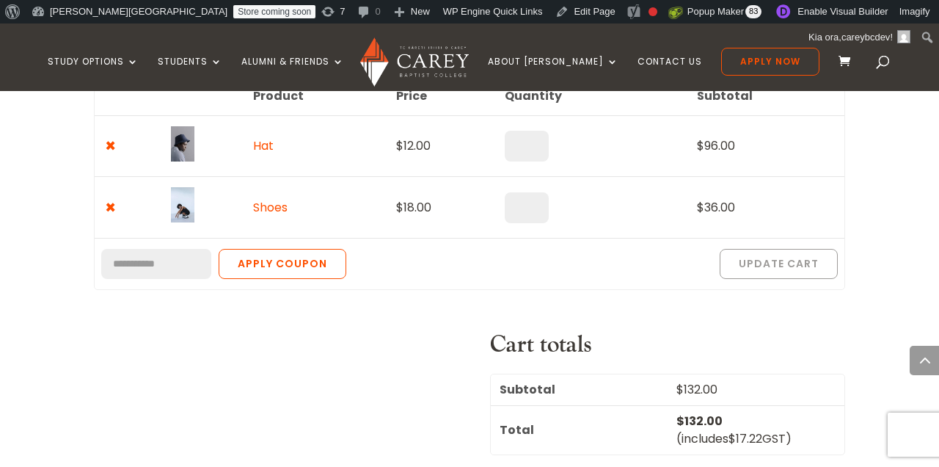
scroll to position [556, 0]
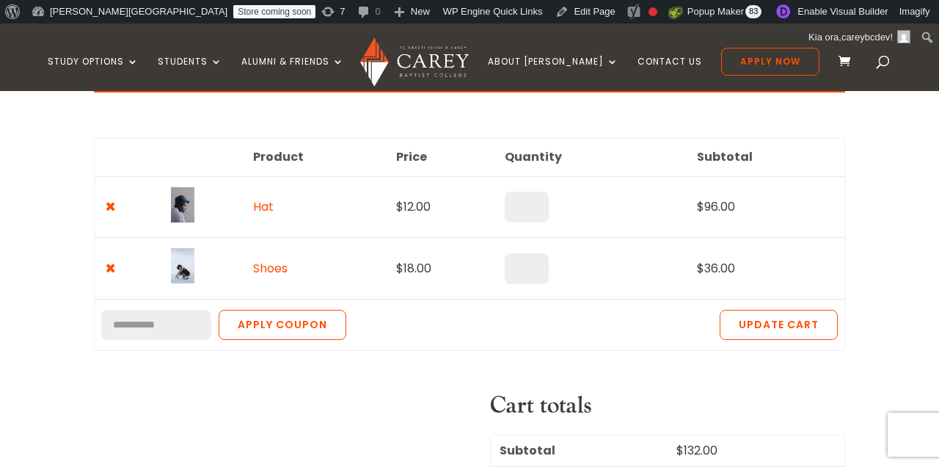
click at [531, 214] on input "*" at bounding box center [527, 207] width 44 height 31
click at [534, 200] on input "*" at bounding box center [527, 207] width 44 height 31
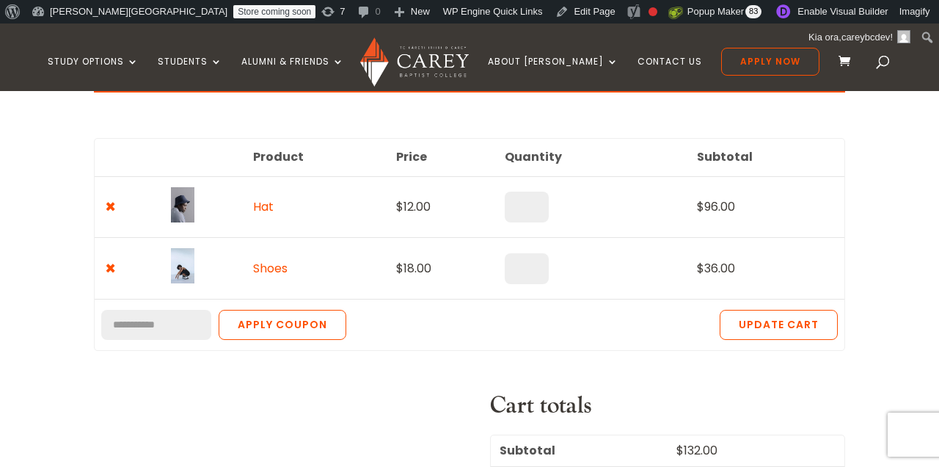
type input "*"
click at [534, 200] on input "*" at bounding box center [527, 207] width 44 height 31
click at [744, 329] on button "Update cart" at bounding box center [779, 325] width 118 height 31
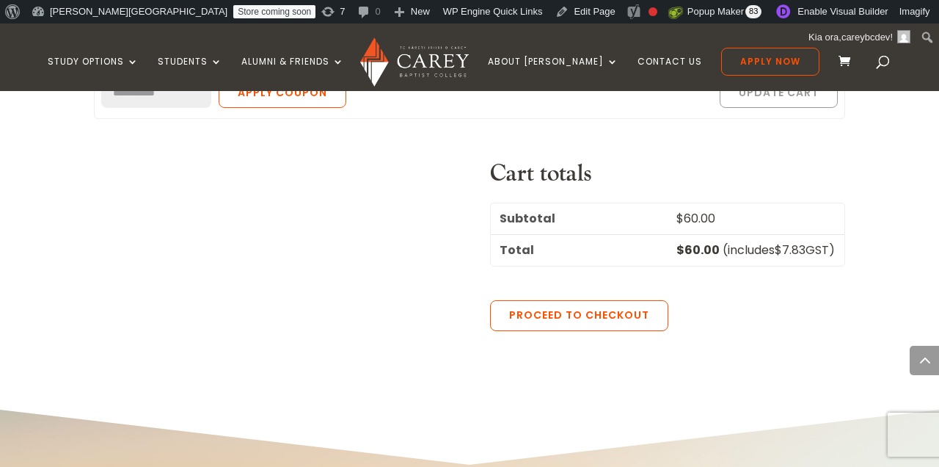
scroll to position [749, 0]
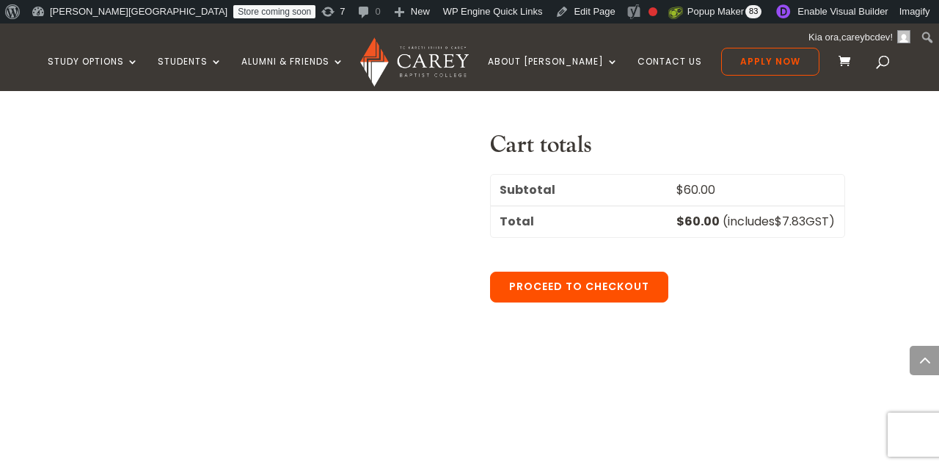
click at [590, 293] on link "Proceed to checkout" at bounding box center [579, 287] width 178 height 31
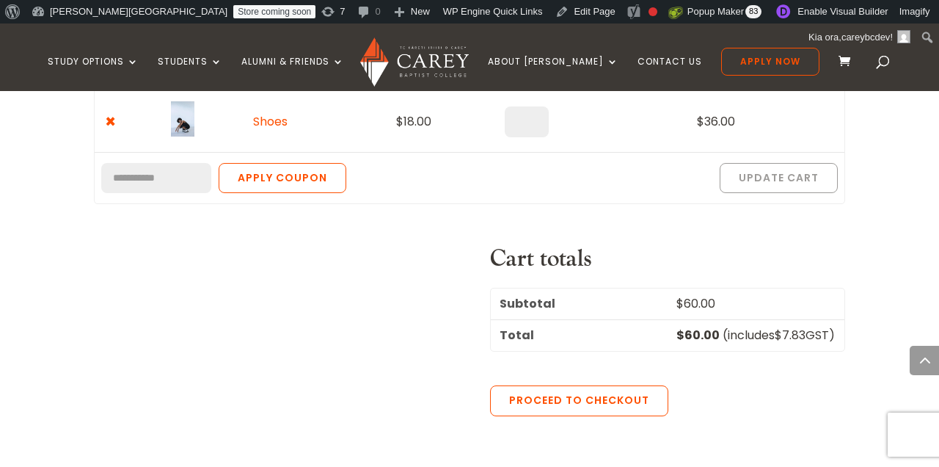
scroll to position [624, 0]
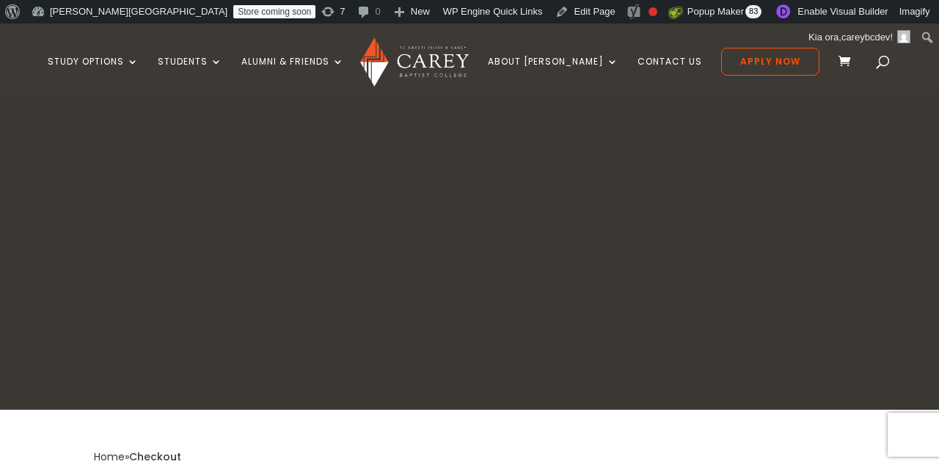
select select "***"
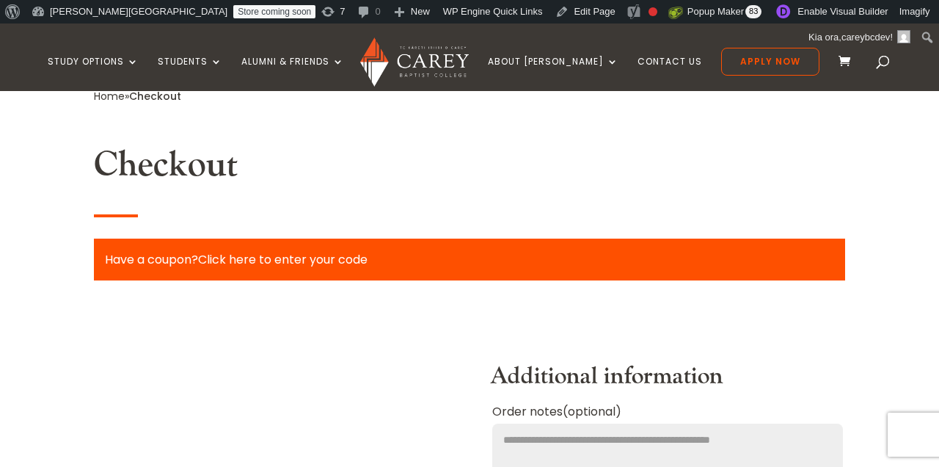
scroll to position [377, 0]
